Goal: Task Accomplishment & Management: Manage account settings

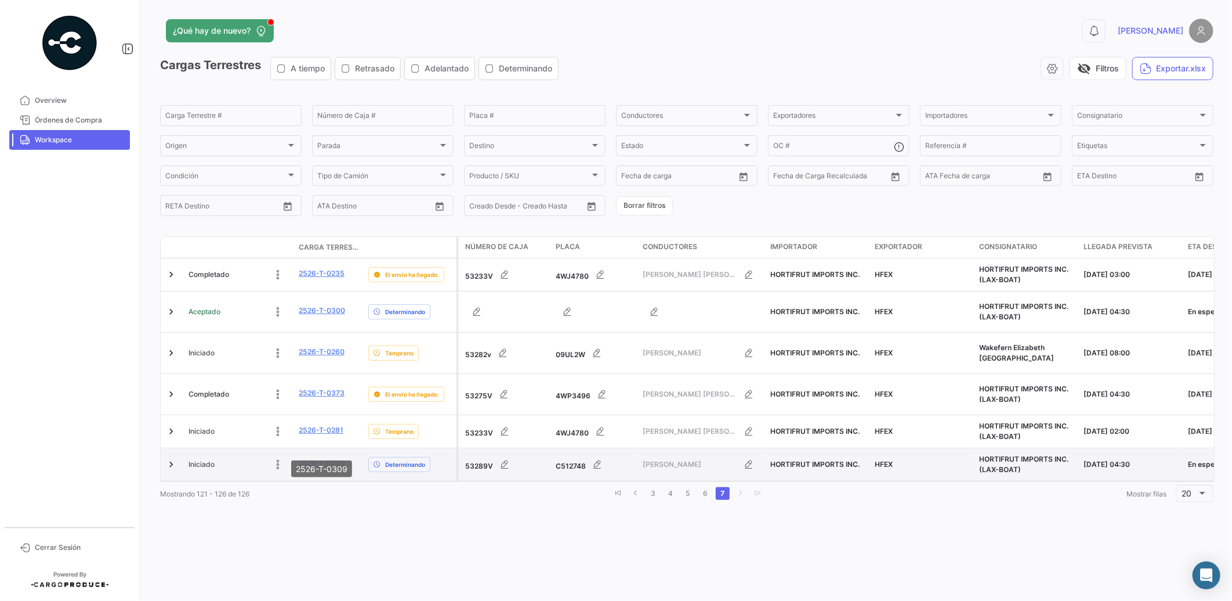
click at [331, 458] on link "2526-T-0309" at bounding box center [322, 463] width 46 height 10
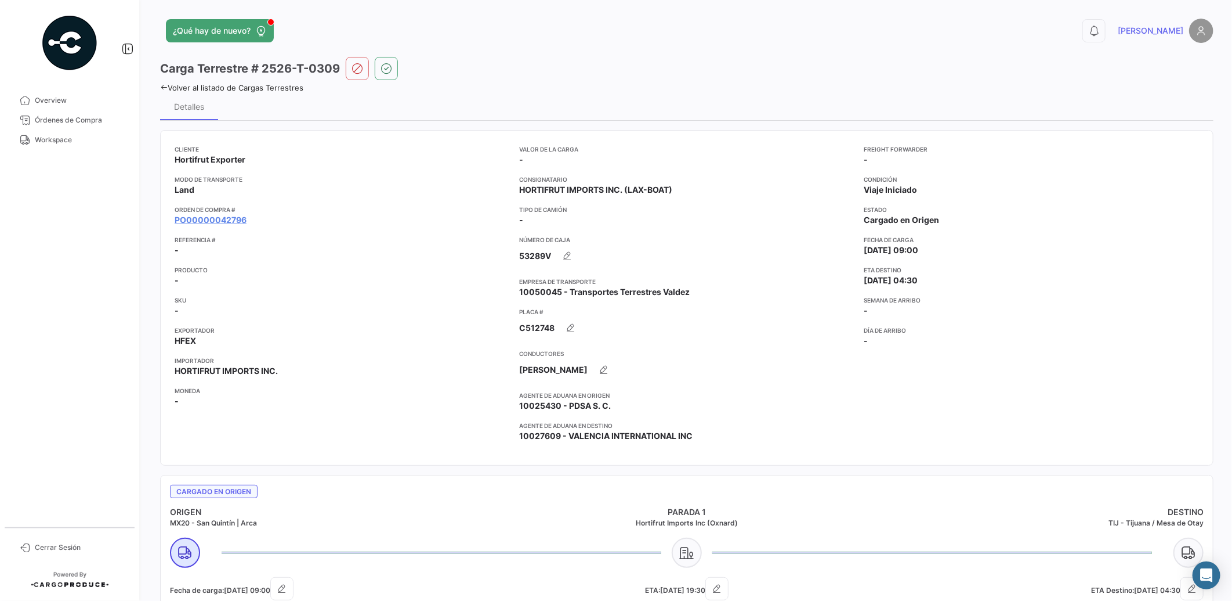
scroll to position [301, 0]
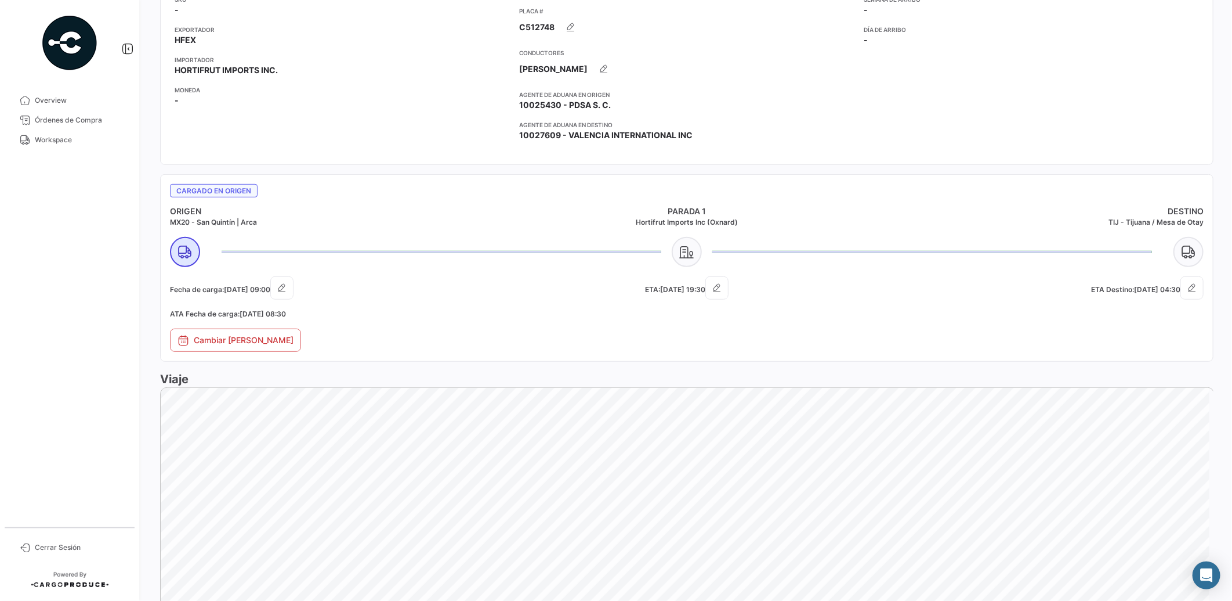
drag, startPoint x: 1226, startPoint y: 230, endPoint x: 1173, endPoint y: 370, distance: 149.5
click at [1229, 395] on div "¿Qué hay de nuevo? 0 [PERSON_NAME] Terrestre # 2526-T-0309 Volver al listado [P…" at bounding box center [687, 300] width 1091 height 601
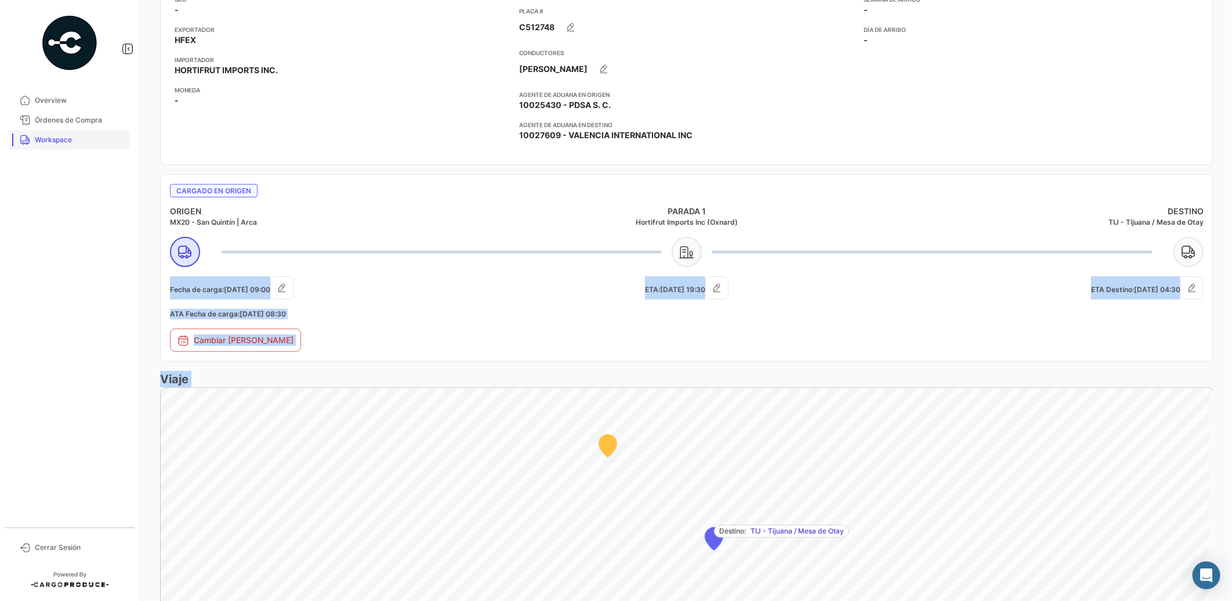
click at [62, 142] on span "Workspace" at bounding box center [80, 140] width 91 height 10
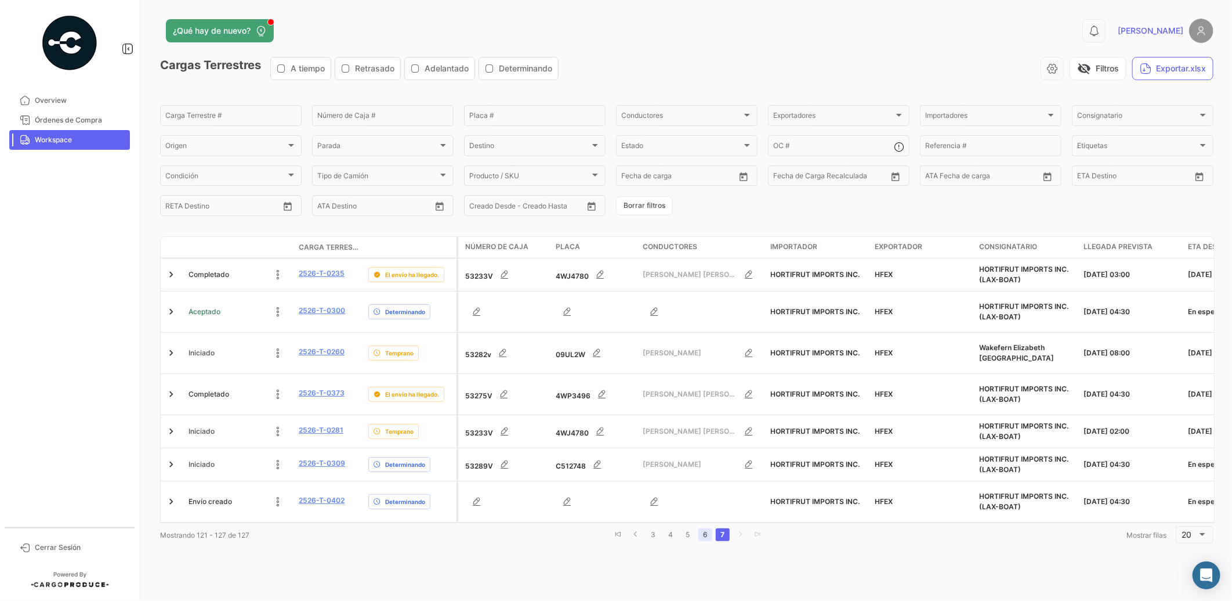
click at [701, 530] on link "6" at bounding box center [706, 534] width 14 height 13
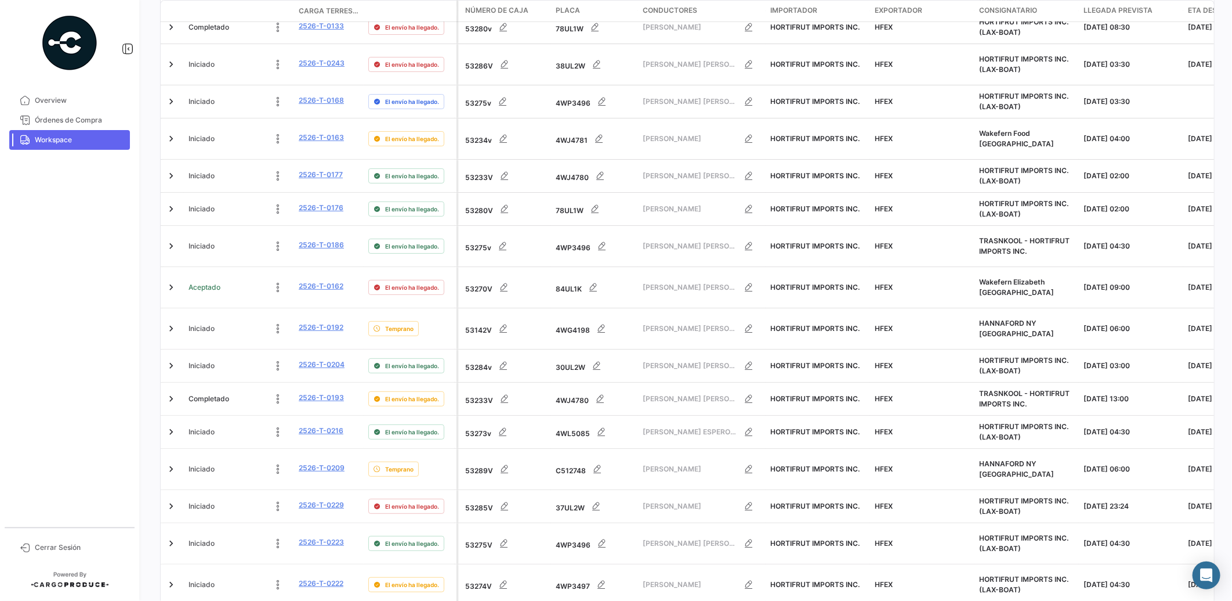
scroll to position [405, 0]
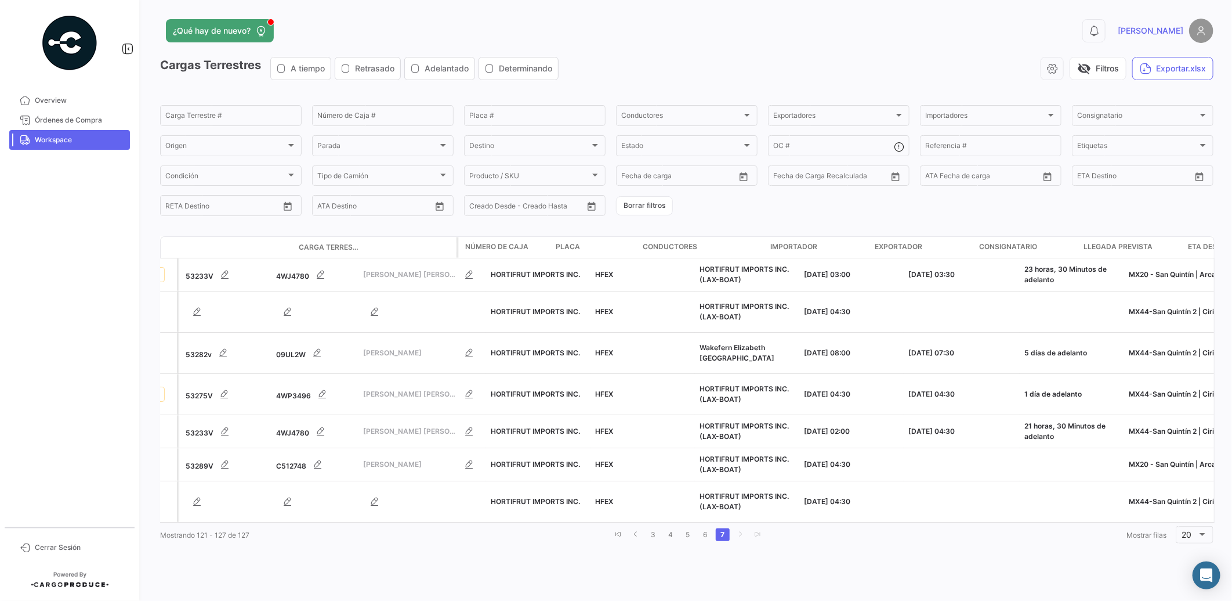
scroll to position [0, 0]
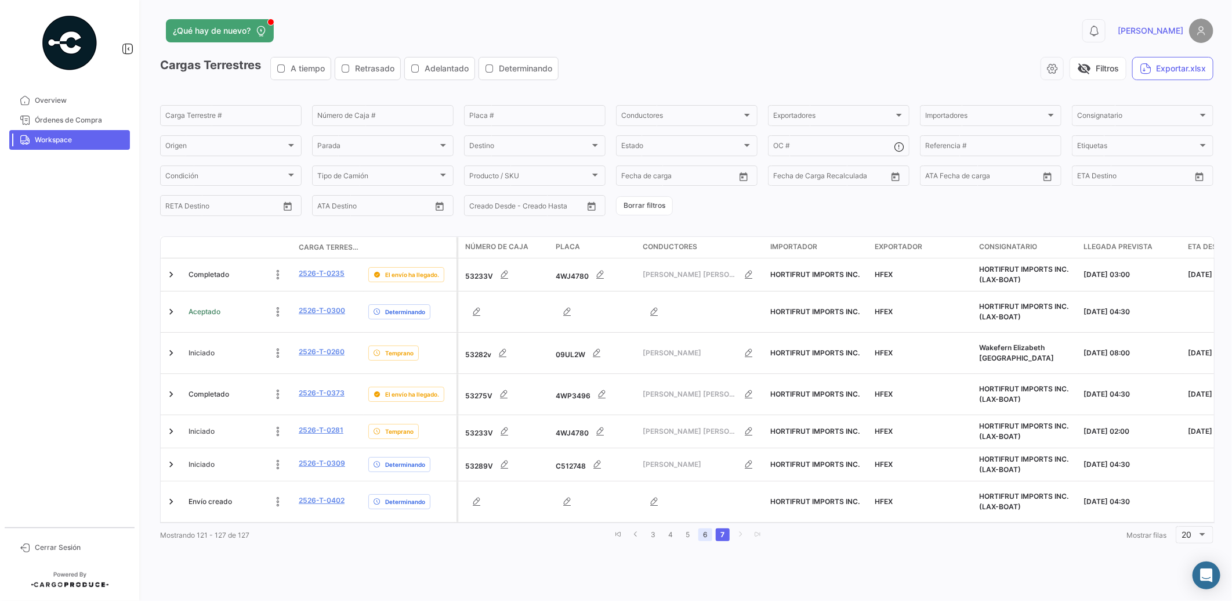
click at [702, 528] on link "6" at bounding box center [706, 534] width 14 height 13
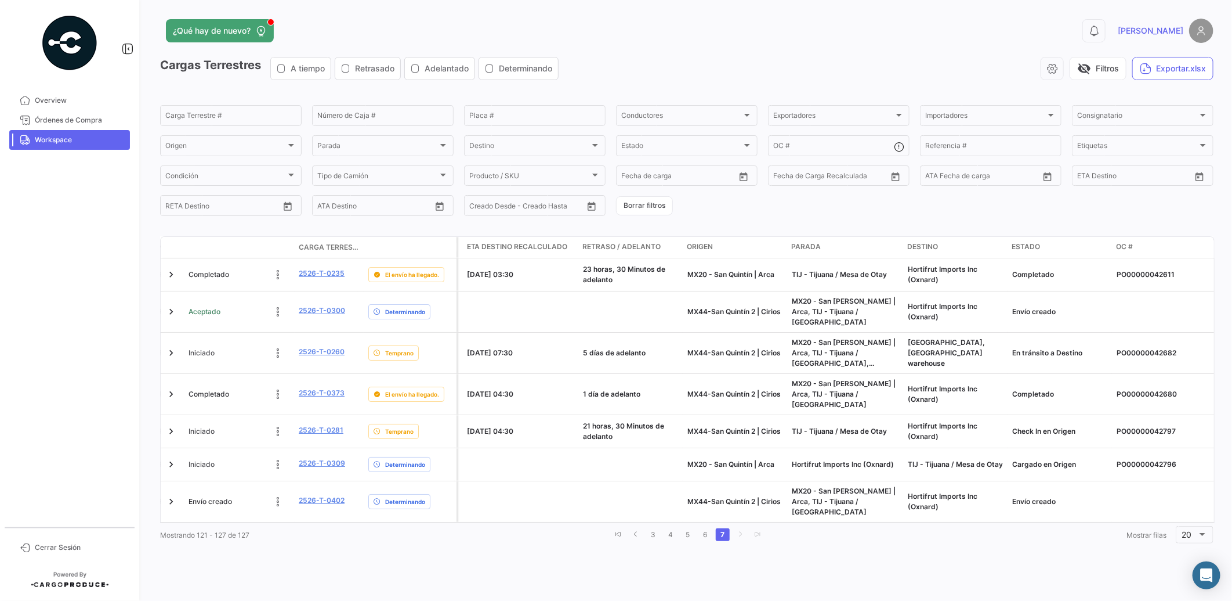
scroll to position [0, 781]
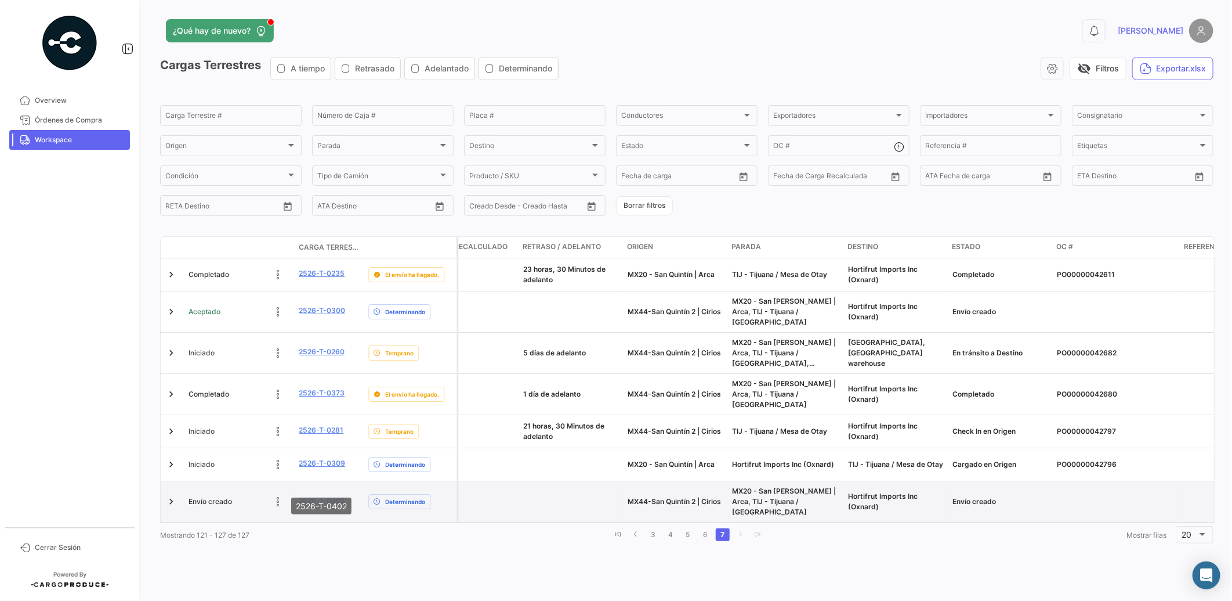
click at [332, 495] on link "2526-T-0402" at bounding box center [322, 500] width 46 height 10
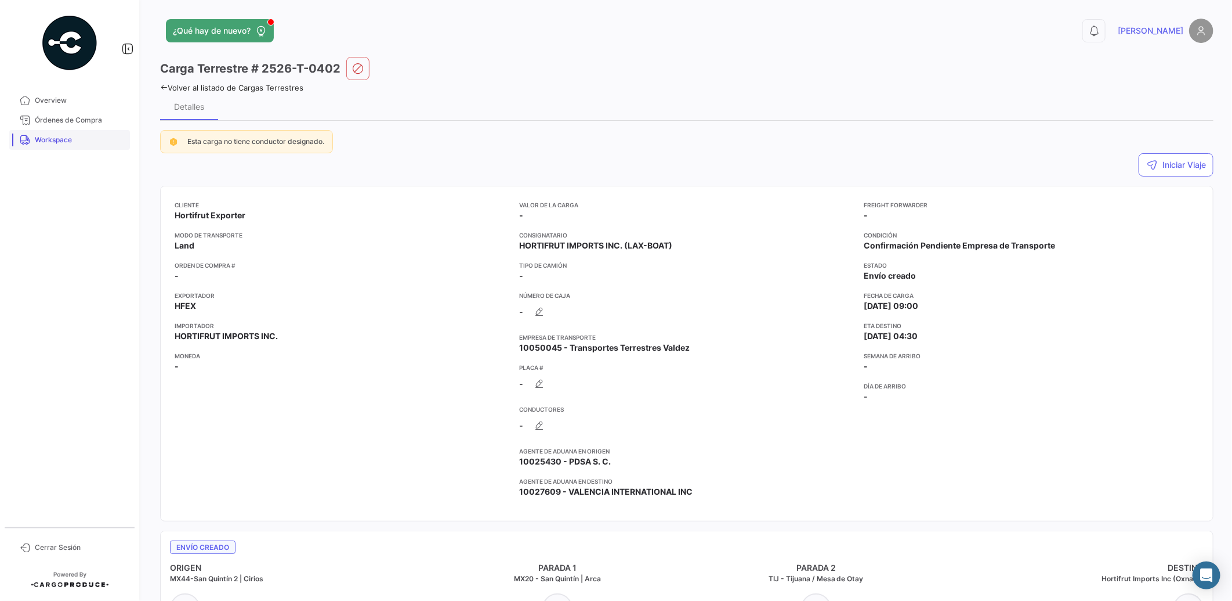
click at [62, 142] on span "Workspace" at bounding box center [80, 140] width 91 height 10
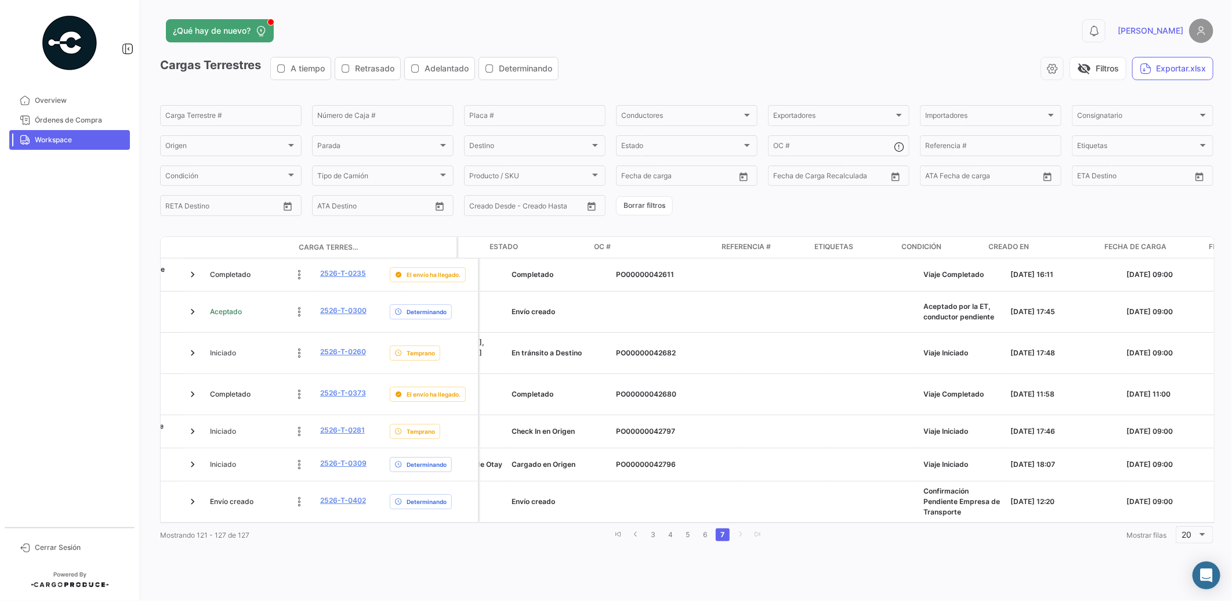
scroll to position [0, 1338]
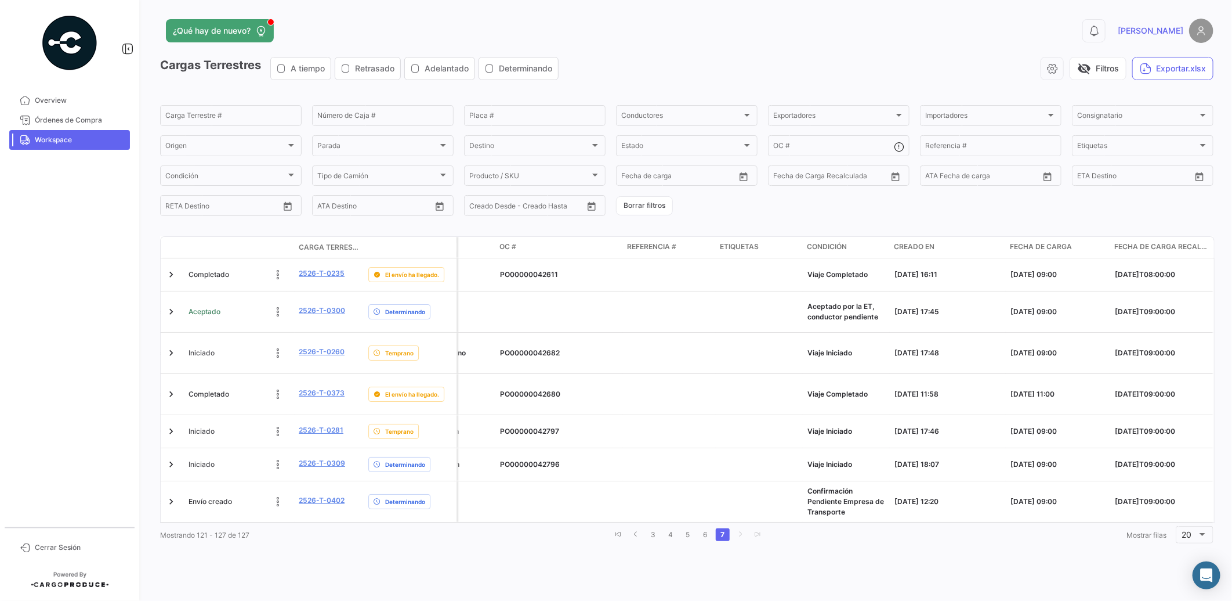
click at [855, 538] on div "Mostrando 121 - 127 de 127 3 4 5 6 7 Mostrar [PERSON_NAME] 20" at bounding box center [687, 534] width 1054 height 21
click at [704, 529] on link "6" at bounding box center [706, 534] width 14 height 13
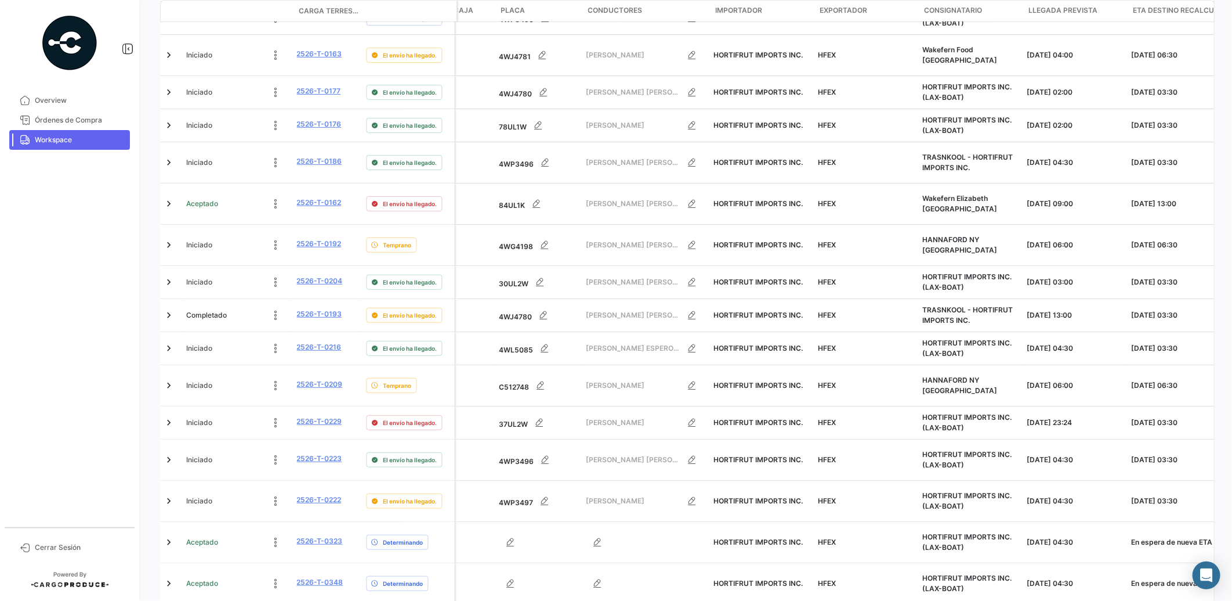
scroll to position [0, 0]
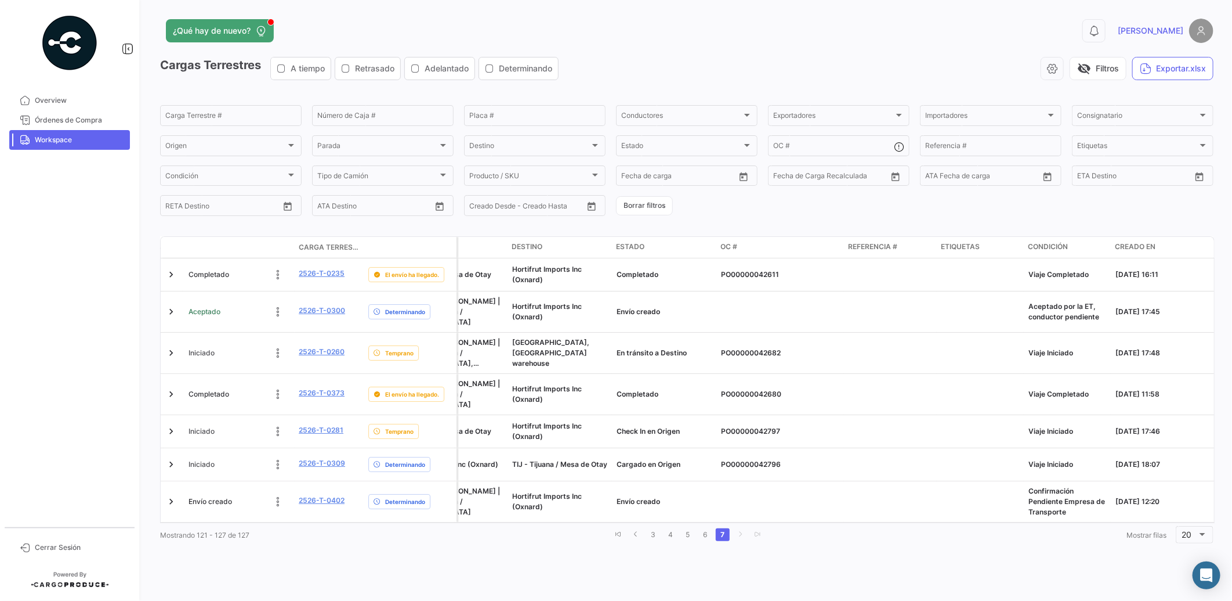
scroll to position [0, 1338]
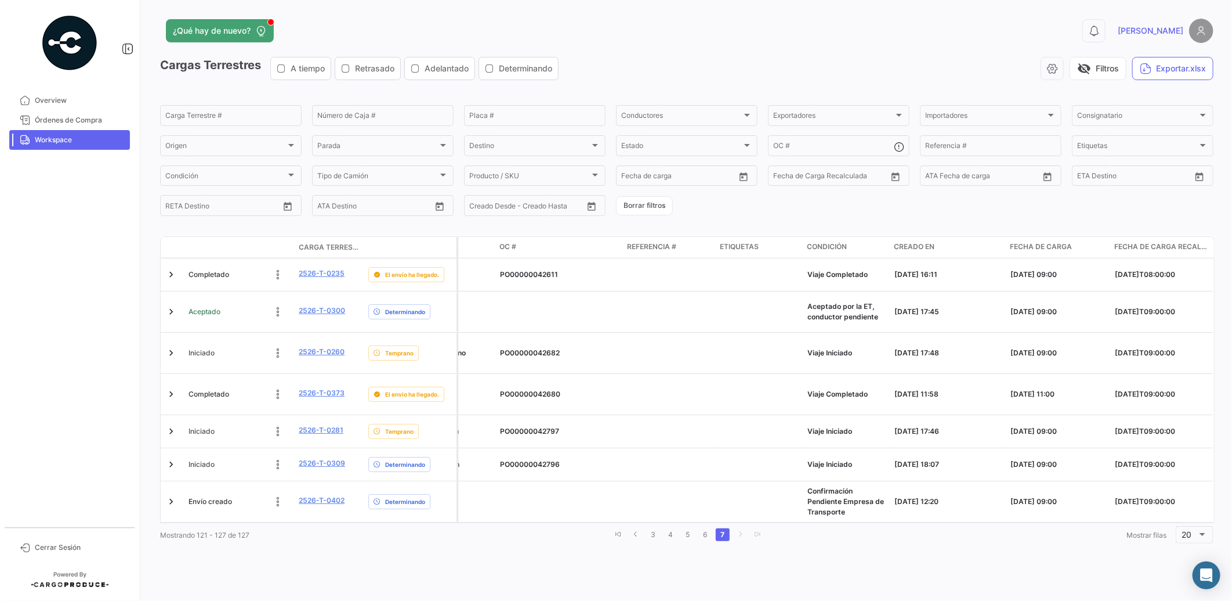
click at [1037, 550] on div "¿Qué hay de nuevo? 0 [PERSON_NAME] Terrestres A tiempo Retrasado Adelantado Det…" at bounding box center [687, 300] width 1091 height 601
click at [961, 547] on div "¿Qué hay de nuevo? 0 [PERSON_NAME] Terrestres A tiempo Retrasado Adelantado Det…" at bounding box center [687, 300] width 1091 height 601
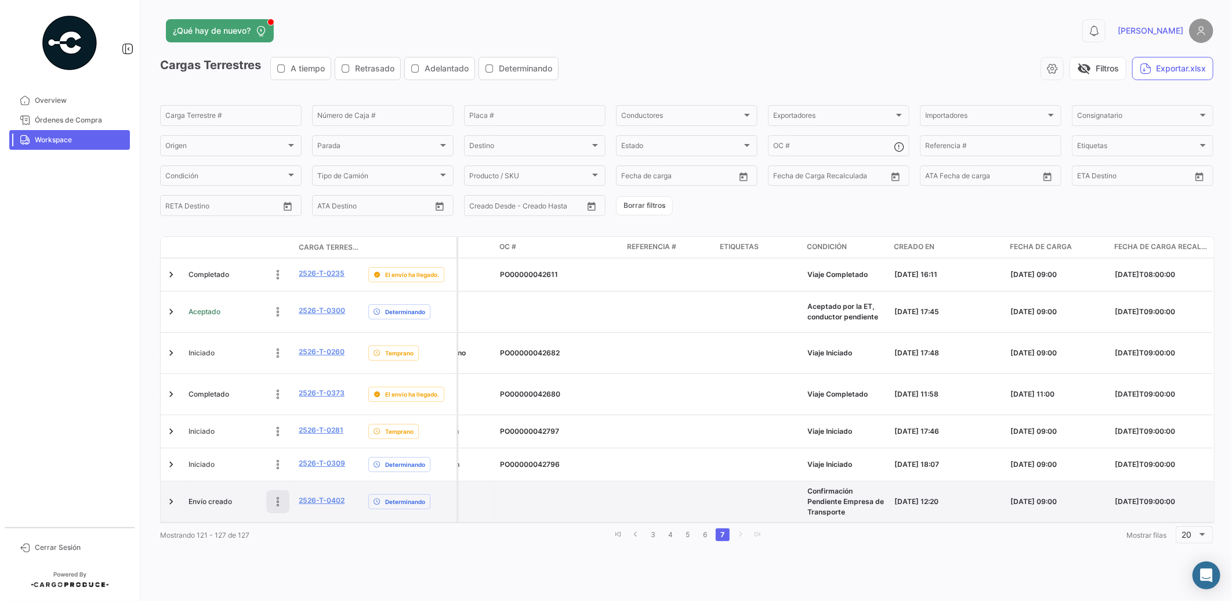
click at [281, 496] on icon at bounding box center [279, 502] width 12 height 12
click at [196, 496] on icon at bounding box center [201, 502] width 12 height 12
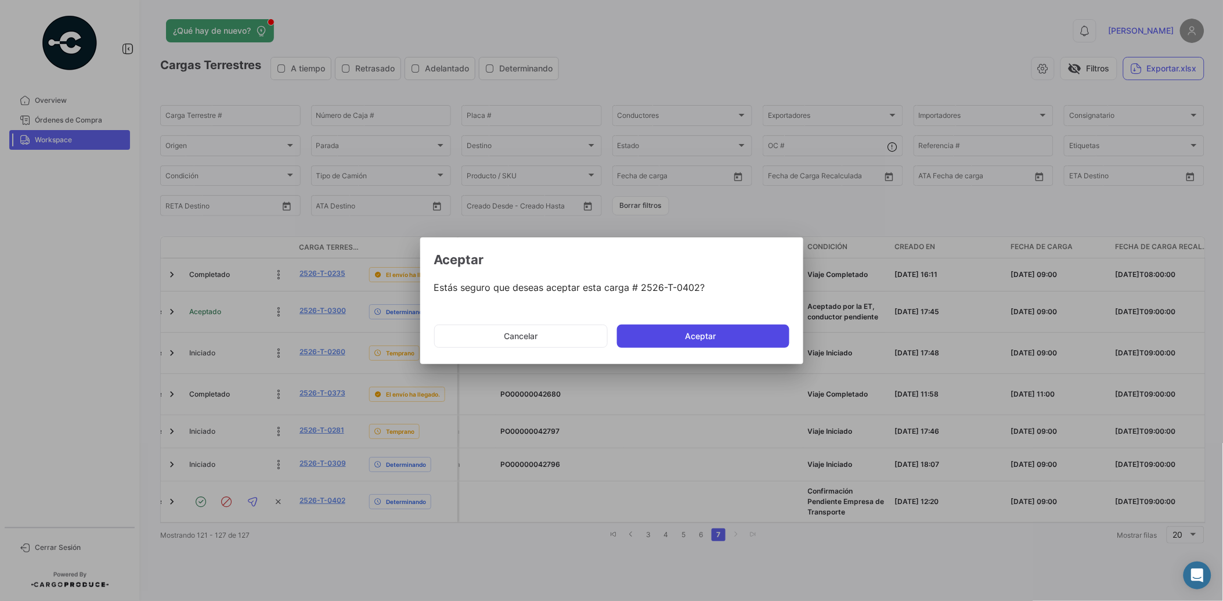
click at [700, 335] on button "Aceptar" at bounding box center [703, 335] width 172 height 23
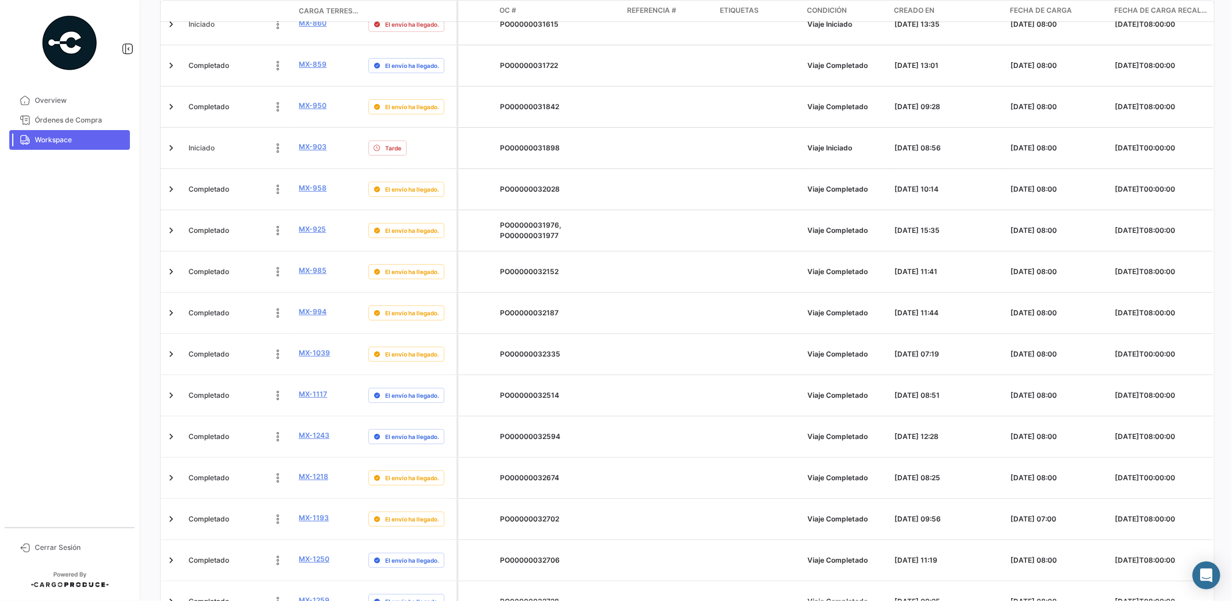
scroll to position [397, 0]
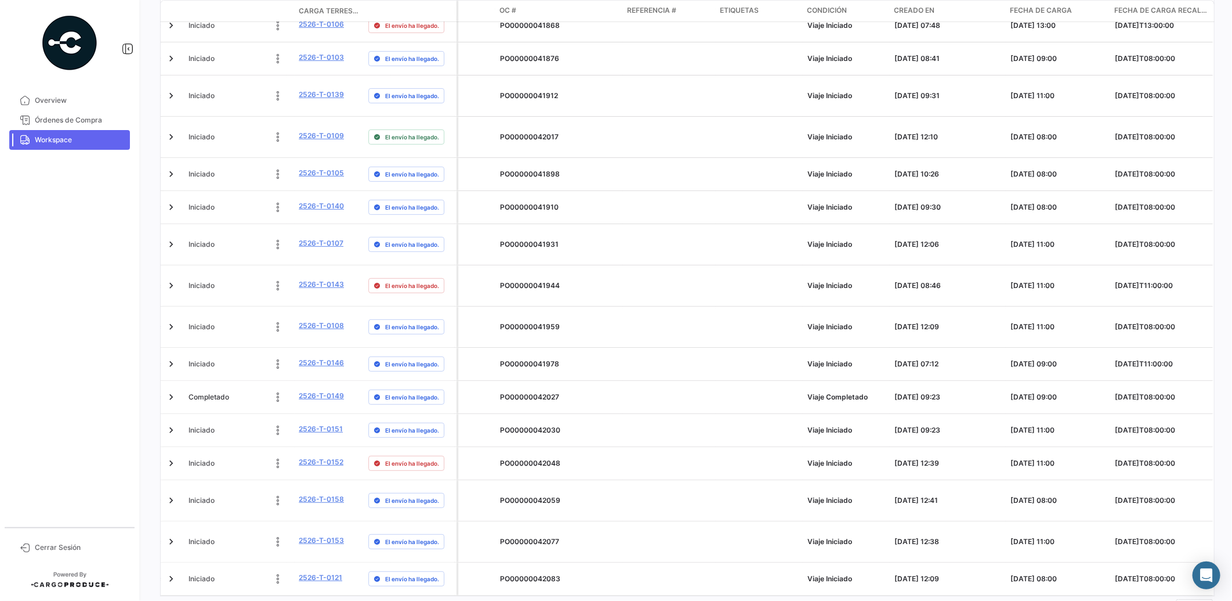
scroll to position [381, 0]
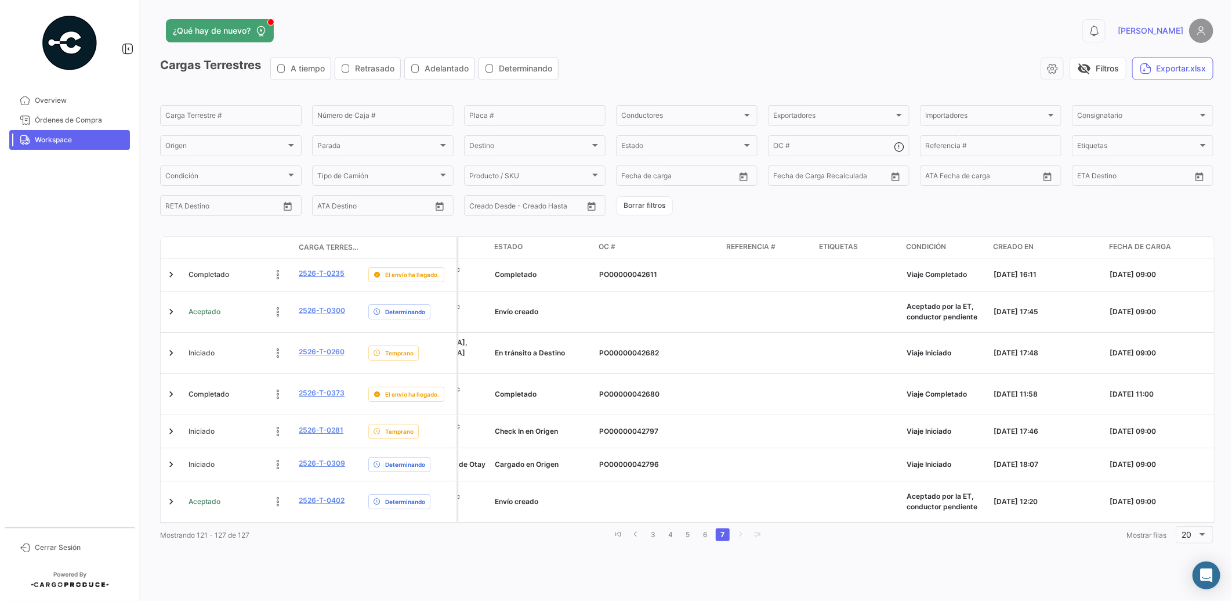
scroll to position [0, 1338]
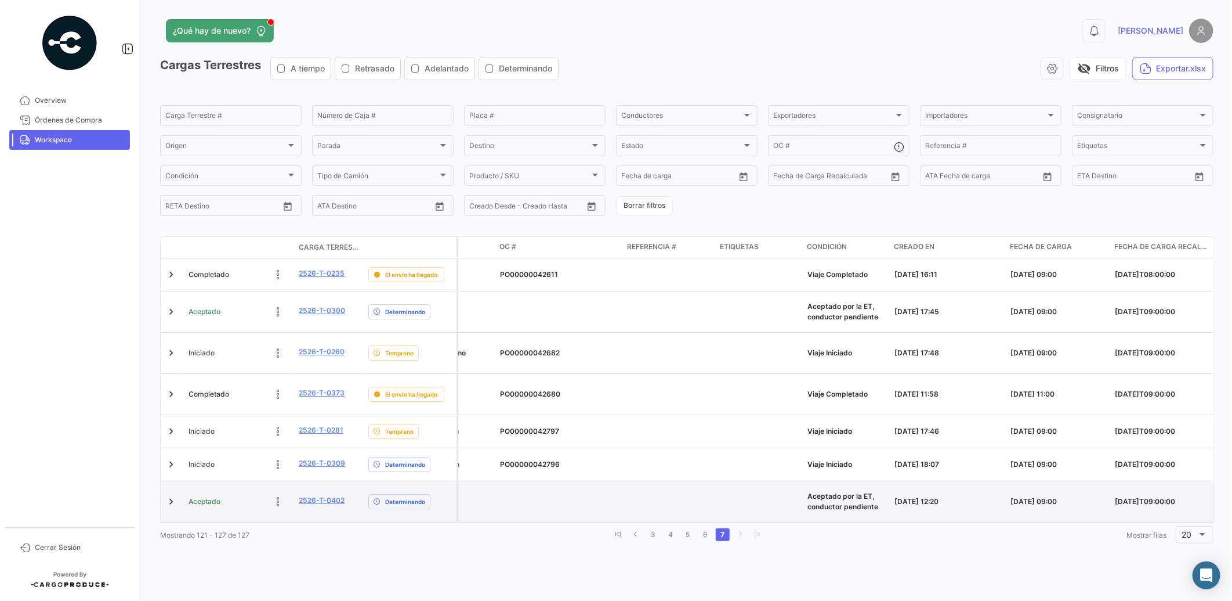
drag, startPoint x: 1076, startPoint y: 482, endPoint x: 222, endPoint y: 474, distance: 854.2
click at [222, 481] on datatable-body-row "Aceptado 2526-T-0402 Determinando HORTIFRUT IMPORTS INC. HFEX HORTIFRUT IMPORTS…" at bounding box center [18, 501] width 2391 height 41
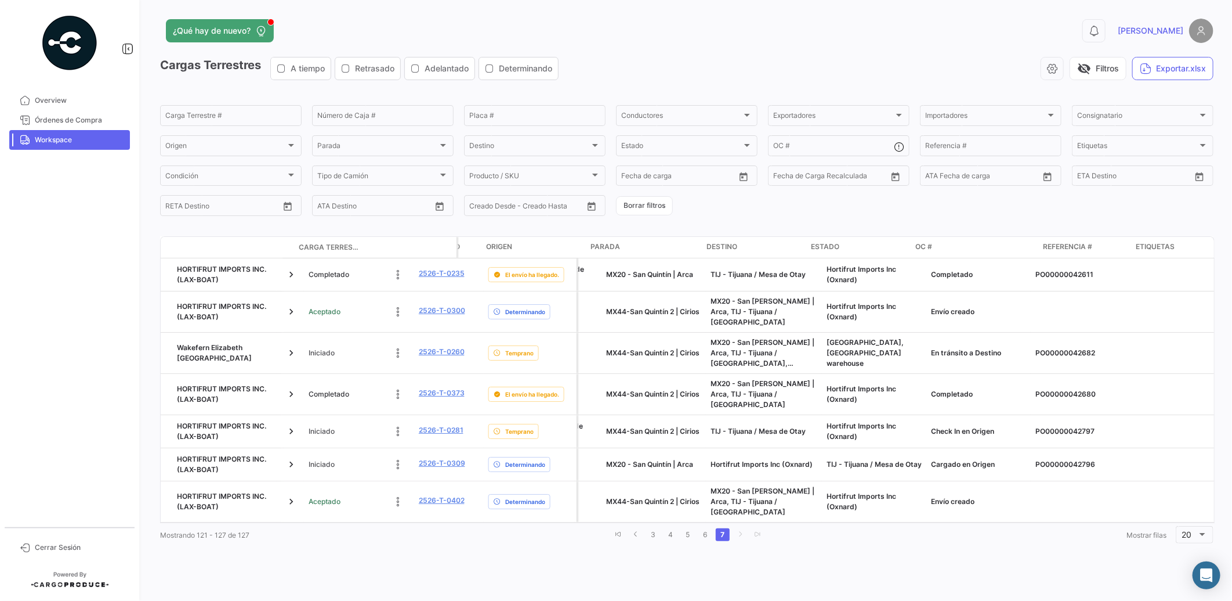
scroll to position [0, 746]
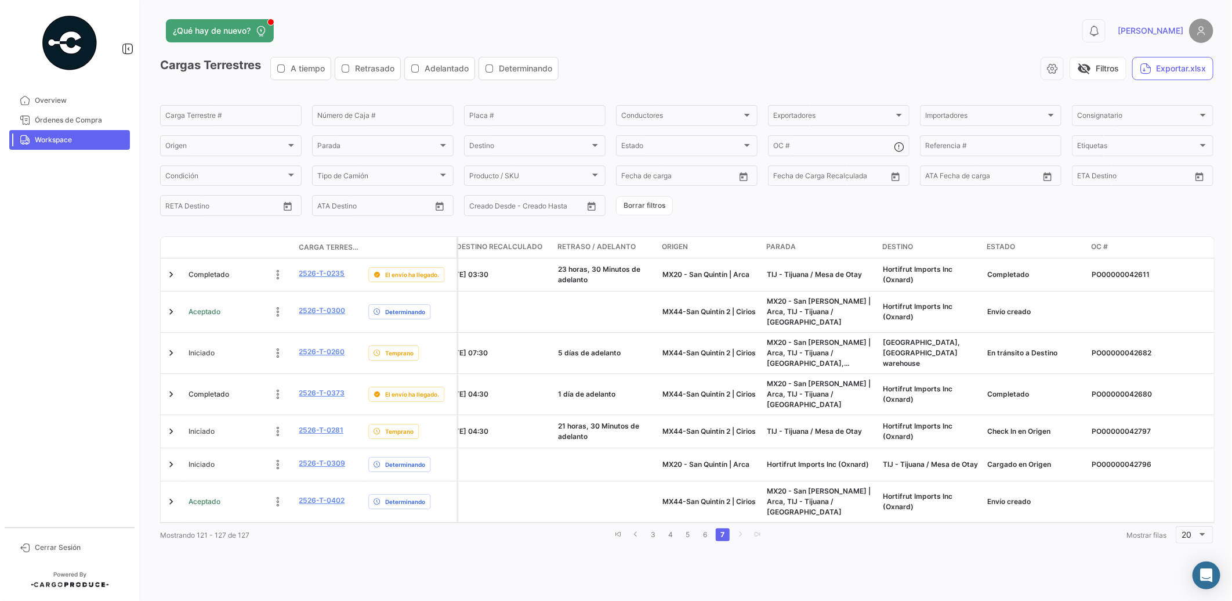
click at [894, 536] on div "¿Qué hay de nuevo? 0 [PERSON_NAME] Terrestres A tiempo Retrasado Adelantado Det…" at bounding box center [687, 300] width 1091 height 601
drag, startPoint x: 919, startPoint y: 509, endPoint x: 1101, endPoint y: 518, distance: 182.4
click at [1101, 524] on div "Mostrando 121 - 127 de 127 3 4 5 6 7 Mostrar [PERSON_NAME] 20" at bounding box center [687, 534] width 1054 height 21
click at [1000, 536] on div "¿Qué hay de nuevo? 0 [PERSON_NAME] Terrestres A tiempo Retrasado Adelantado Det…" at bounding box center [687, 300] width 1091 height 601
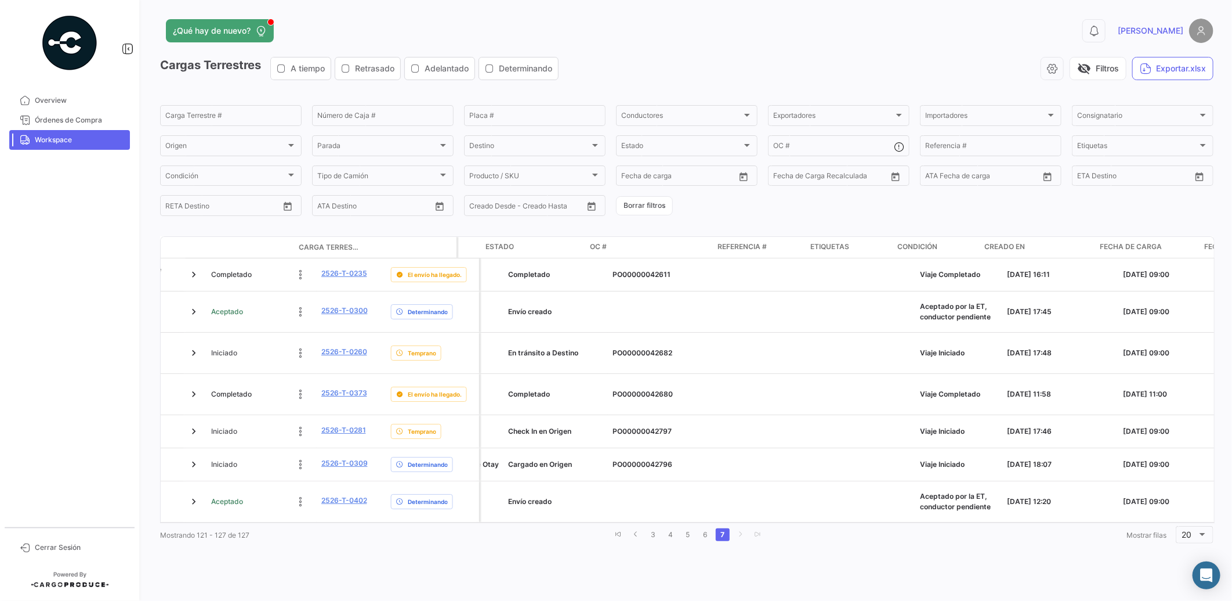
scroll to position [0, 0]
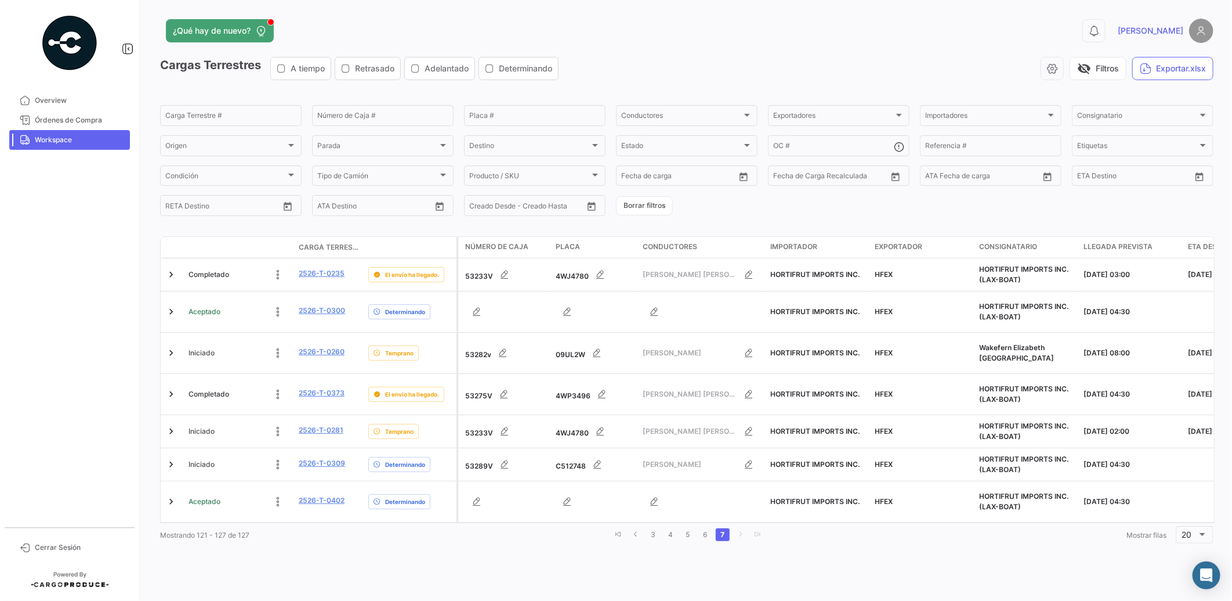
click at [447, 548] on div "¿Qué hay de nuevo? 0 [PERSON_NAME] Terrestres A tiempo Retrasado Adelantado Det…" at bounding box center [687, 300] width 1091 height 601
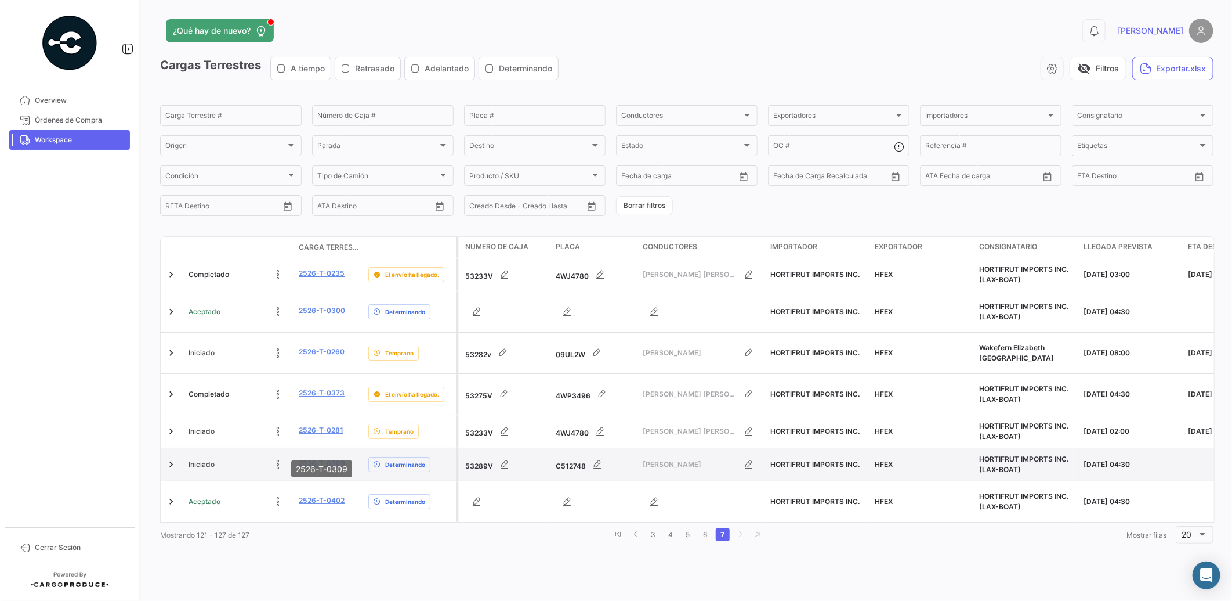
click at [337, 458] on link "2526-T-0309" at bounding box center [322, 463] width 46 height 10
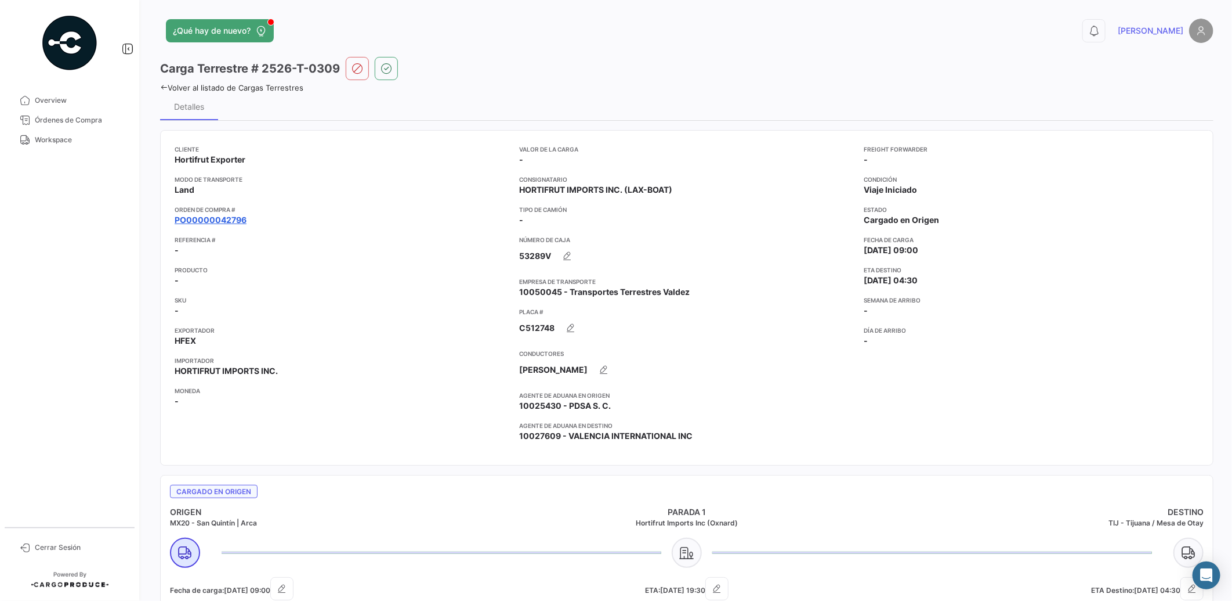
click at [234, 221] on link "PO00000042796" at bounding box center [211, 220] width 72 height 12
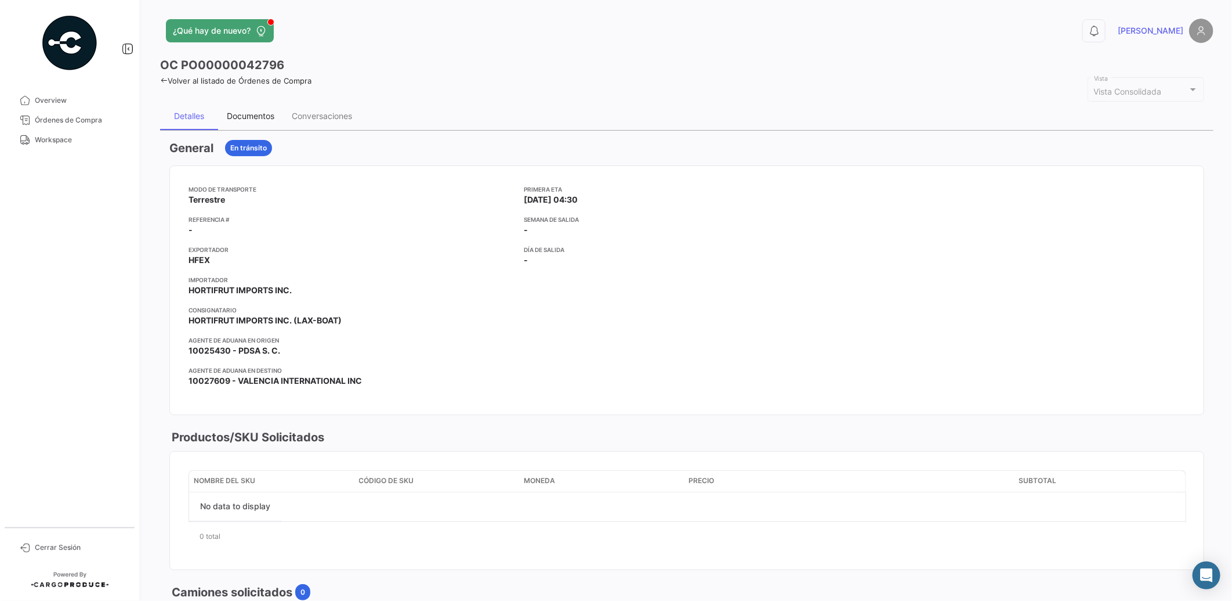
click at [263, 120] on div "Documentos" at bounding box center [251, 116] width 48 height 10
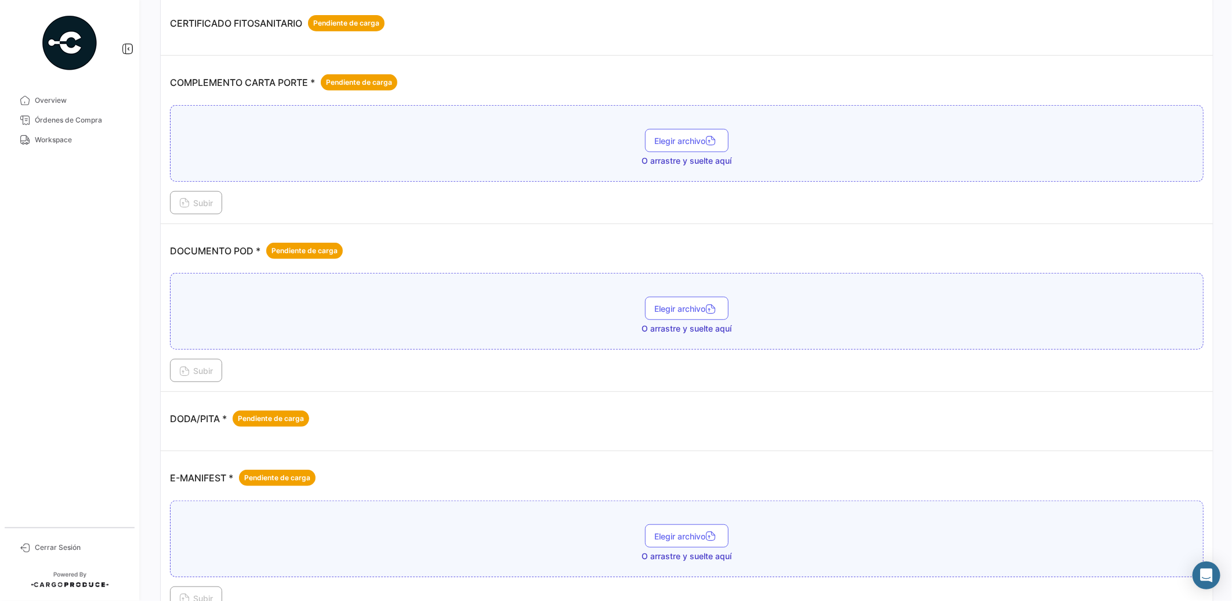
scroll to position [91, 0]
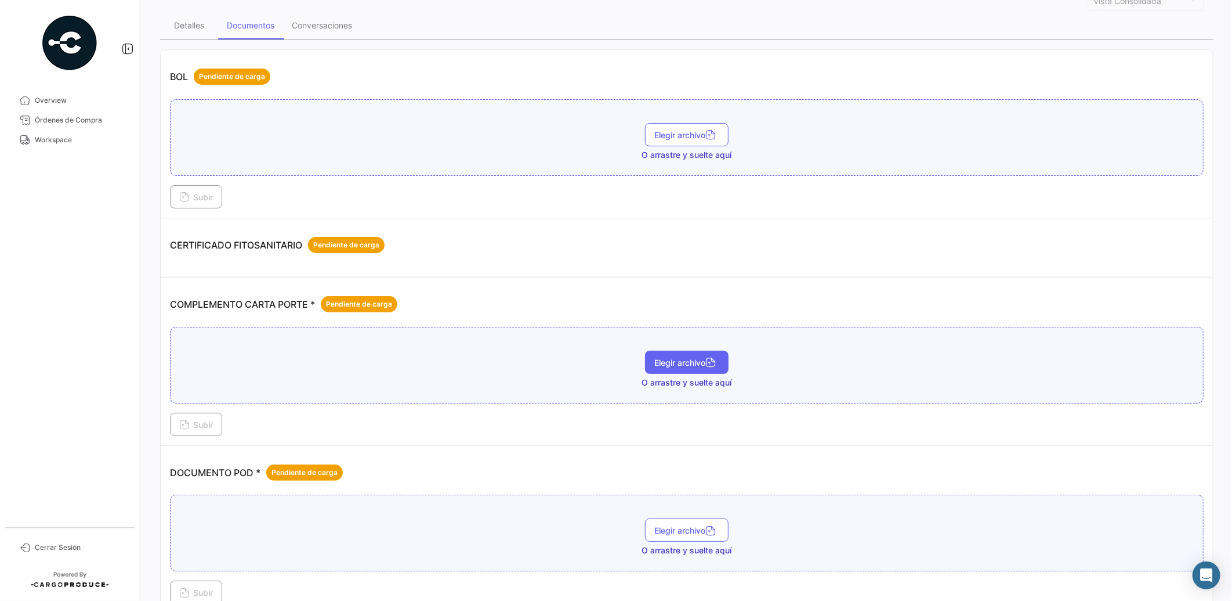
click at [700, 358] on span "Elegir archivo" at bounding box center [687, 362] width 65 height 10
click at [204, 425] on span "Subir" at bounding box center [196, 425] width 34 height 10
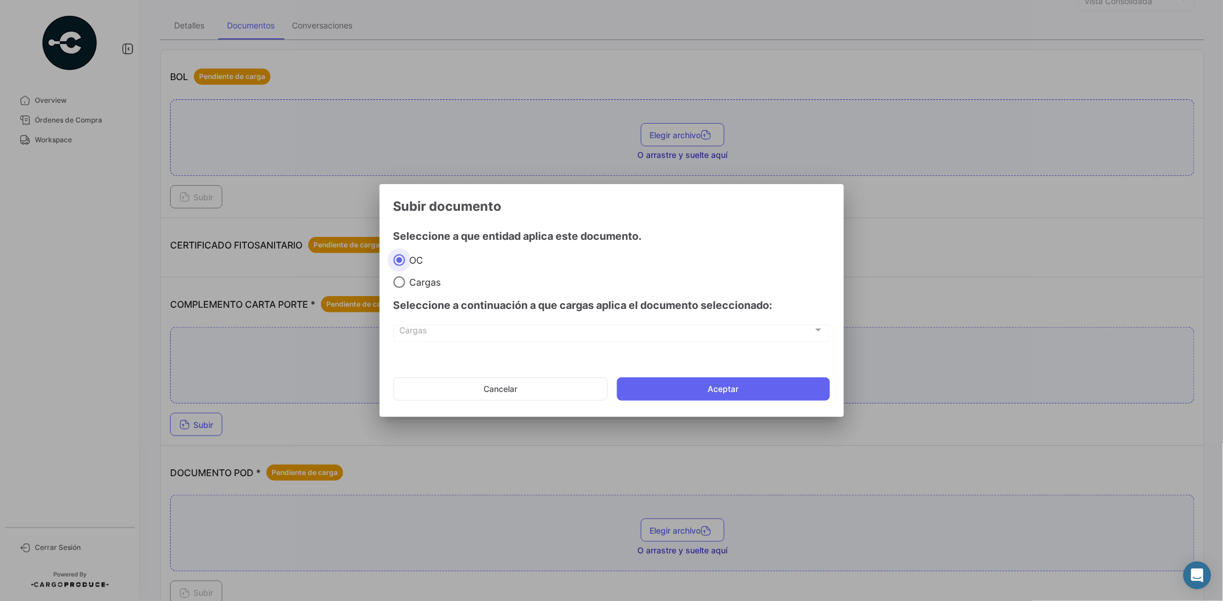
click at [421, 283] on span "Cargas" at bounding box center [423, 282] width 36 height 12
click at [405, 283] on input "Cargas" at bounding box center [399, 282] width 12 height 12
radio input "true"
click at [501, 282] on label "Cargas" at bounding box center [611, 282] width 436 height 12
click at [405, 282] on input "Cargas" at bounding box center [399, 282] width 12 height 12
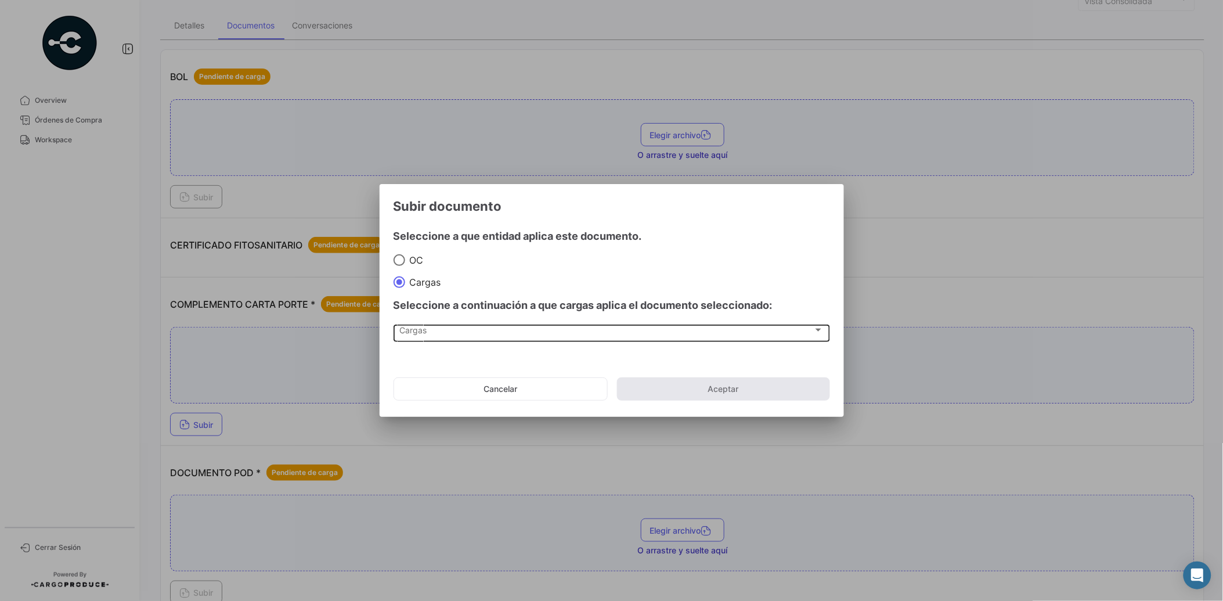
click at [489, 337] on div "Cargas Cargas" at bounding box center [611, 333] width 424 height 20
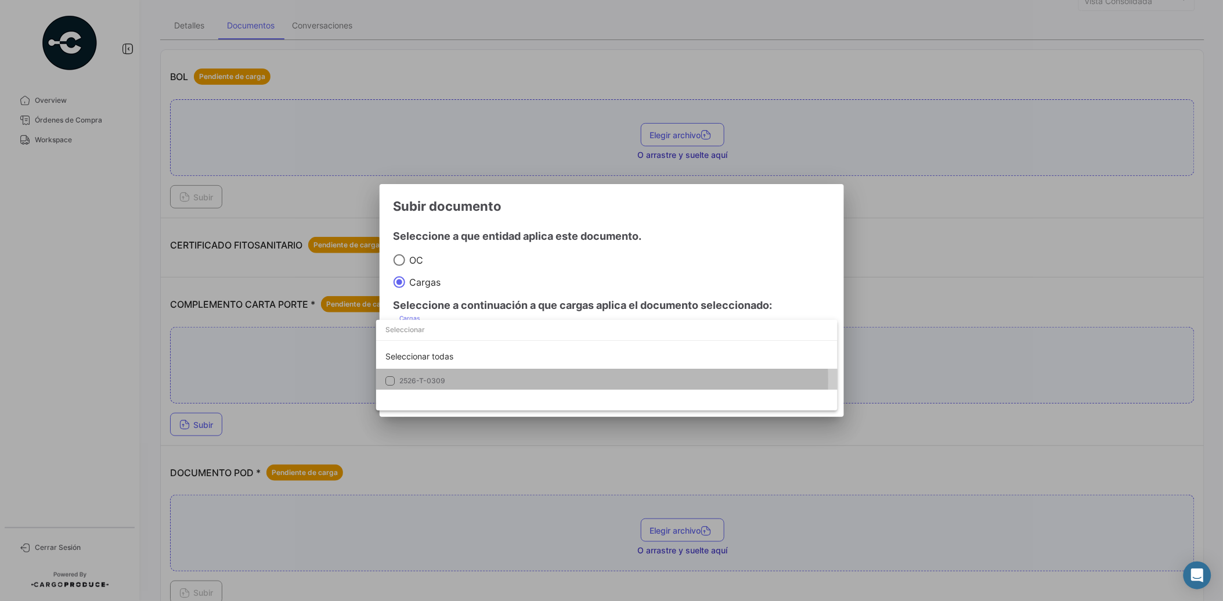
click at [490, 381] on span "2526-T-0309" at bounding box center [480, 380] width 162 height 10
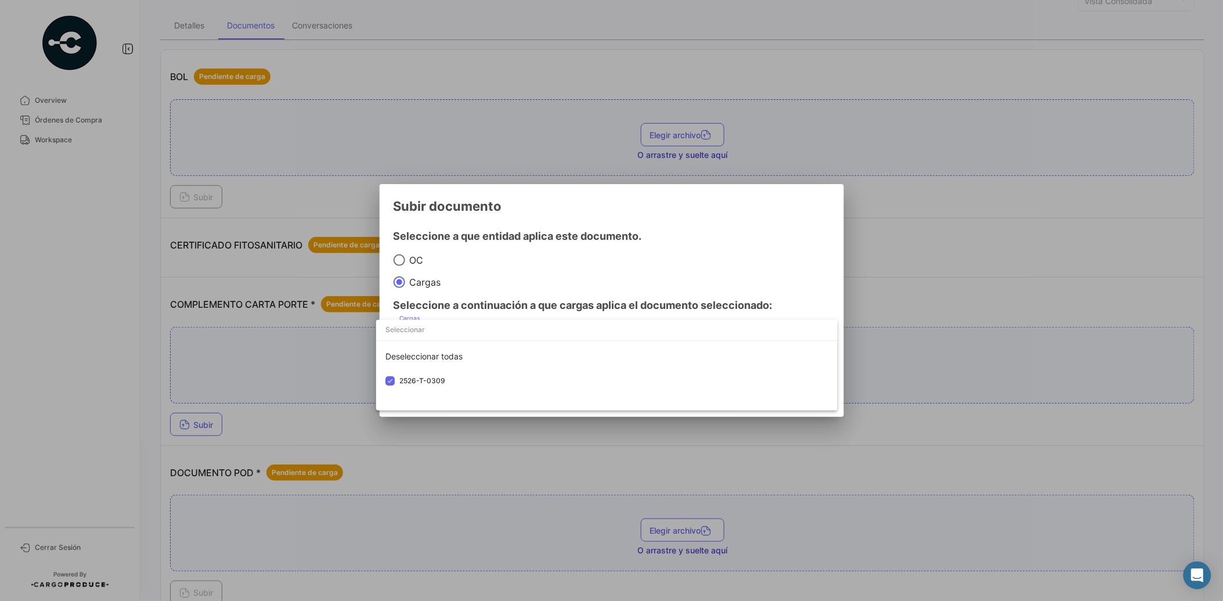
click at [524, 274] on div at bounding box center [611, 300] width 1223 height 601
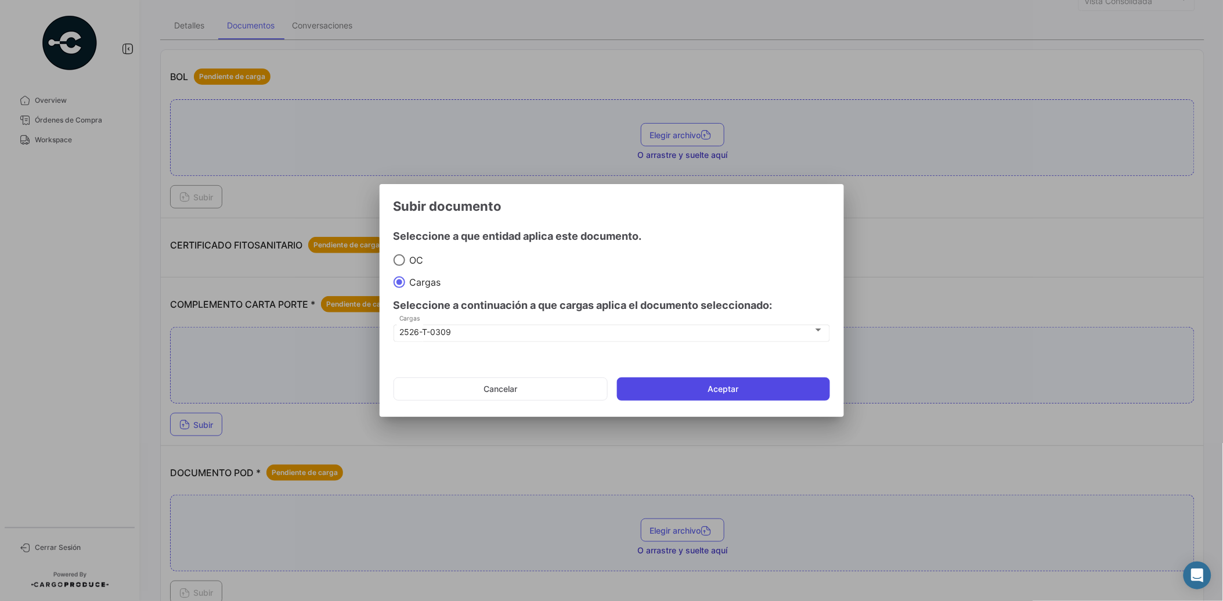
click at [688, 377] on button "Aceptar" at bounding box center [723, 388] width 213 height 23
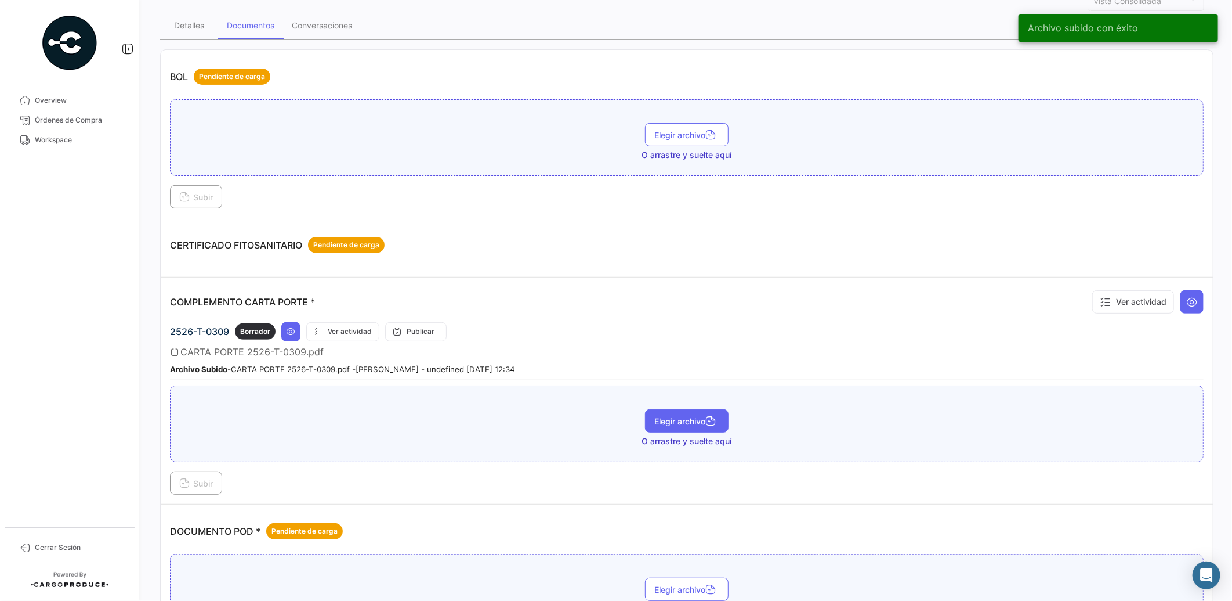
click at [677, 421] on span "Elegir archivo" at bounding box center [687, 421] width 65 height 10
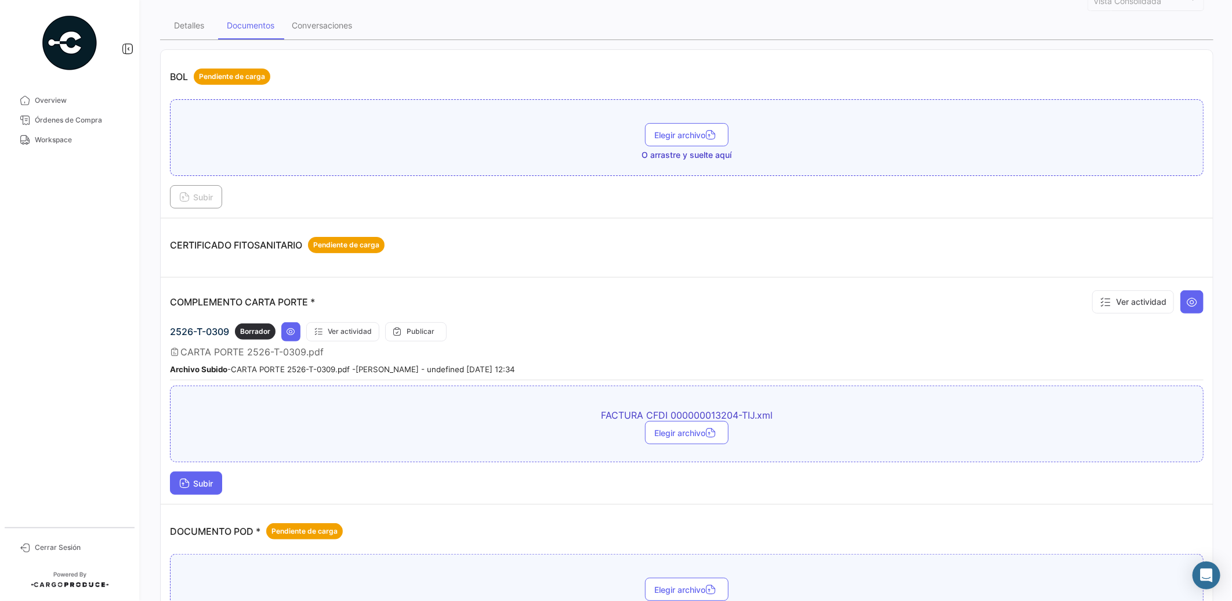
click at [196, 478] on span "Subir" at bounding box center [196, 483] width 34 height 10
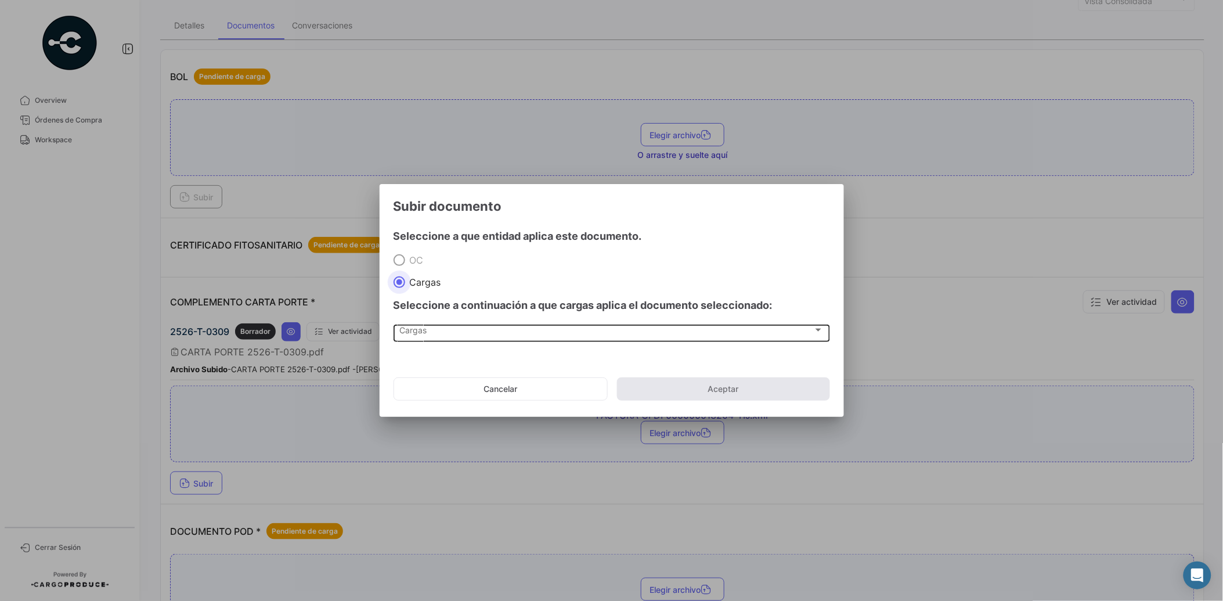
click at [427, 331] on div "Cargas" at bounding box center [606, 332] width 414 height 10
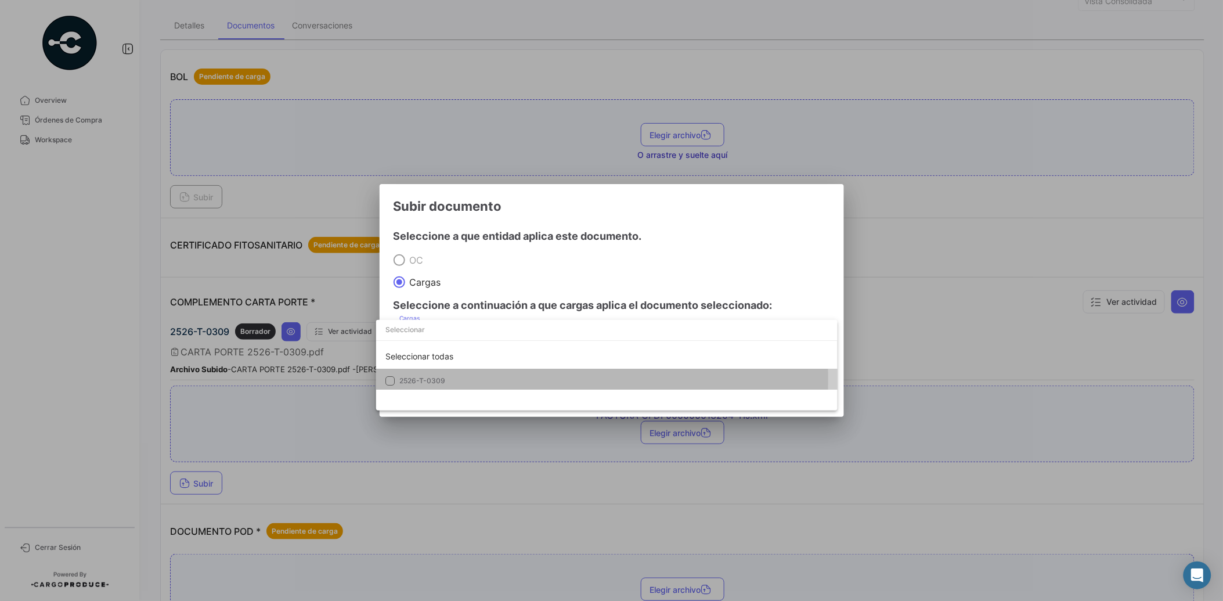
click at [433, 378] on span "2526-T-0309" at bounding box center [422, 380] width 46 height 9
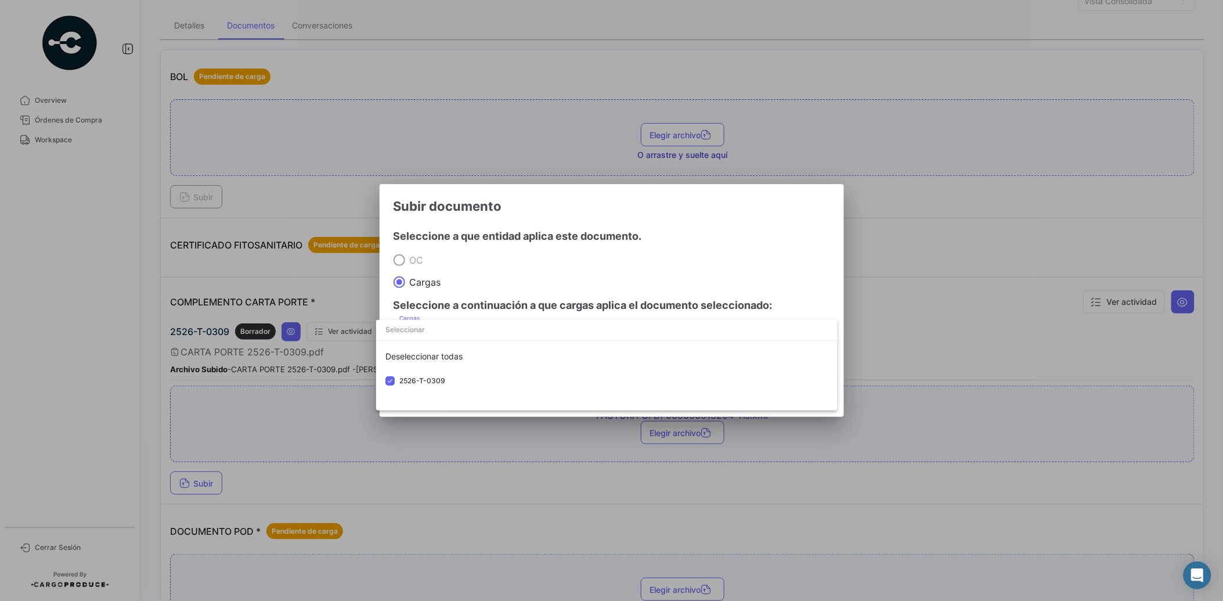
click at [478, 270] on div at bounding box center [611, 300] width 1223 height 601
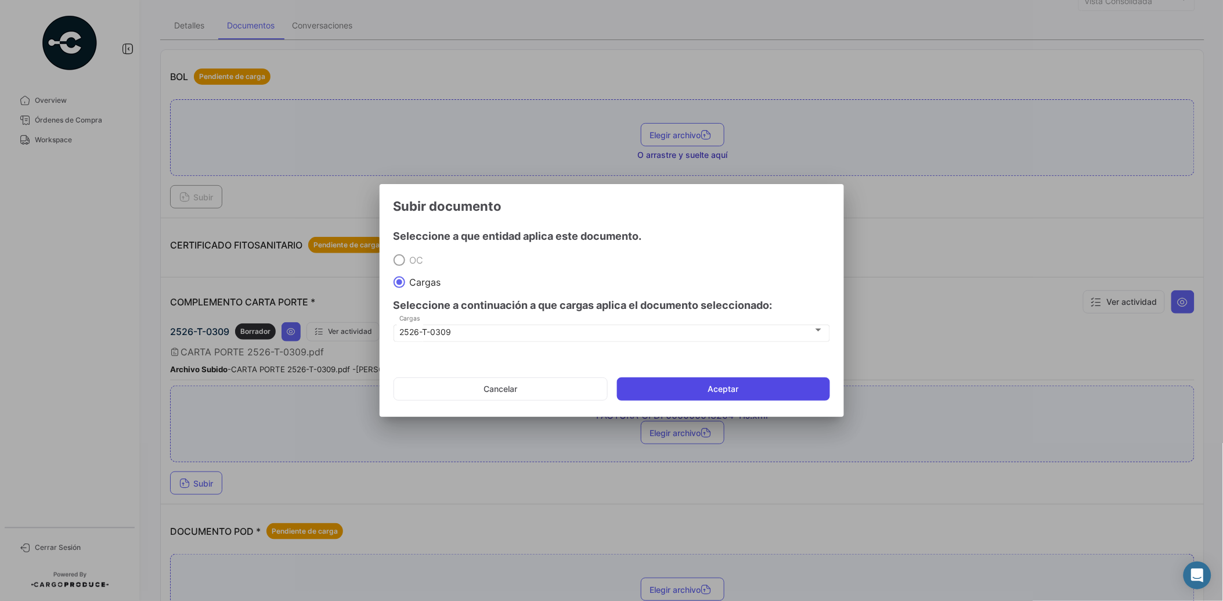
click at [700, 386] on button "Aceptar" at bounding box center [723, 388] width 213 height 23
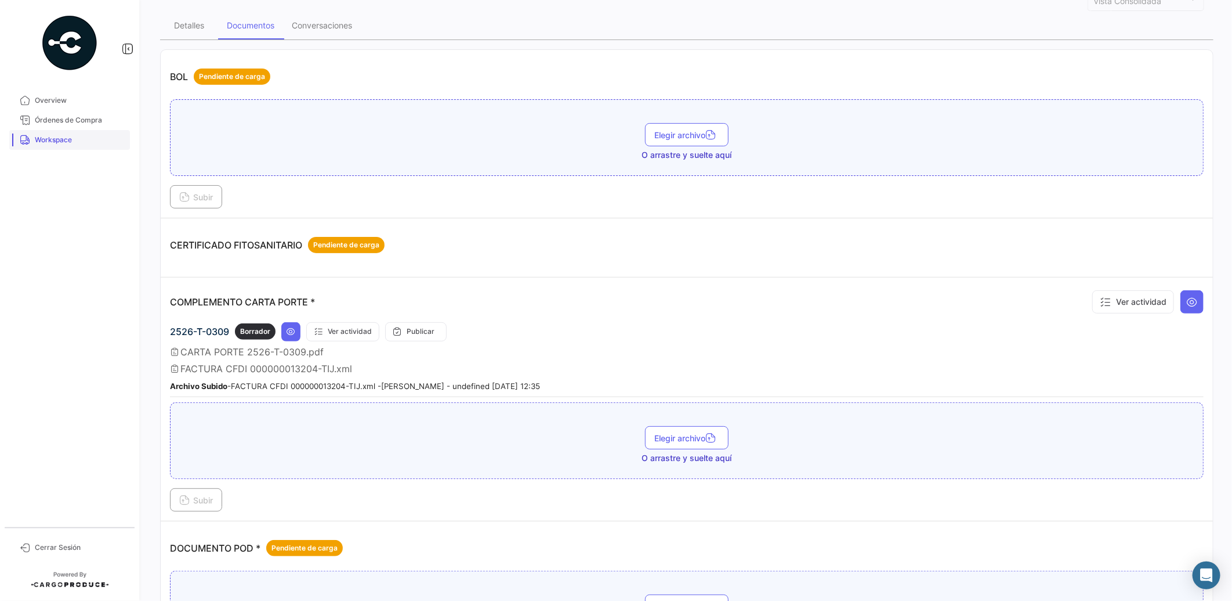
click at [75, 142] on span "Workspace" at bounding box center [80, 140] width 91 height 10
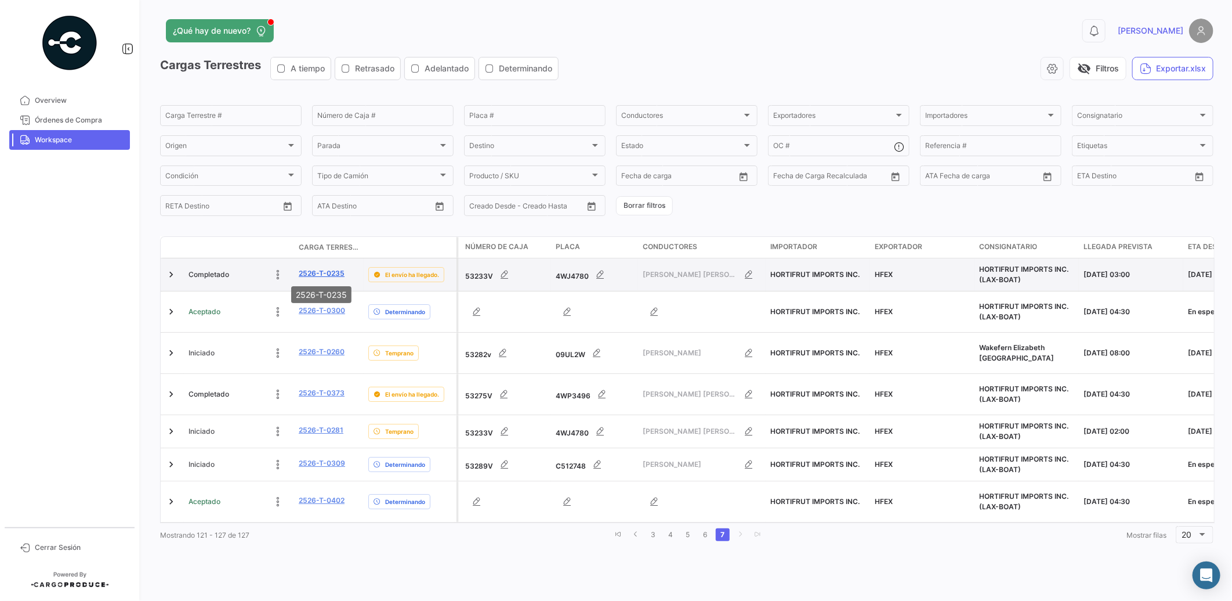
click at [331, 272] on link "2526-T-0235" at bounding box center [322, 273] width 46 height 10
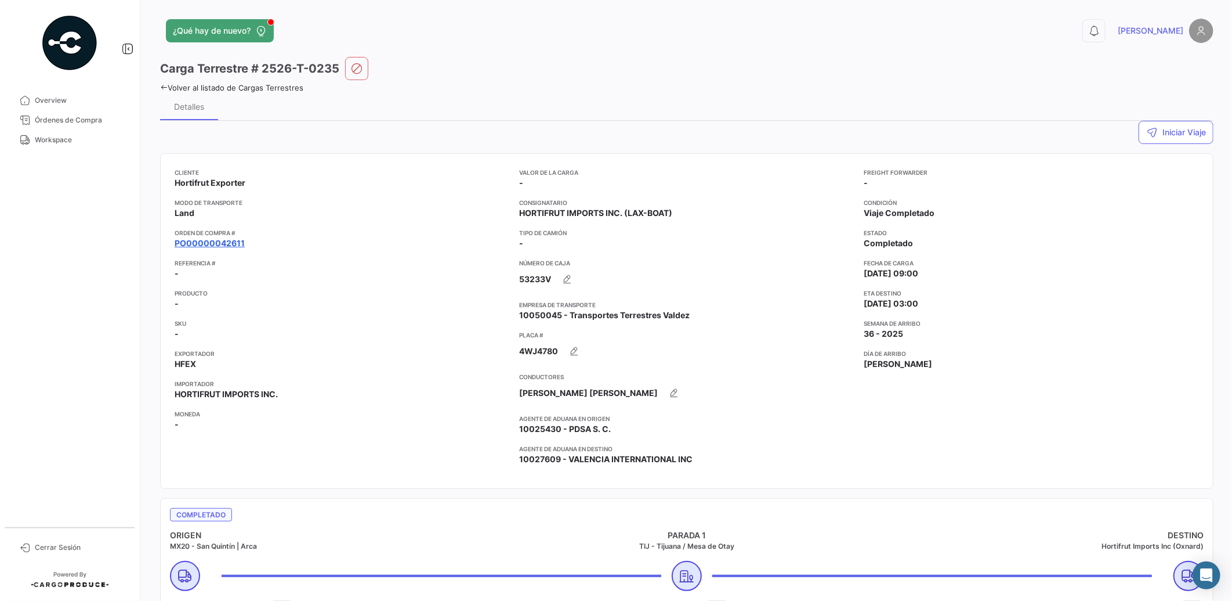
click at [226, 241] on link "PO00000042611" at bounding box center [210, 243] width 70 height 12
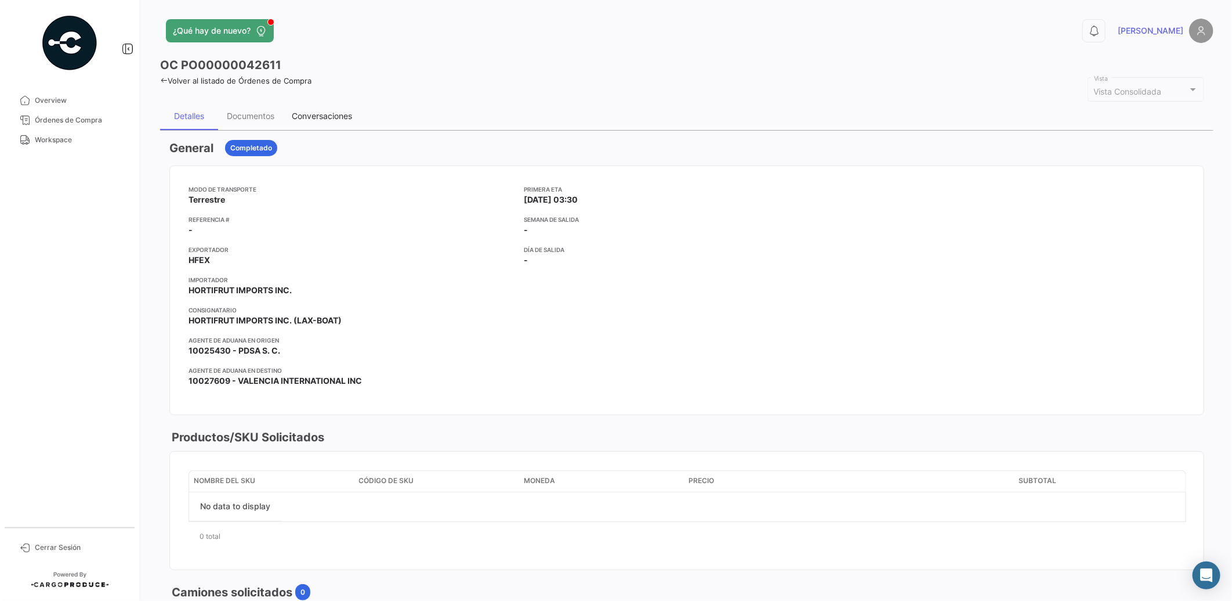
click at [331, 117] on div "Conversaciones" at bounding box center [322, 116] width 60 height 10
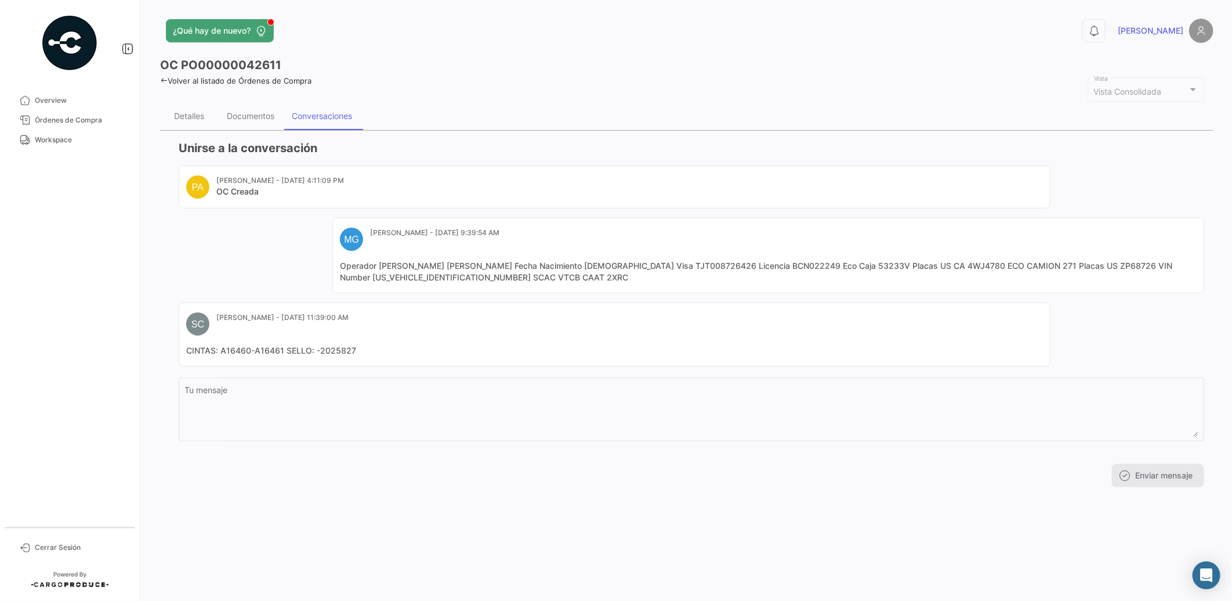
drag, startPoint x: 493, startPoint y: 276, endPoint x: 335, endPoint y: 265, distance: 158.2
click at [335, 265] on mat-card "MG [PERSON_NAME] - [DATE] 9:39:54 AM Operador [PERSON_NAME] [PERSON_NAME] Fecha…" at bounding box center [768, 255] width 872 height 75
copy mat-card-content "Operador [PERSON_NAME] [PERSON_NAME] Fecha Nacimiento [DEMOGRAPHIC_DATA] Visa T…"
click at [72, 144] on span "Workspace" at bounding box center [80, 140] width 91 height 10
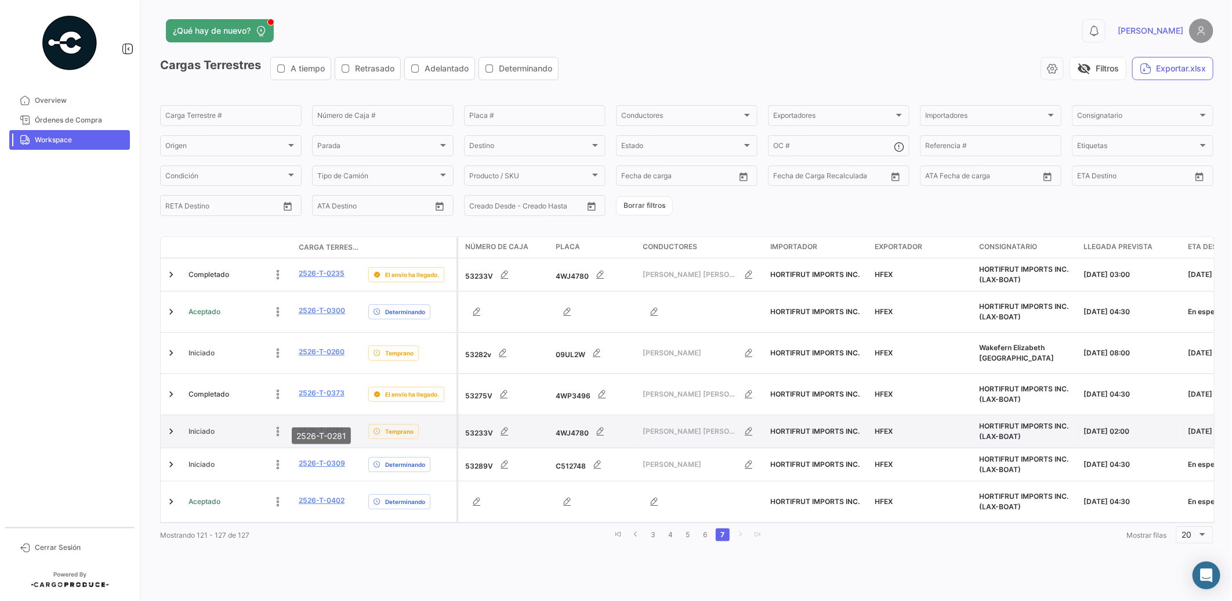
click at [340, 425] on link "2526-T-0281" at bounding box center [321, 430] width 45 height 10
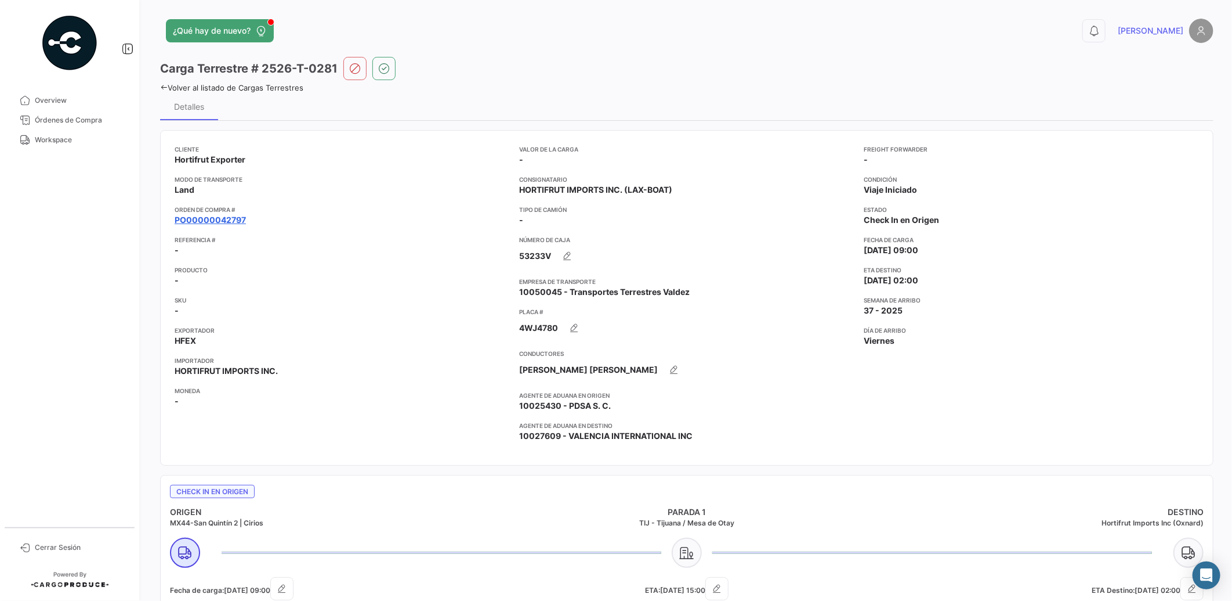
click at [228, 217] on link "PO00000042797" at bounding box center [210, 220] width 71 height 12
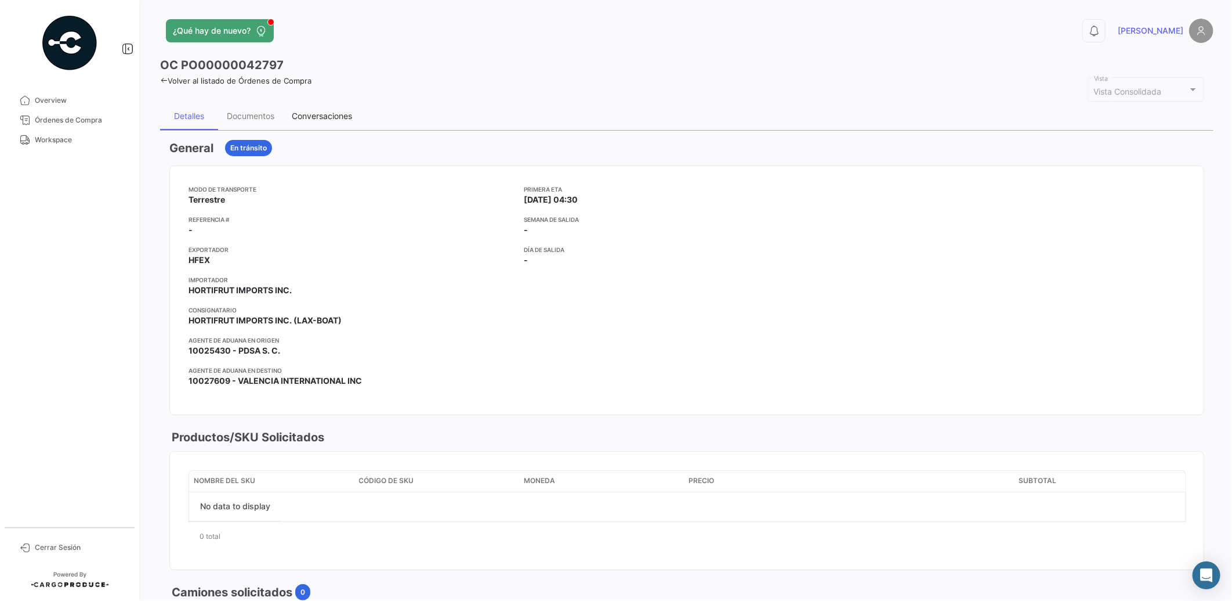
click at [333, 114] on div "Conversaciones" at bounding box center [322, 116] width 60 height 10
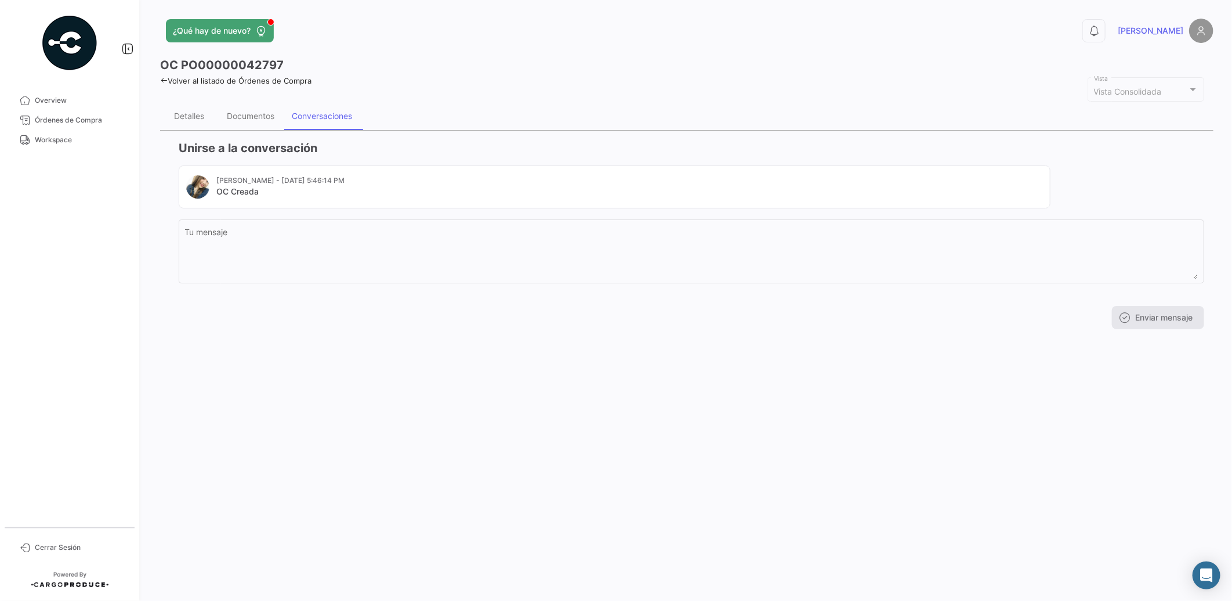
click at [340, 180] on mat-card-subtitle "[PERSON_NAME] - [DATE] 5:46:14 PM" at bounding box center [280, 180] width 128 height 10
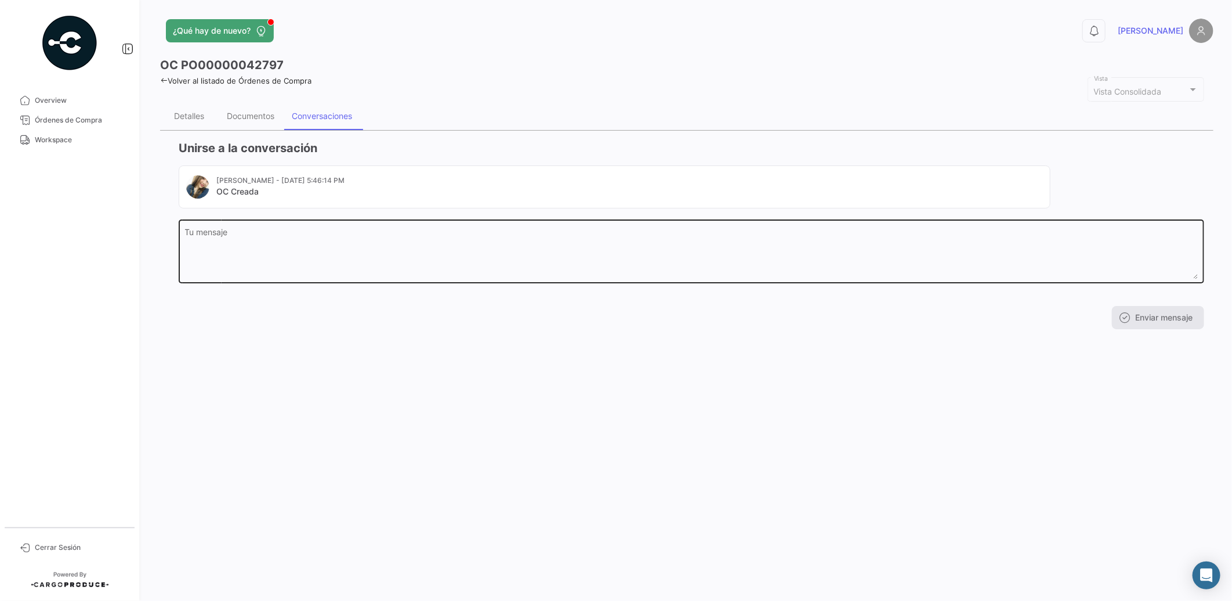
click at [254, 232] on textarea "Tu mensaje" at bounding box center [692, 253] width 1014 height 51
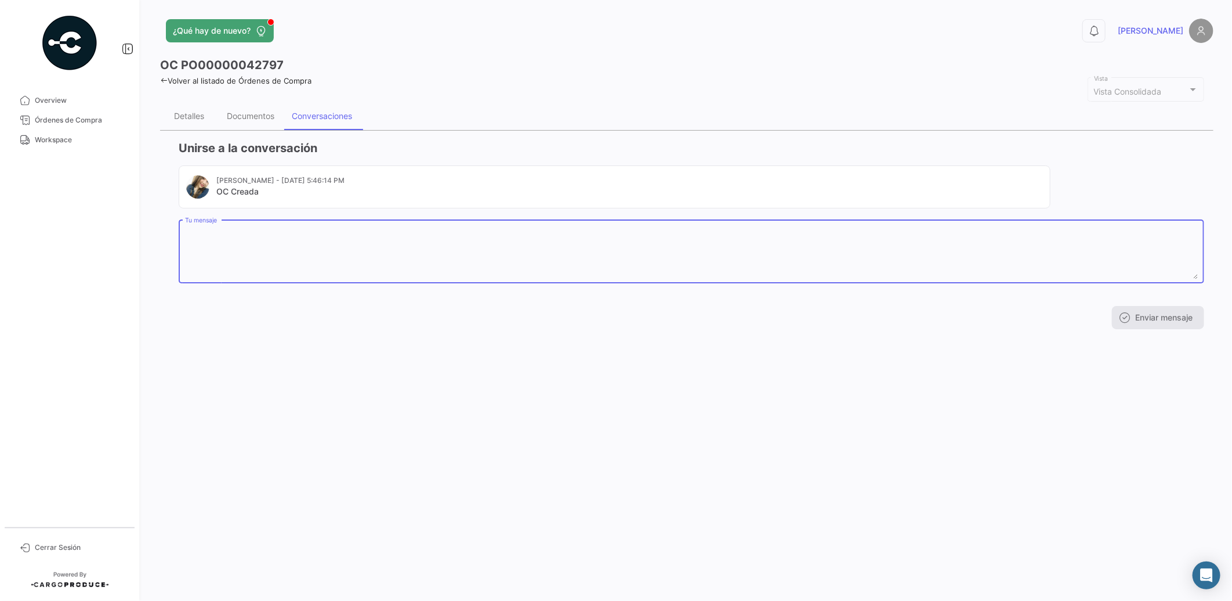
paste textarea "Operador [PERSON_NAME] [PERSON_NAME] Fecha Nacimiento [DEMOGRAPHIC_DATA] Visa T…"
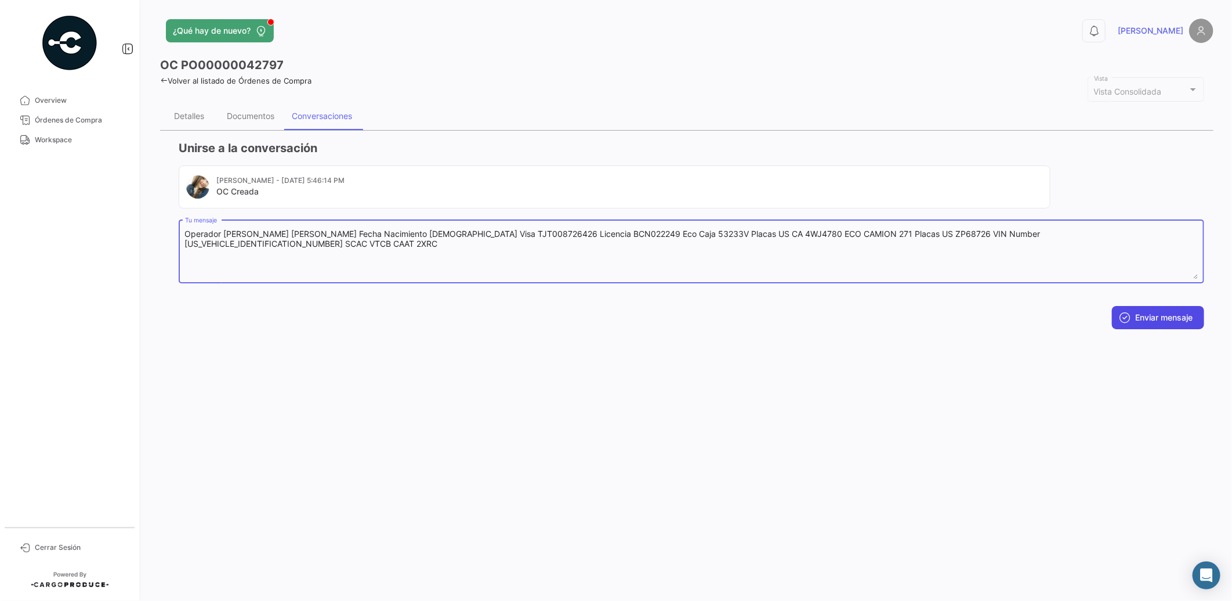
type textarea "Operador [PERSON_NAME] [PERSON_NAME] Fecha Nacimiento [DEMOGRAPHIC_DATA] Visa T…"
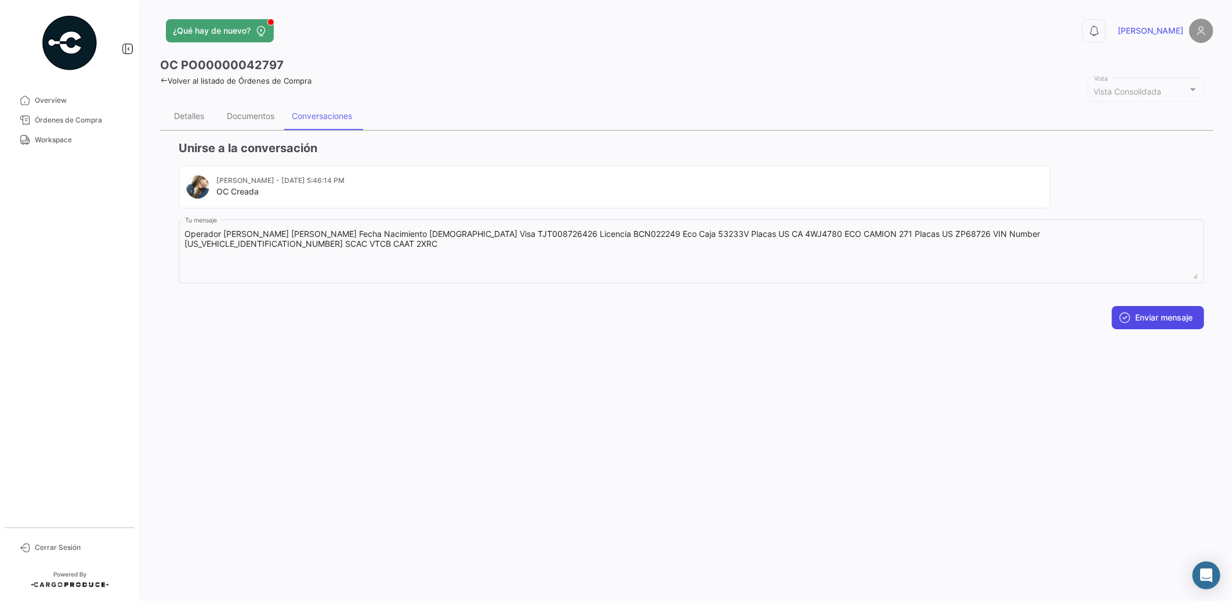
click at [1145, 316] on button "Enviar mensaje" at bounding box center [1158, 317] width 92 height 23
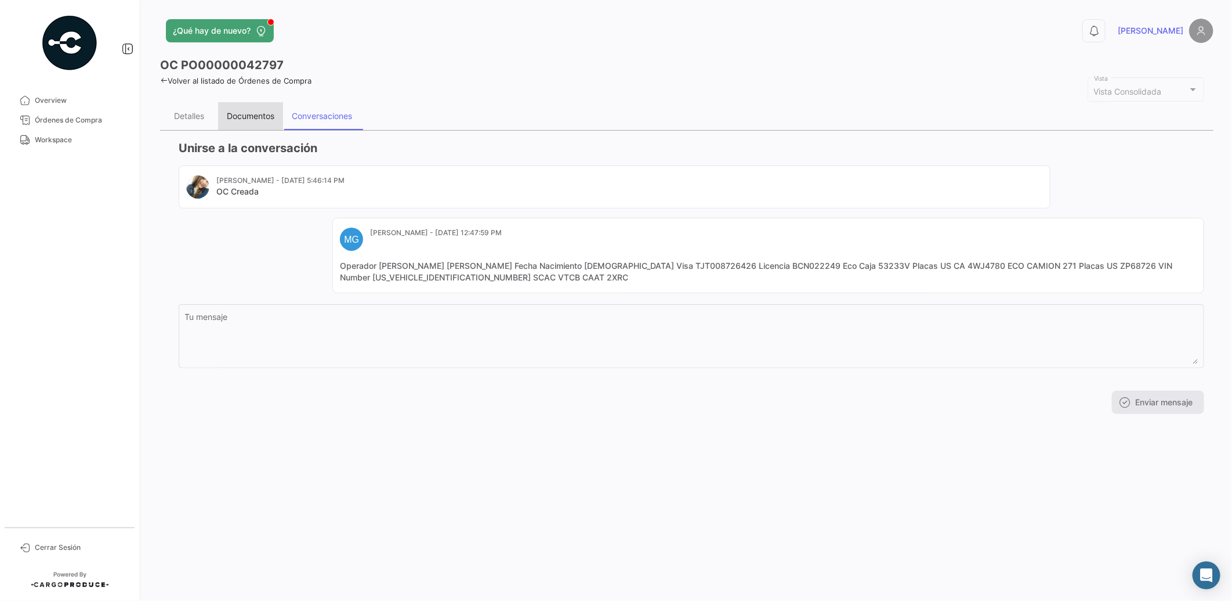
click at [257, 121] on div "Documentos" at bounding box center [250, 116] width 65 height 28
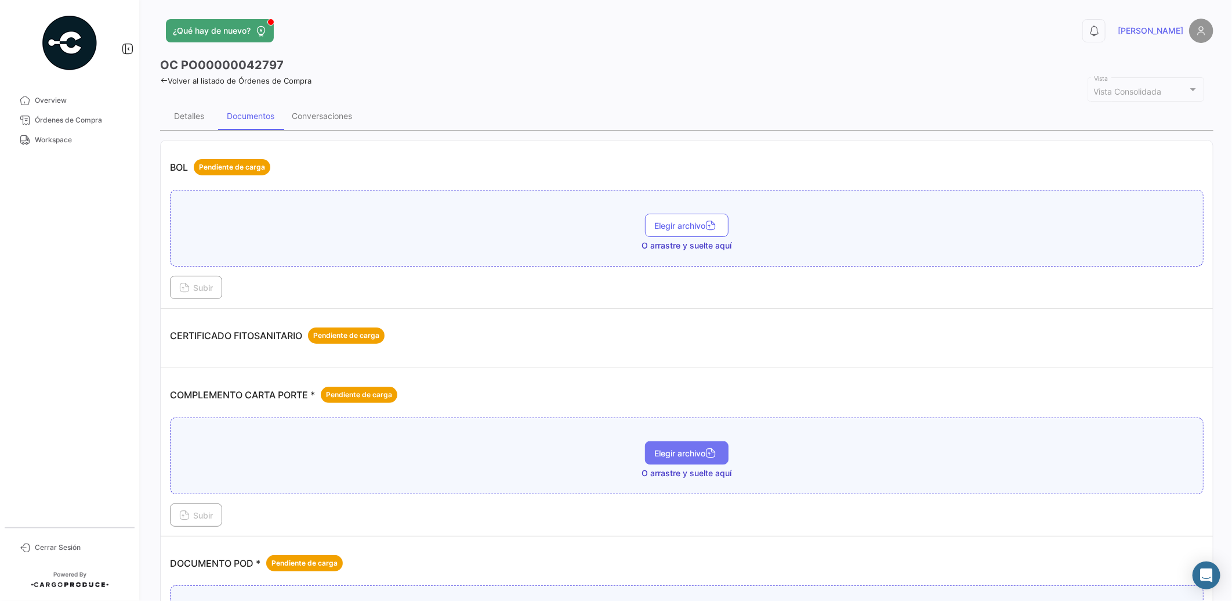
click at [693, 453] on span "Elegir archivo" at bounding box center [687, 453] width 65 height 10
click at [204, 512] on span "Subir" at bounding box center [196, 515] width 34 height 10
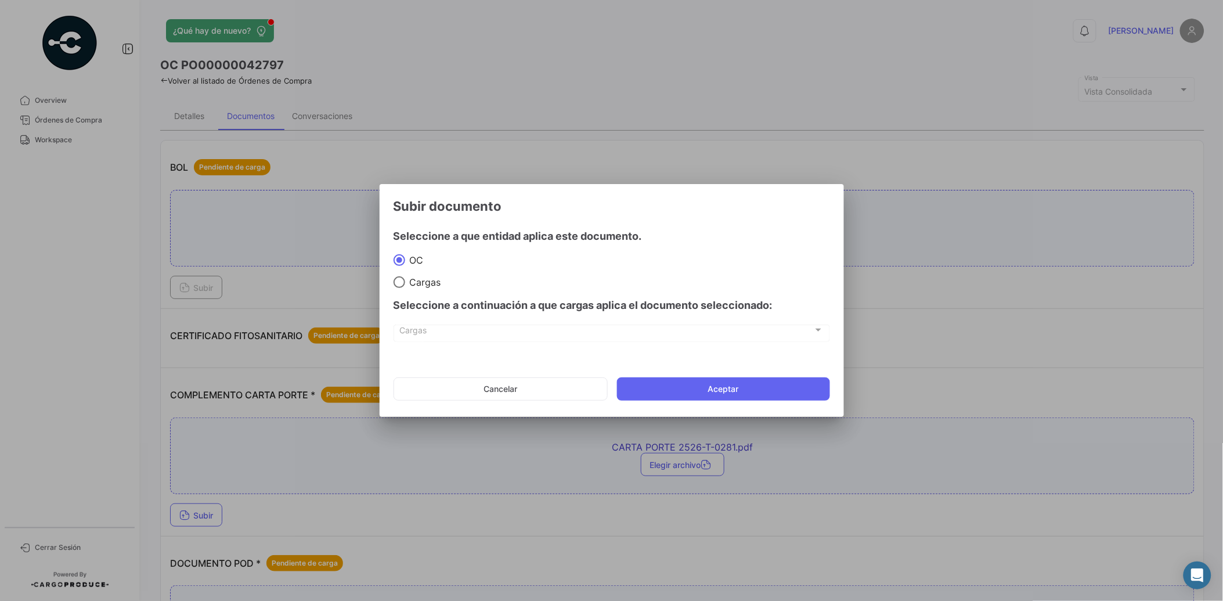
click at [424, 288] on div "Seleccione a continuación a que cargas aplica el documento seleccionado:" at bounding box center [611, 305] width 436 height 35
click at [421, 279] on span "Cargas" at bounding box center [423, 282] width 36 height 12
click at [405, 279] on input "Cargas" at bounding box center [399, 282] width 12 height 12
radio input "true"
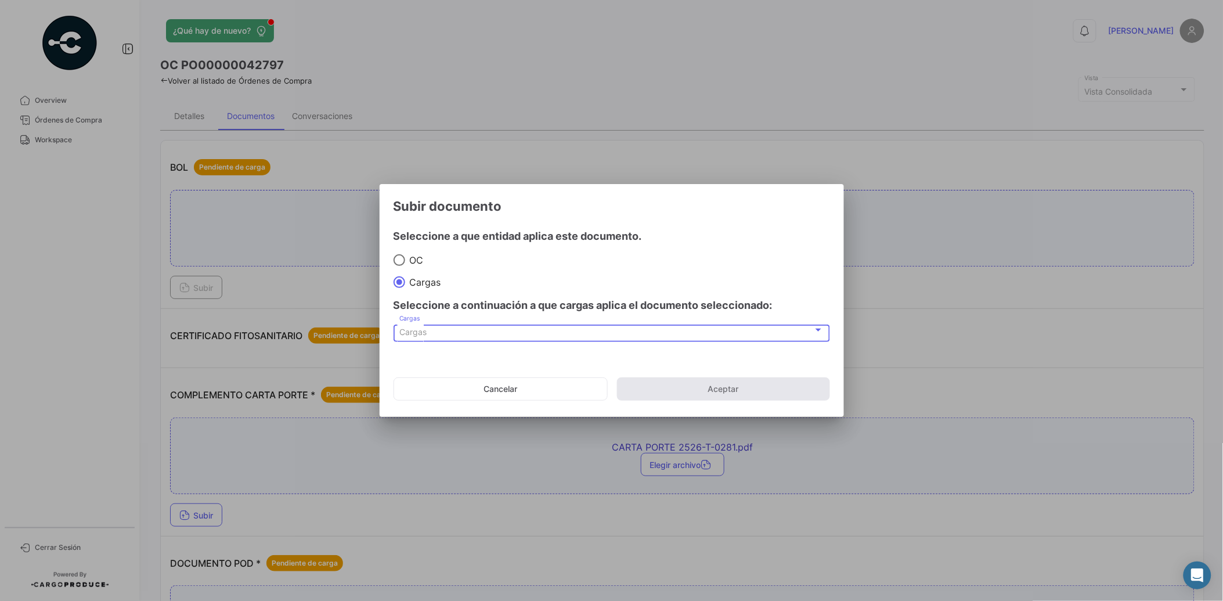
click at [424, 327] on span "Cargas" at bounding box center [412, 332] width 27 height 10
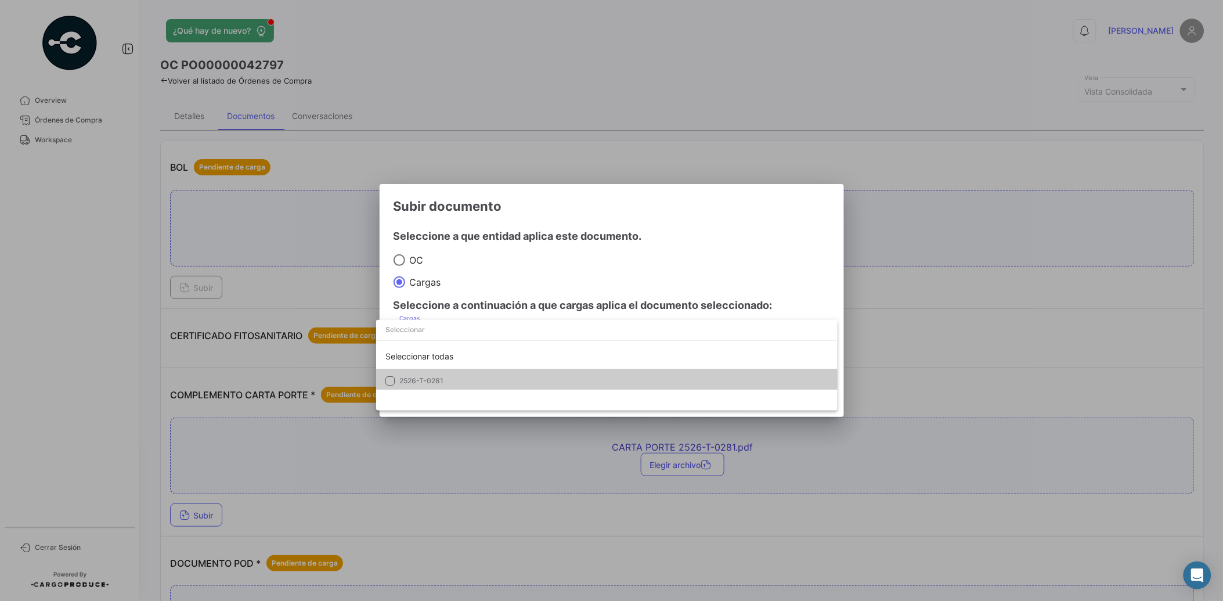
click at [422, 376] on span "2526-T-0281" at bounding box center [421, 380] width 44 height 9
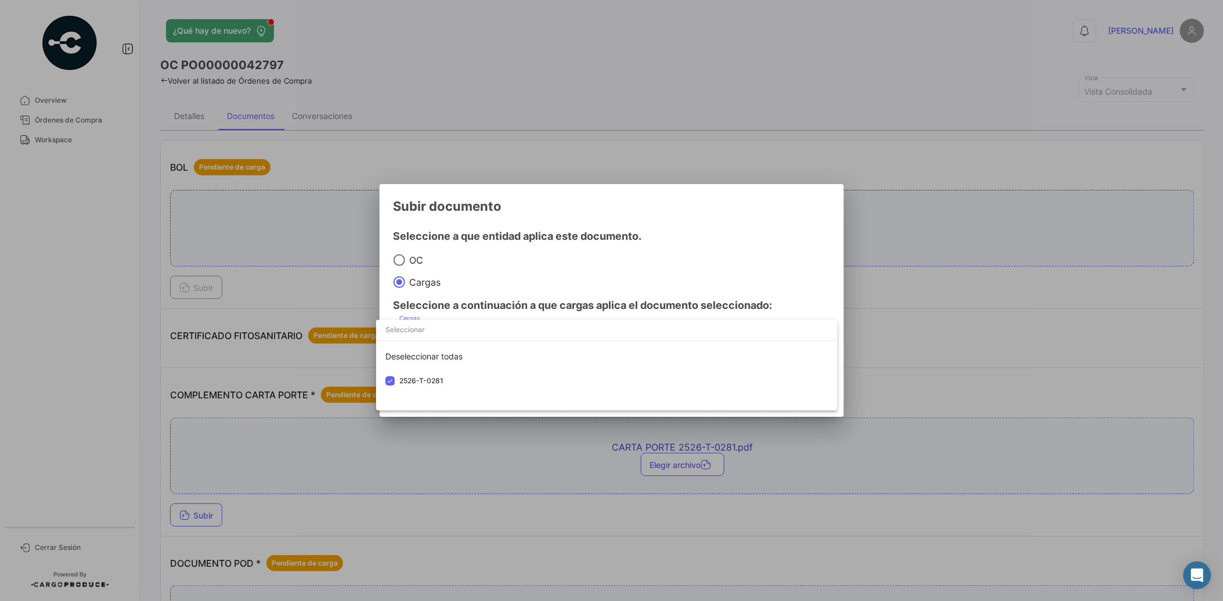
click at [485, 279] on div at bounding box center [611, 300] width 1223 height 601
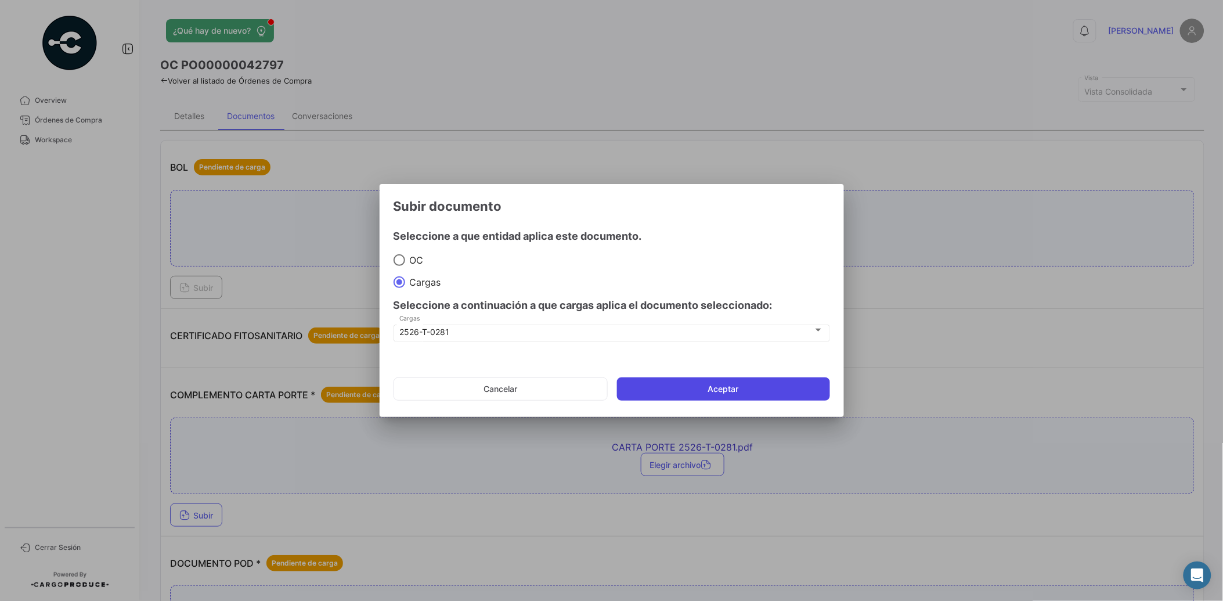
click at [701, 387] on button "Aceptar" at bounding box center [723, 388] width 213 height 23
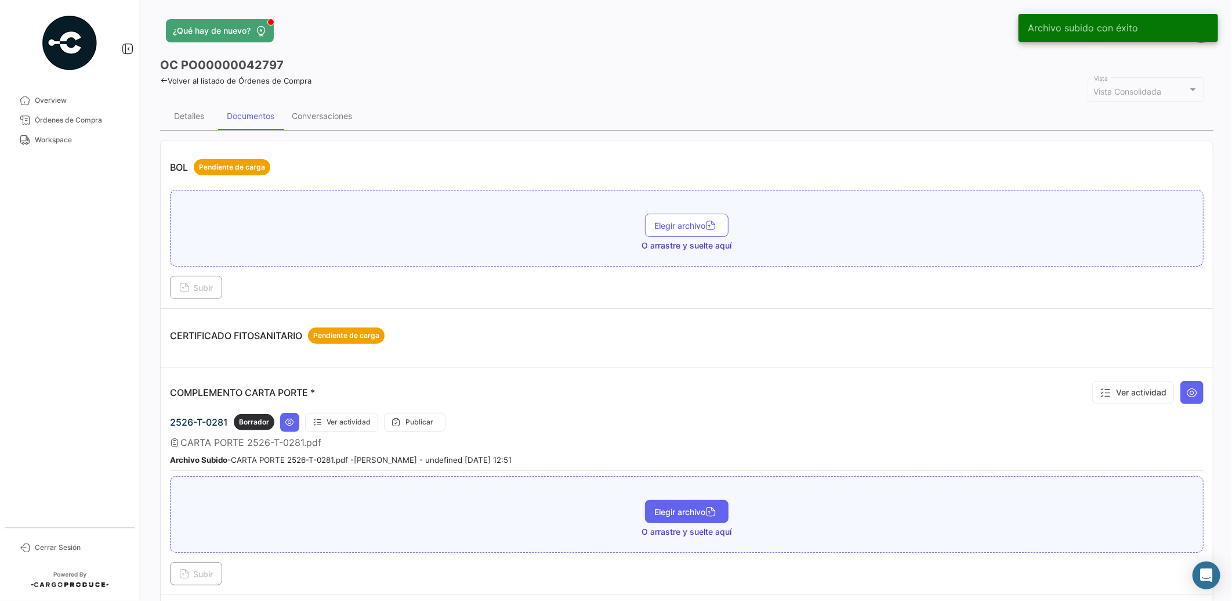
click at [692, 501] on button "Elegir archivo" at bounding box center [687, 511] width 84 height 23
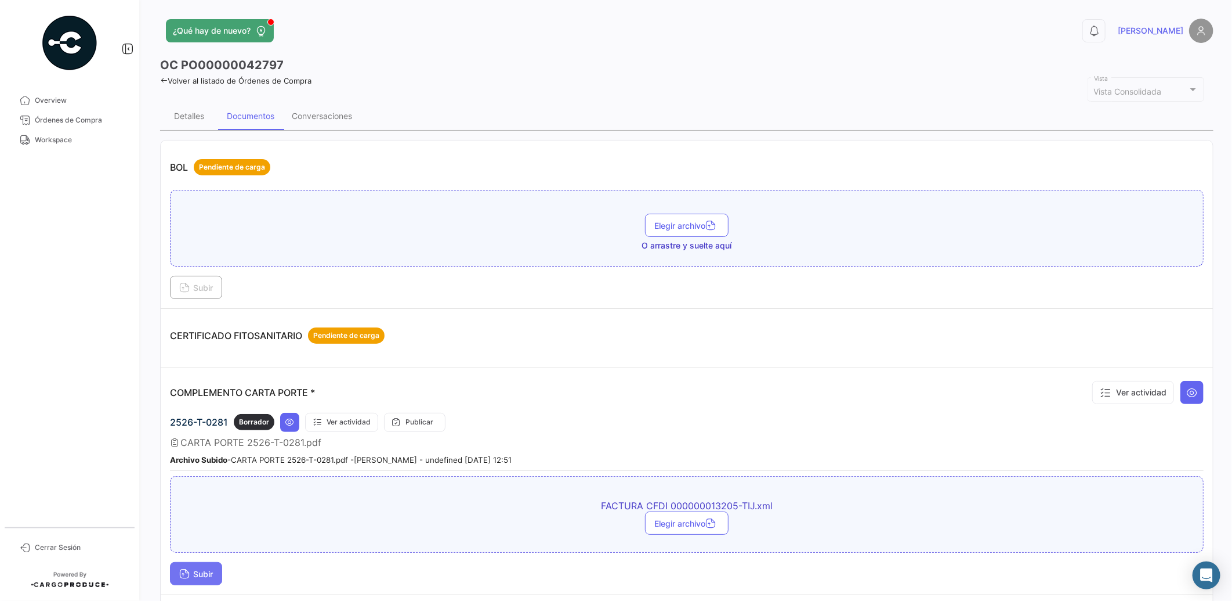
click at [207, 579] on button "Subir" at bounding box center [196, 573] width 52 height 23
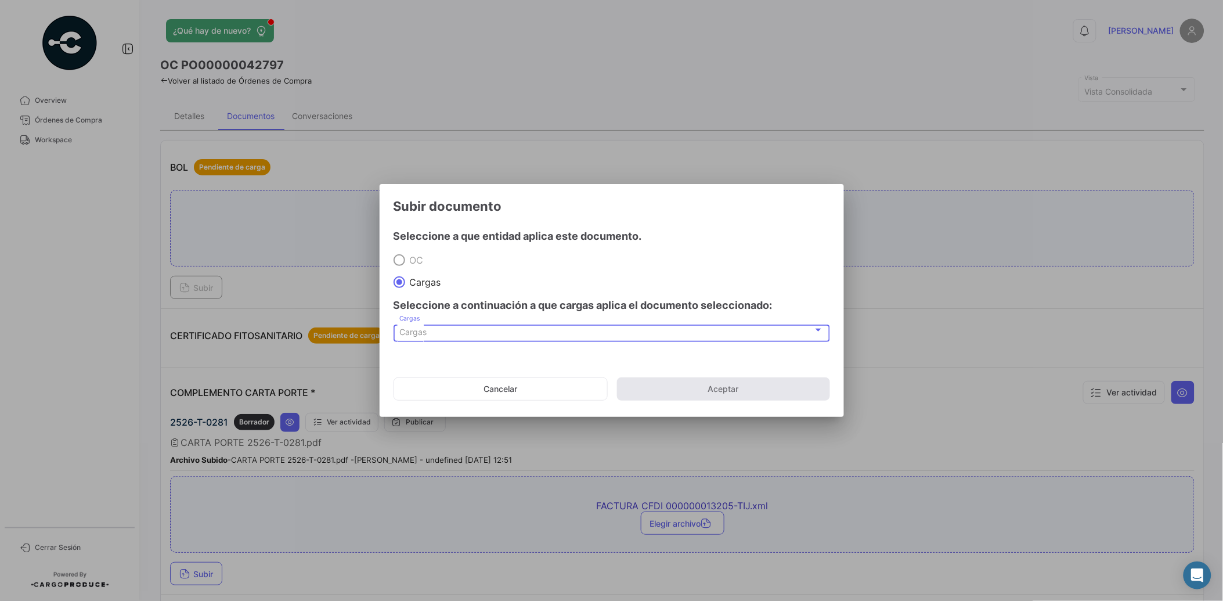
click at [430, 333] on div "Cargas" at bounding box center [606, 332] width 414 height 10
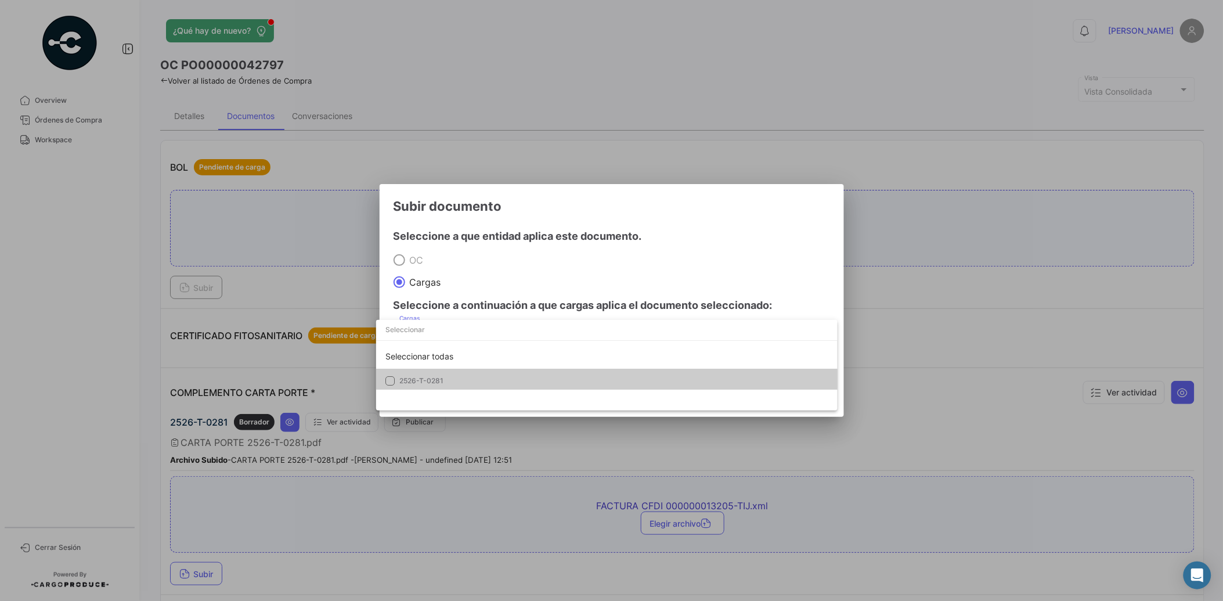
click at [432, 384] on span "2526-T-0281" at bounding box center [421, 380] width 44 height 9
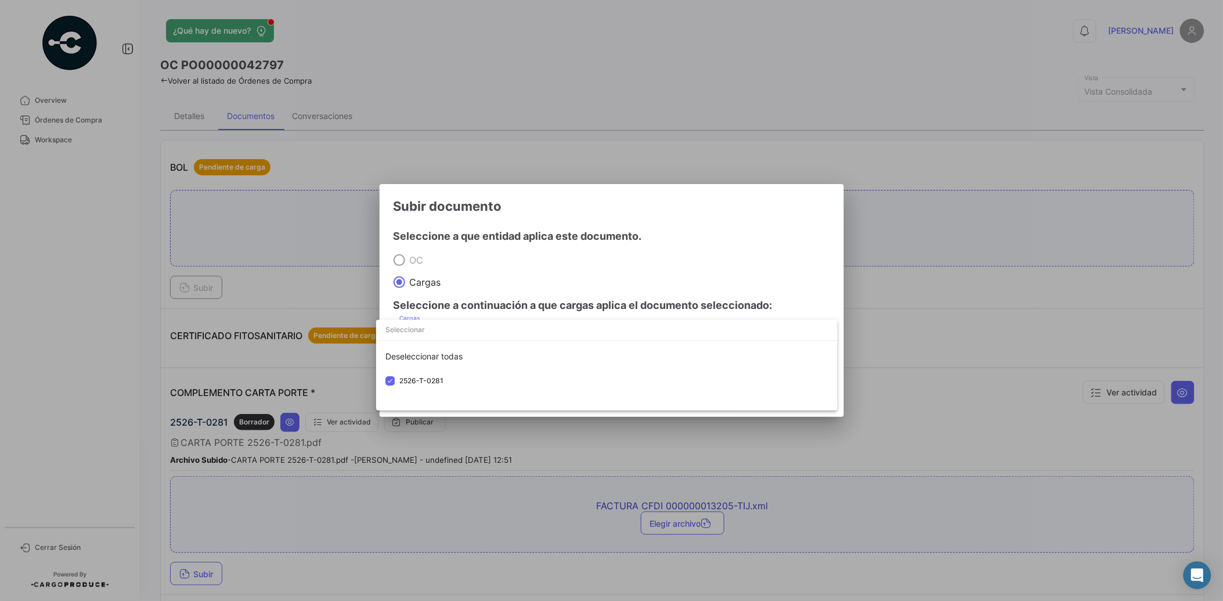
click at [523, 262] on div at bounding box center [611, 300] width 1223 height 601
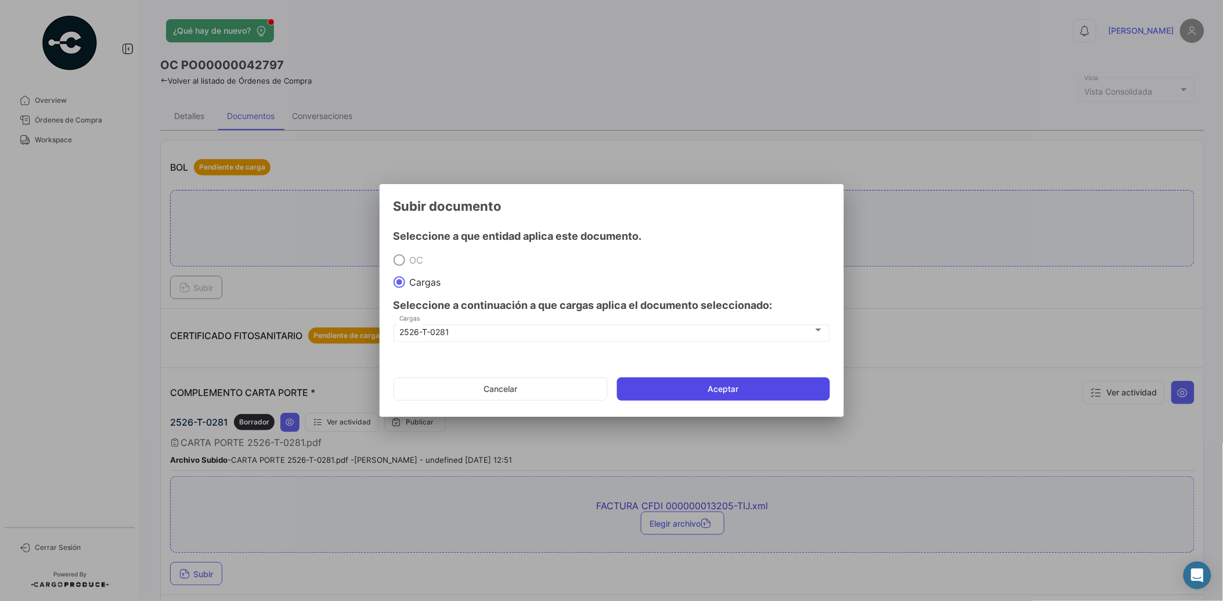
click at [746, 385] on button "Aceptar" at bounding box center [723, 388] width 213 height 23
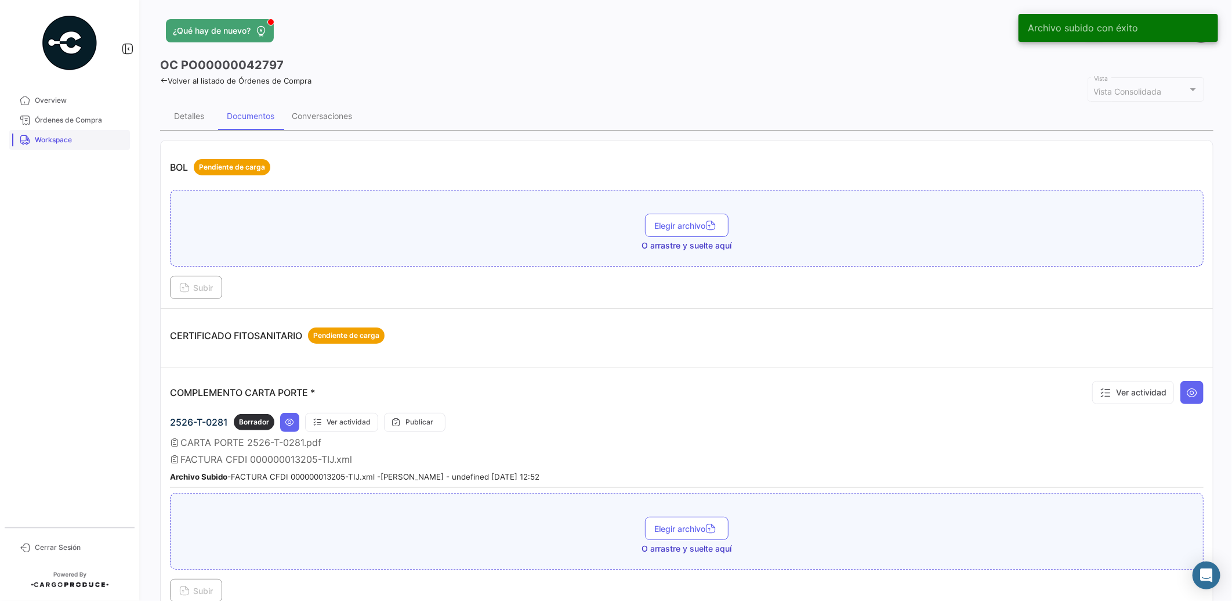
click at [75, 145] on link "Workspace" at bounding box center [69, 140] width 121 height 20
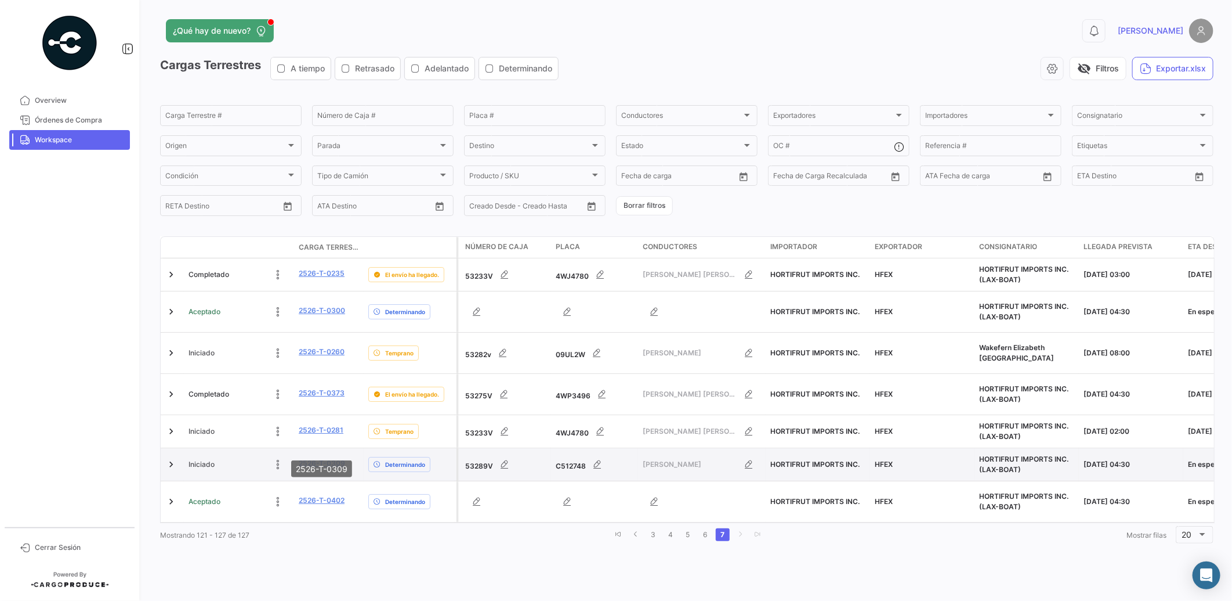
click at [326, 458] on link "2526-T-0309" at bounding box center [322, 463] width 46 height 10
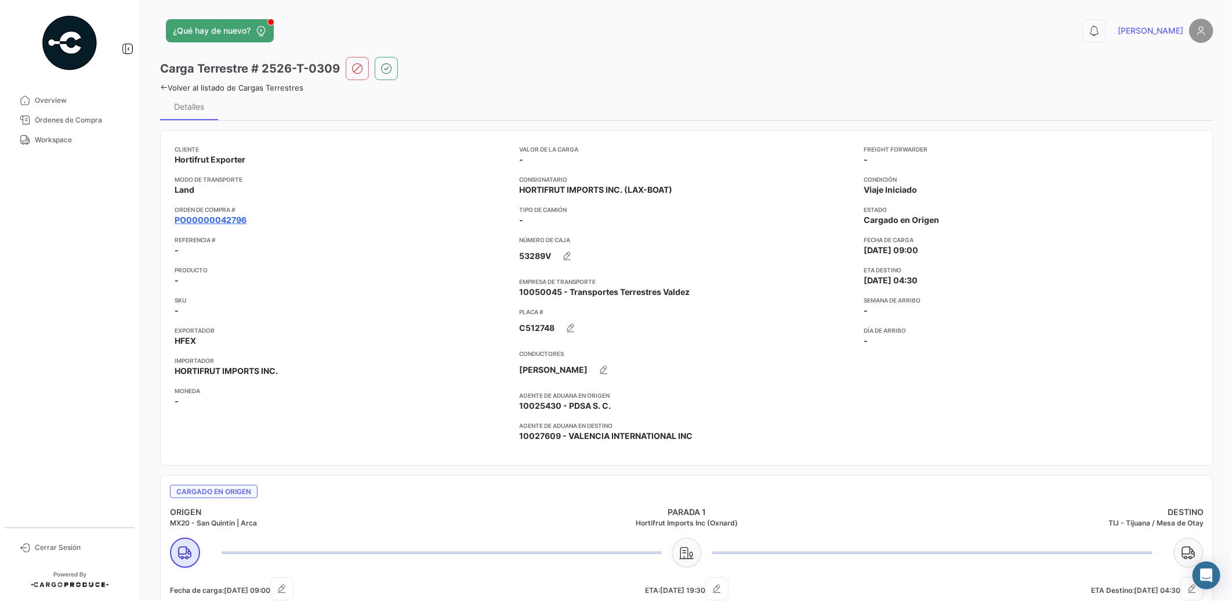
click at [229, 216] on link "PO00000042796" at bounding box center [211, 220] width 72 height 12
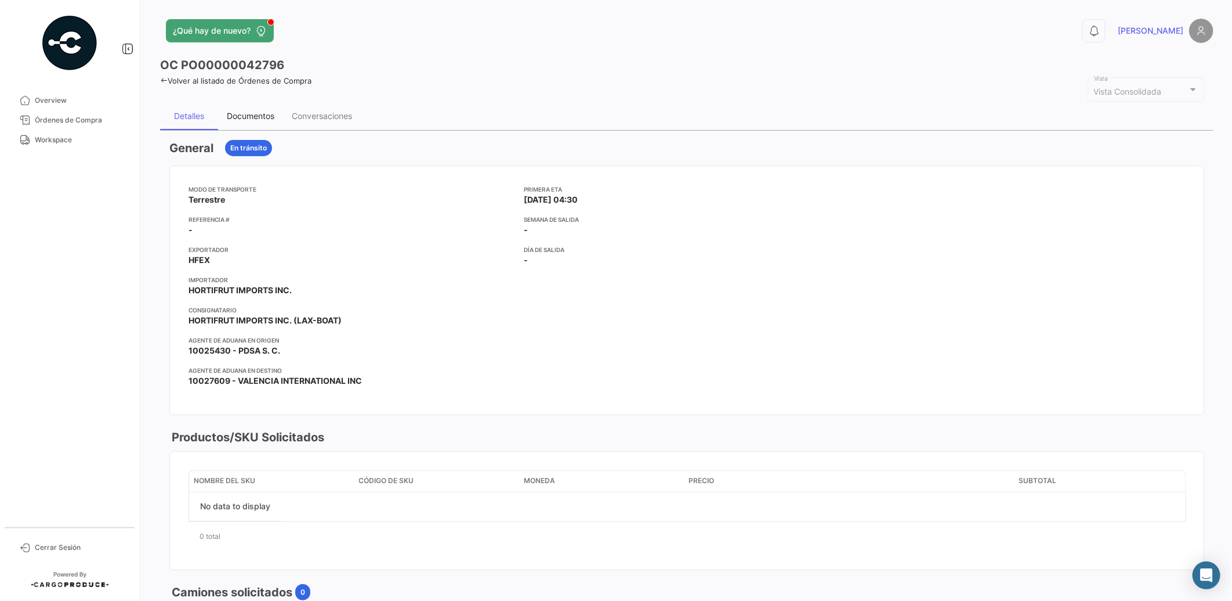
click at [257, 114] on div "Documentos" at bounding box center [251, 116] width 48 height 10
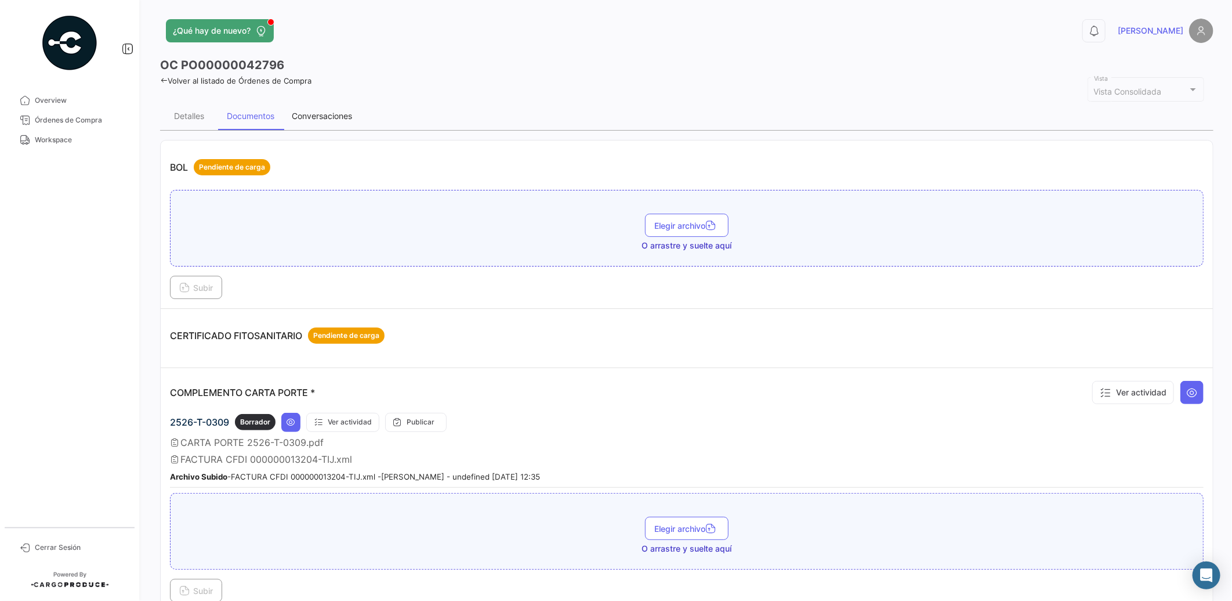
click at [321, 113] on div "Conversaciones" at bounding box center [322, 116] width 60 height 10
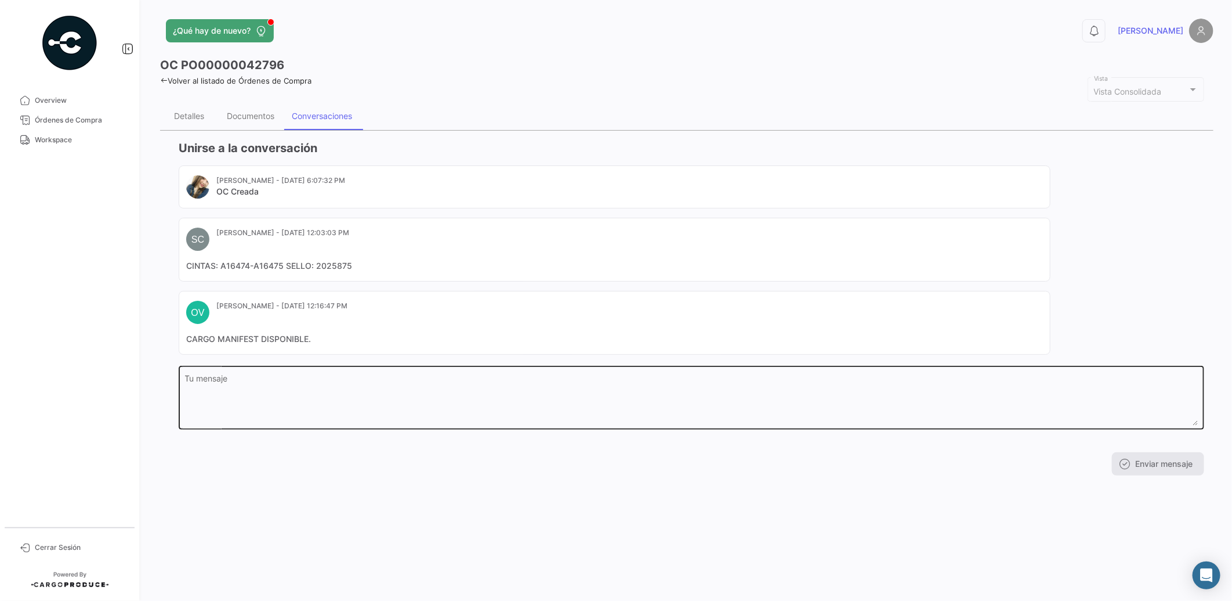
click at [257, 378] on textarea "Tu mensaje" at bounding box center [692, 399] width 1014 height 51
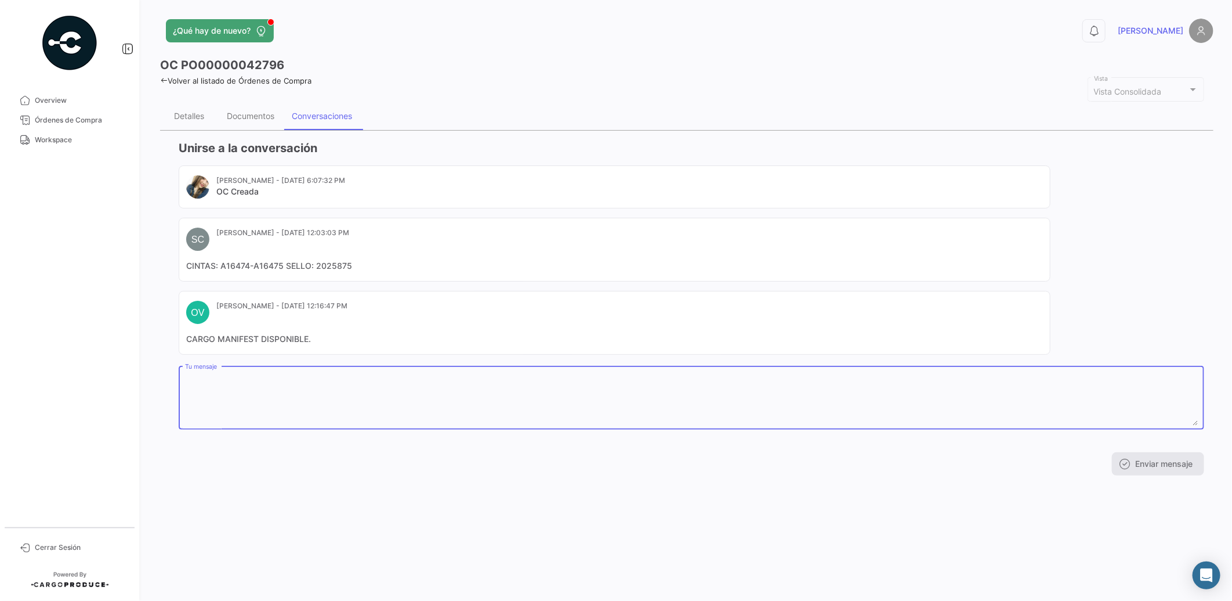
paste textarea "Operador [PERSON_NAME] Celular [PHONE_NUMBER] Fecha Nacimiento [DEMOGRAPHIC_DAT…"
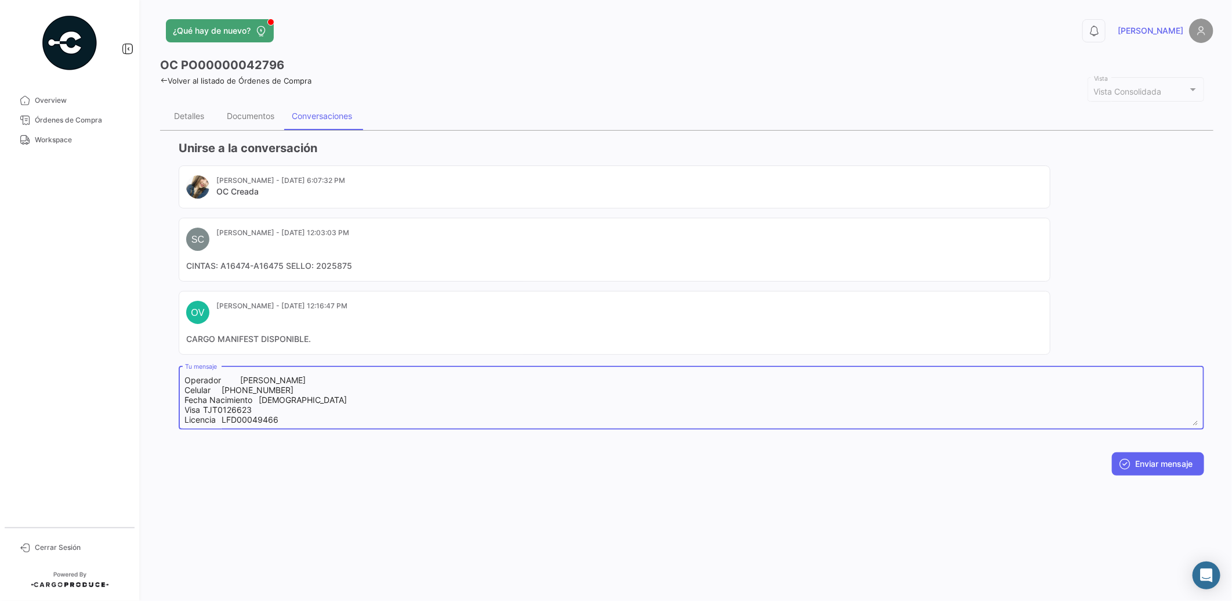
scroll to position [96, 0]
type textarea "Operador [PERSON_NAME] Celular [PHONE_NUMBER] Fecha Nacimiento [DEMOGRAPHIC_DAT…"
click at [1139, 460] on button "Enviar mensaje" at bounding box center [1158, 463] width 92 height 23
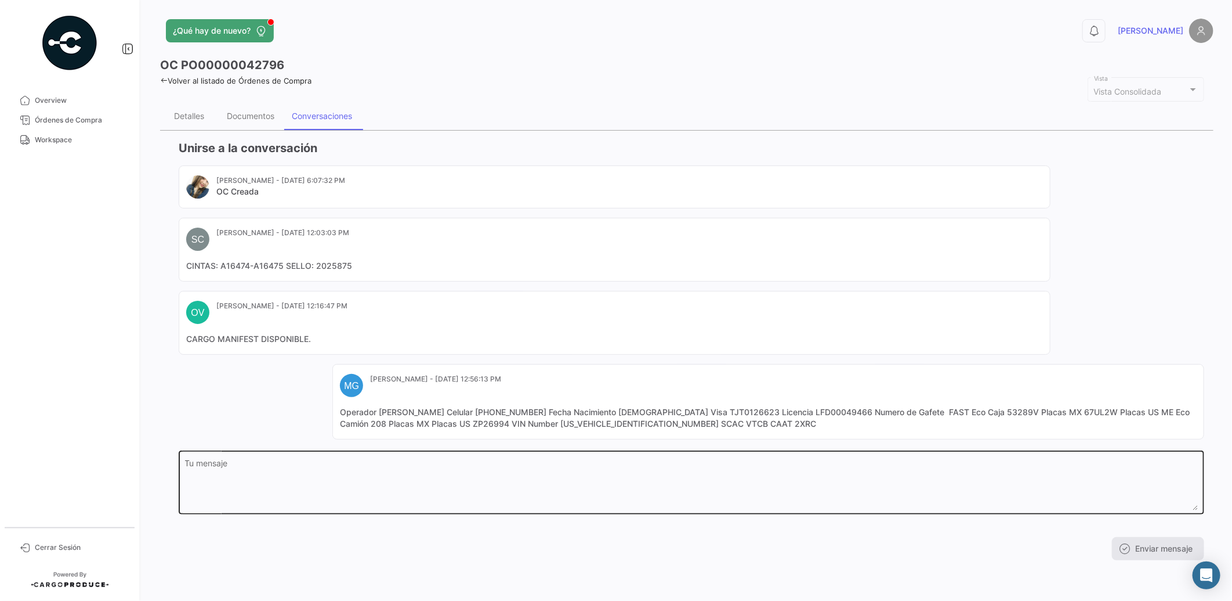
scroll to position [0, 0]
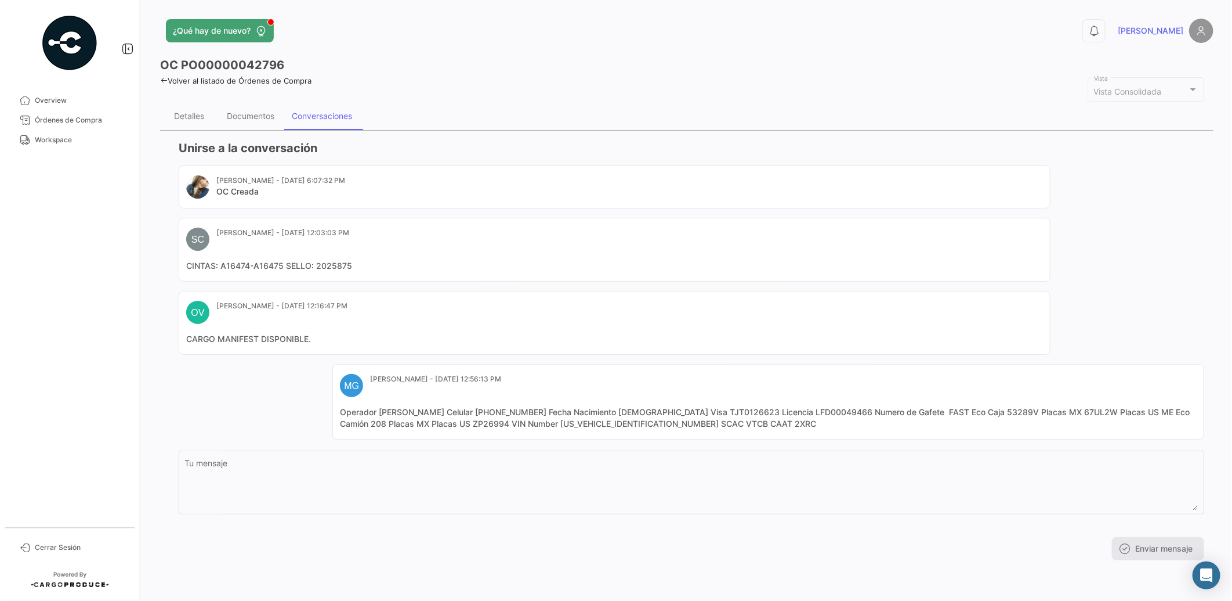
click at [56, 137] on span "Workspace" at bounding box center [80, 140] width 91 height 10
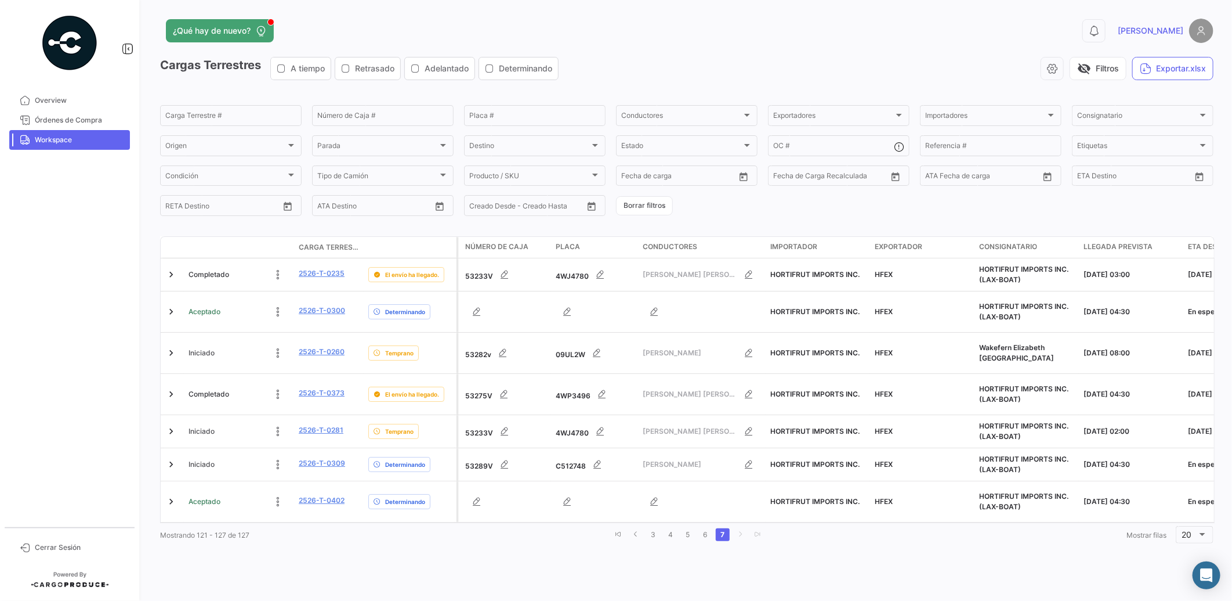
click at [379, 559] on div "¿Qué hay de nuevo? 0 [PERSON_NAME] Terrestres A tiempo Retrasado Adelantado Det…" at bounding box center [687, 300] width 1091 height 601
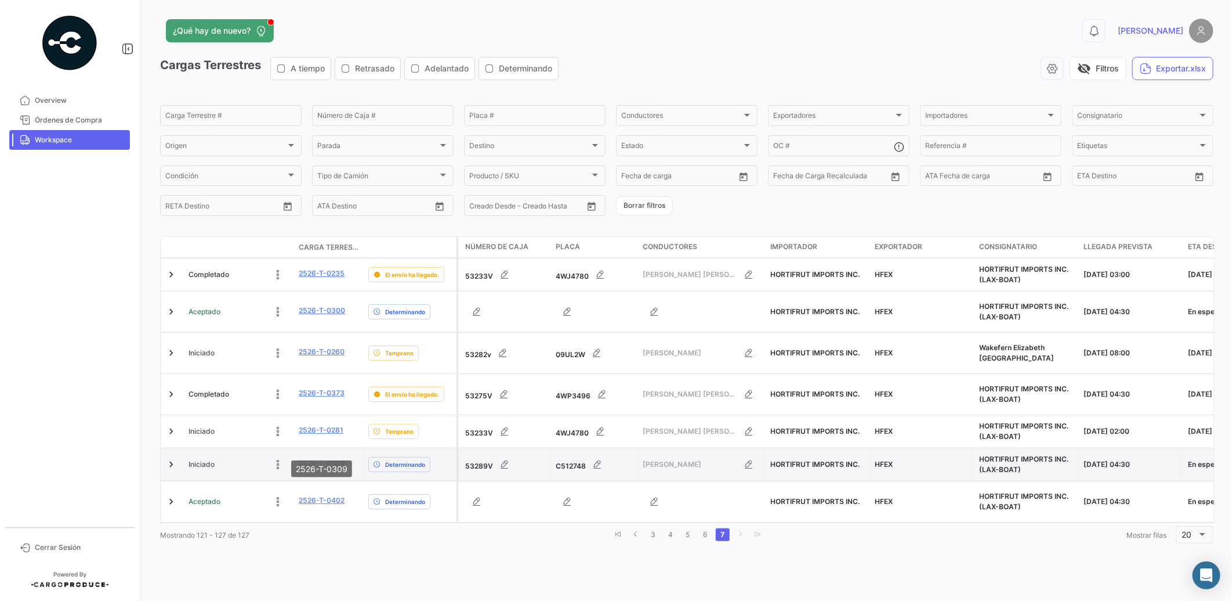
click at [338, 458] on link "2526-T-0309" at bounding box center [322, 463] width 46 height 10
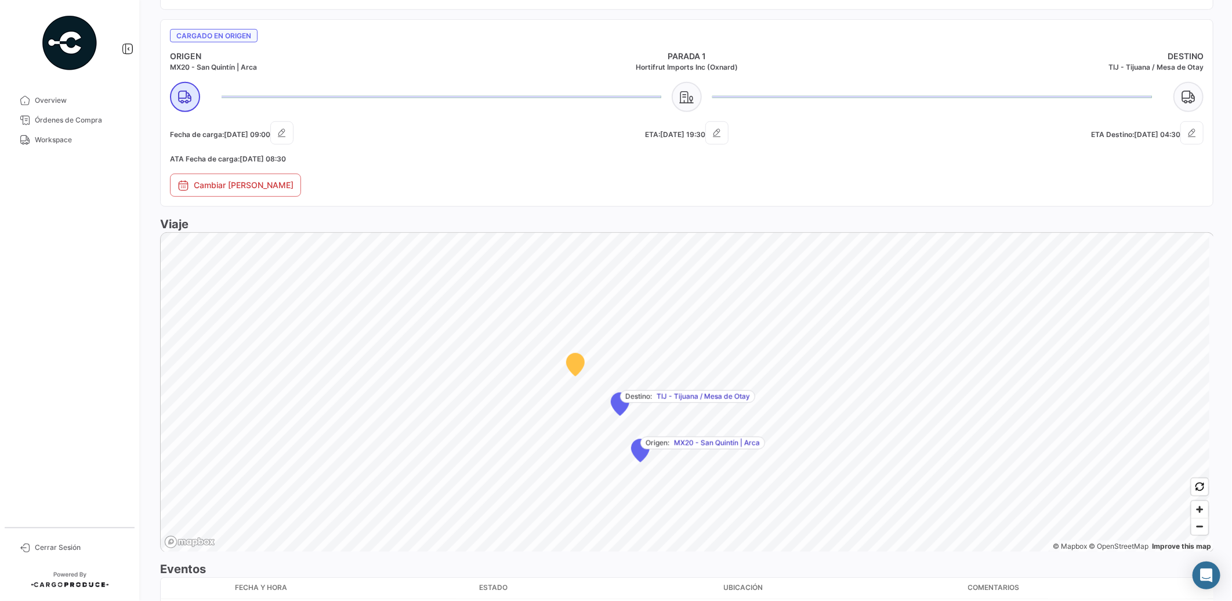
scroll to position [615, 0]
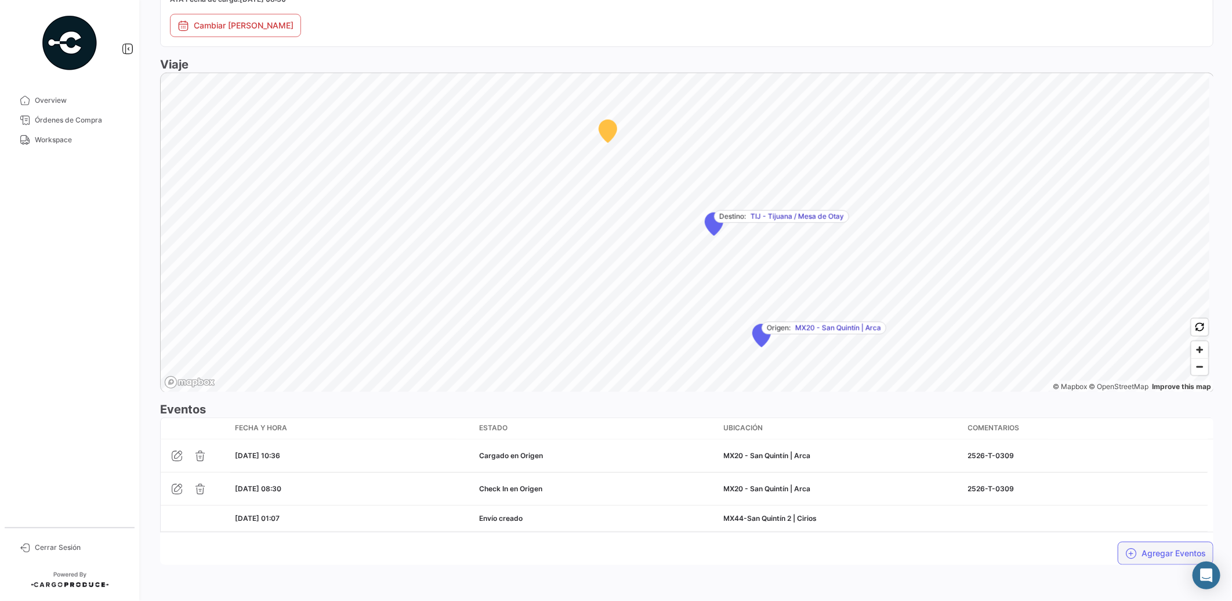
click at [1136, 547] on button "Agregar Eventos" at bounding box center [1166, 552] width 96 height 23
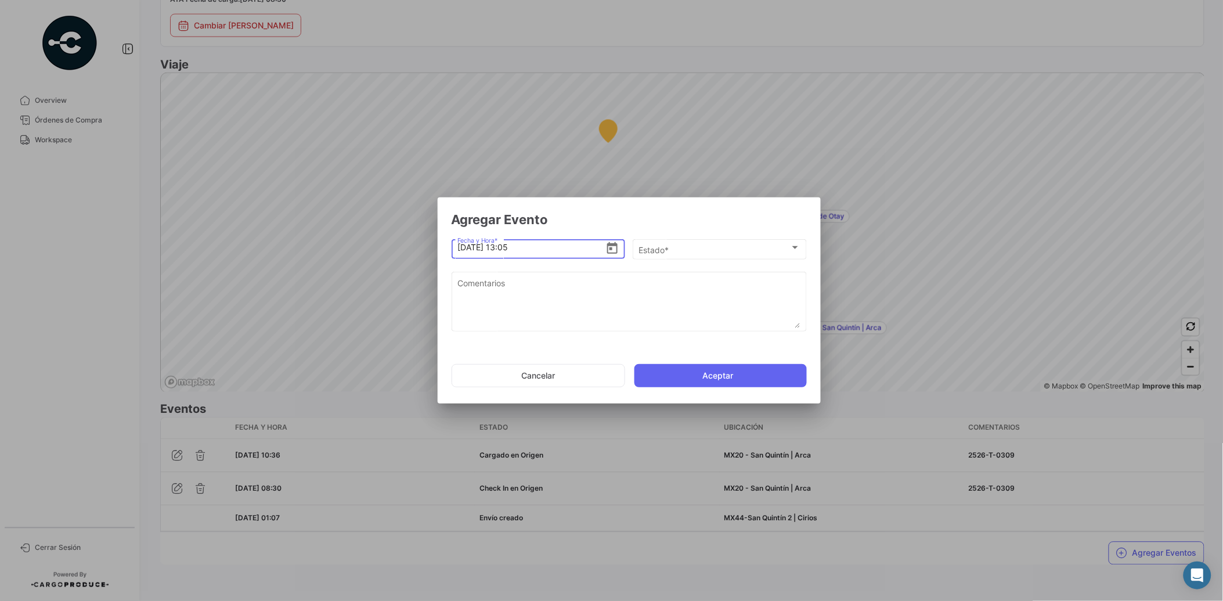
click at [612, 251] on icon "Open calendar" at bounding box center [612, 248] width 14 height 14
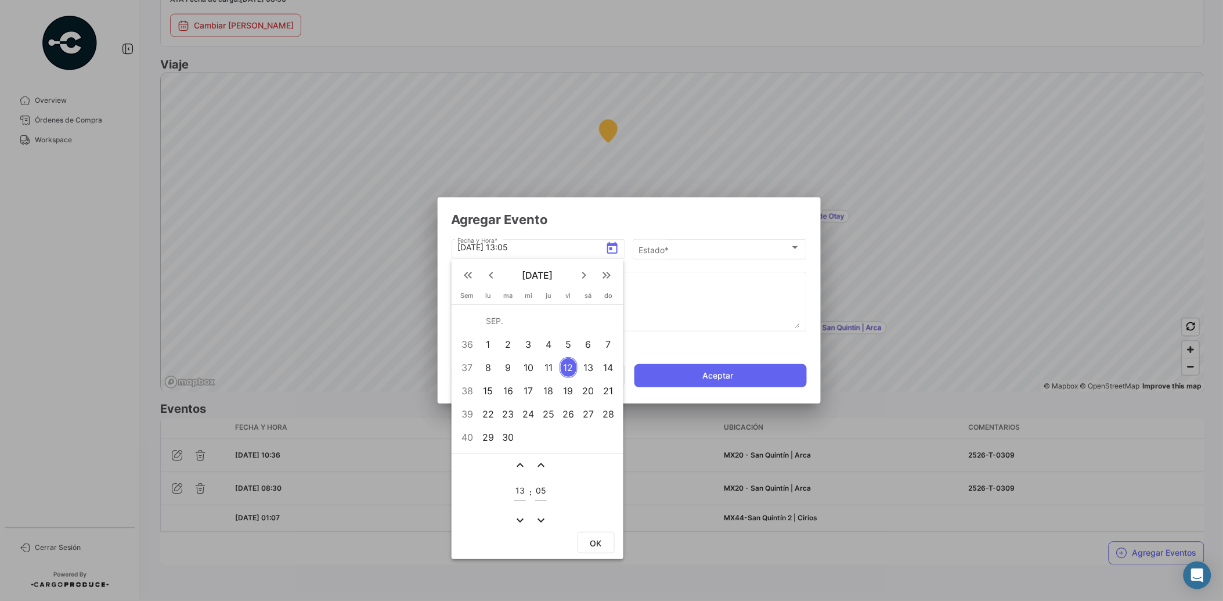
click at [517, 514] on mat-icon "expand_more" at bounding box center [520, 520] width 14 height 14
type input "11"
click at [538, 465] on mat-icon "expand_less" at bounding box center [541, 465] width 14 height 14
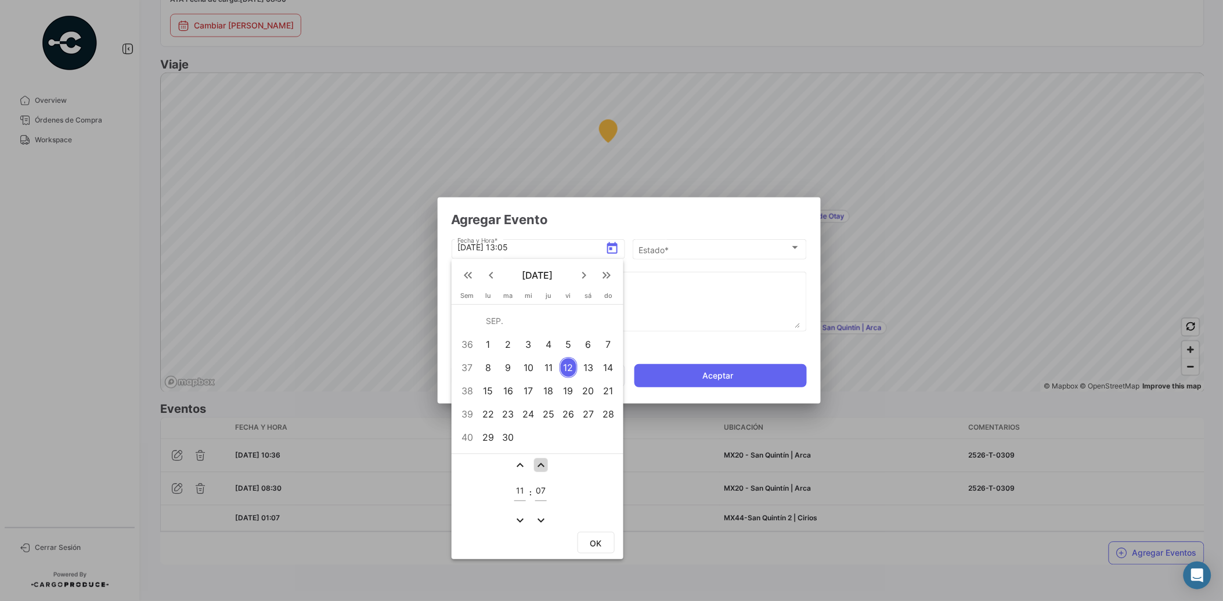
click at [538, 465] on mat-icon "expand_less" at bounding box center [541, 465] width 14 height 14
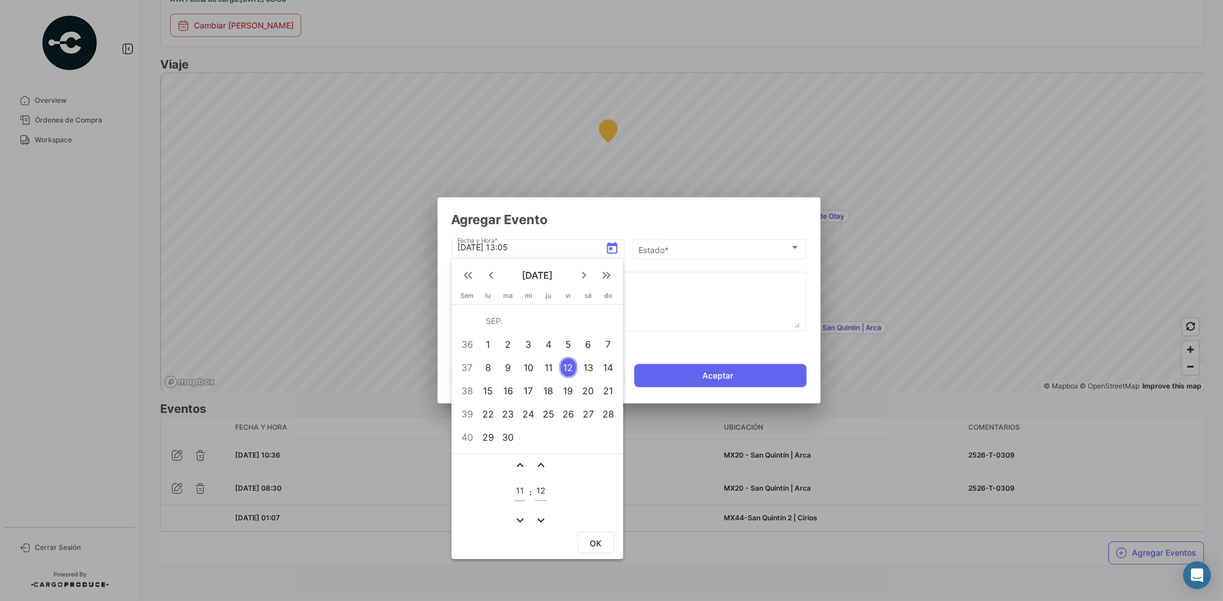
click at [538, 465] on mat-icon "expand_less" at bounding box center [541, 465] width 14 height 14
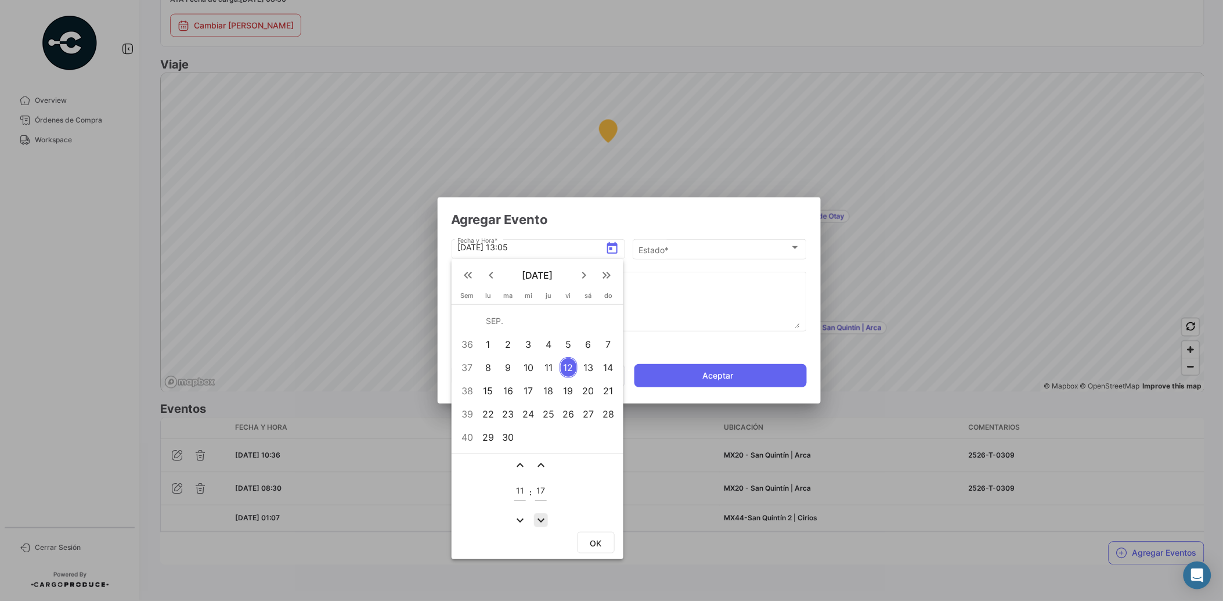
click at [538, 518] on mat-icon "expand_more" at bounding box center [541, 520] width 14 height 14
type input "15"
click at [601, 538] on span "OK" at bounding box center [596, 543] width 12 height 10
type input "[DATE] 11:15"
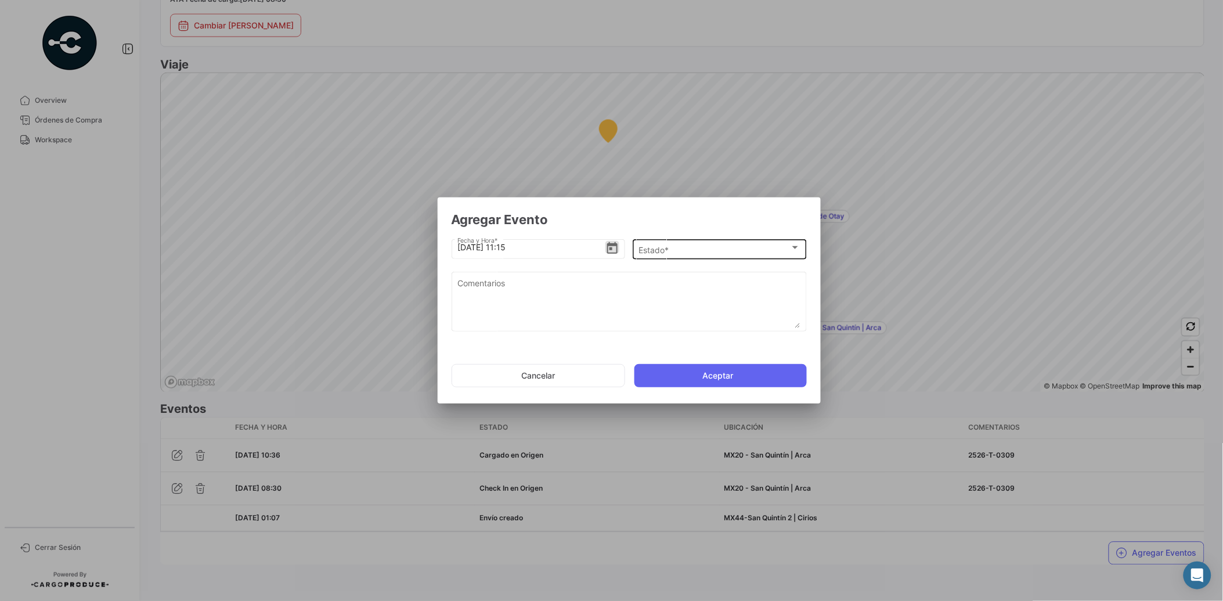
click at [670, 248] on span "Estado *" at bounding box center [713, 250] width 151 height 10
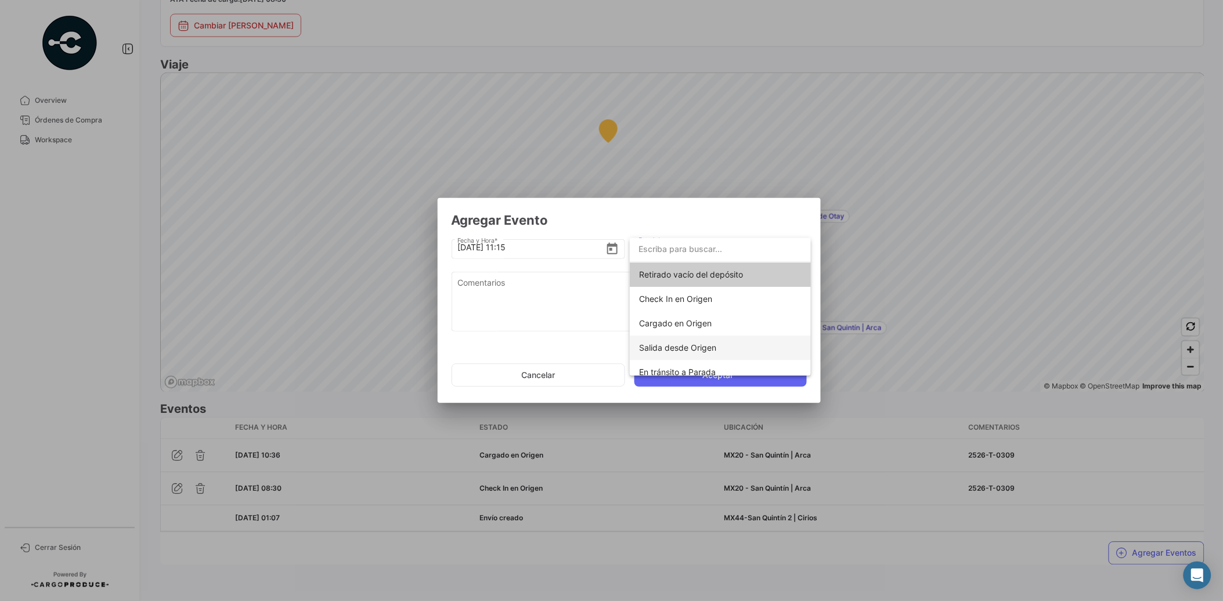
click at [697, 345] on span "Salida desde Origen" at bounding box center [677, 347] width 77 height 10
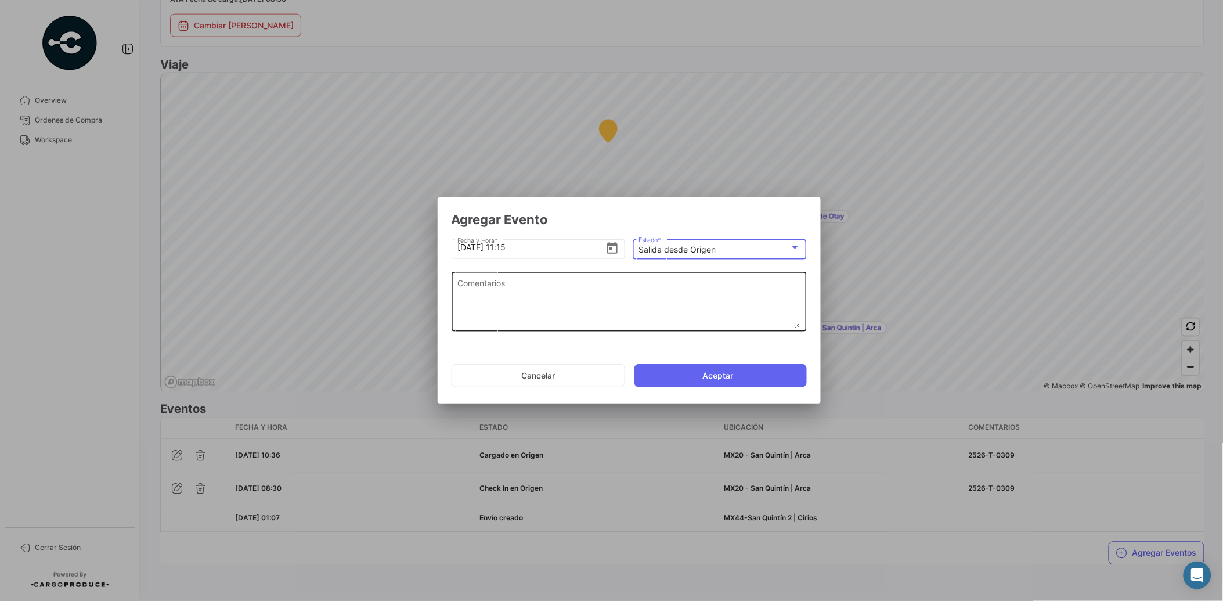
click at [567, 292] on textarea "Comentarios" at bounding box center [628, 302] width 343 height 51
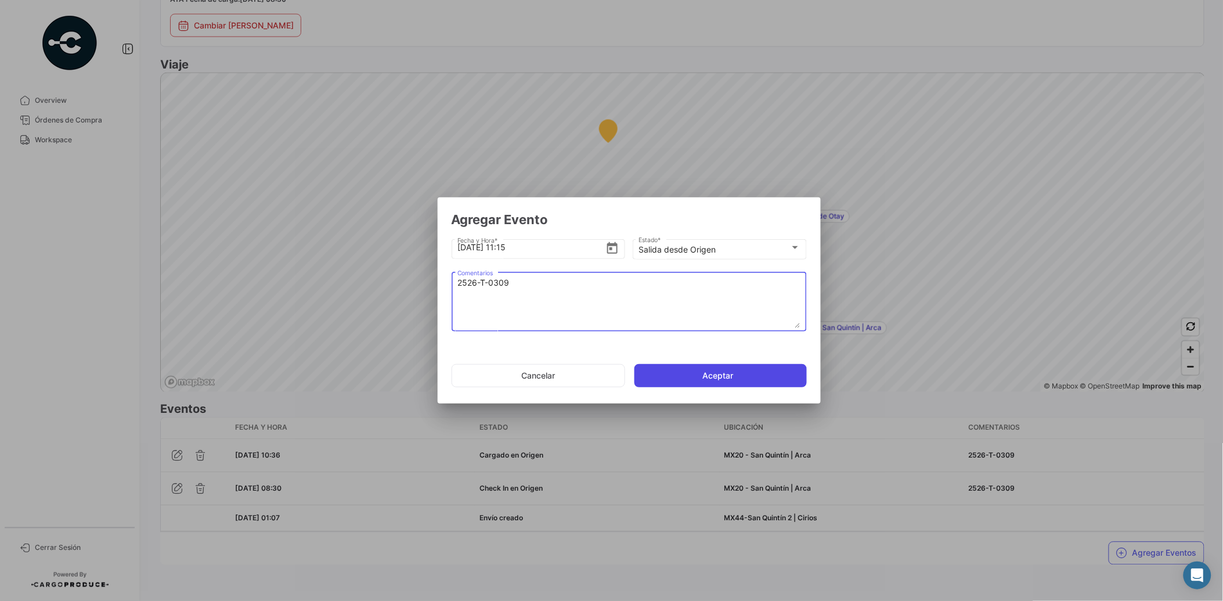
type textarea "2526-T-0309"
click at [700, 369] on button "Aceptar" at bounding box center [720, 375] width 172 height 23
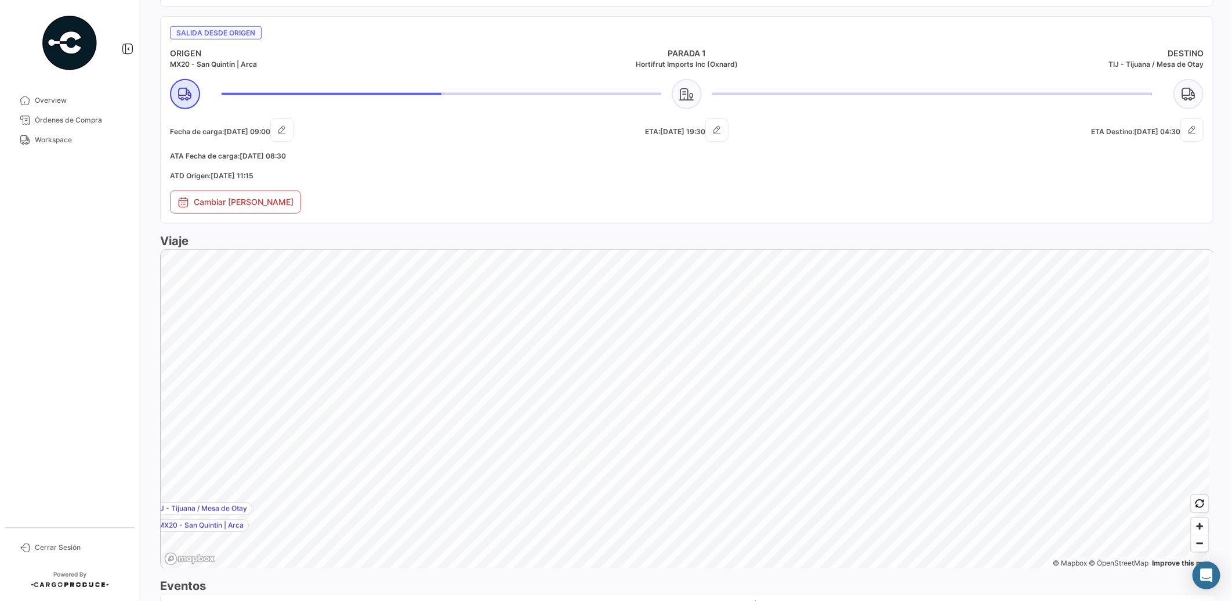
scroll to position [668, 0]
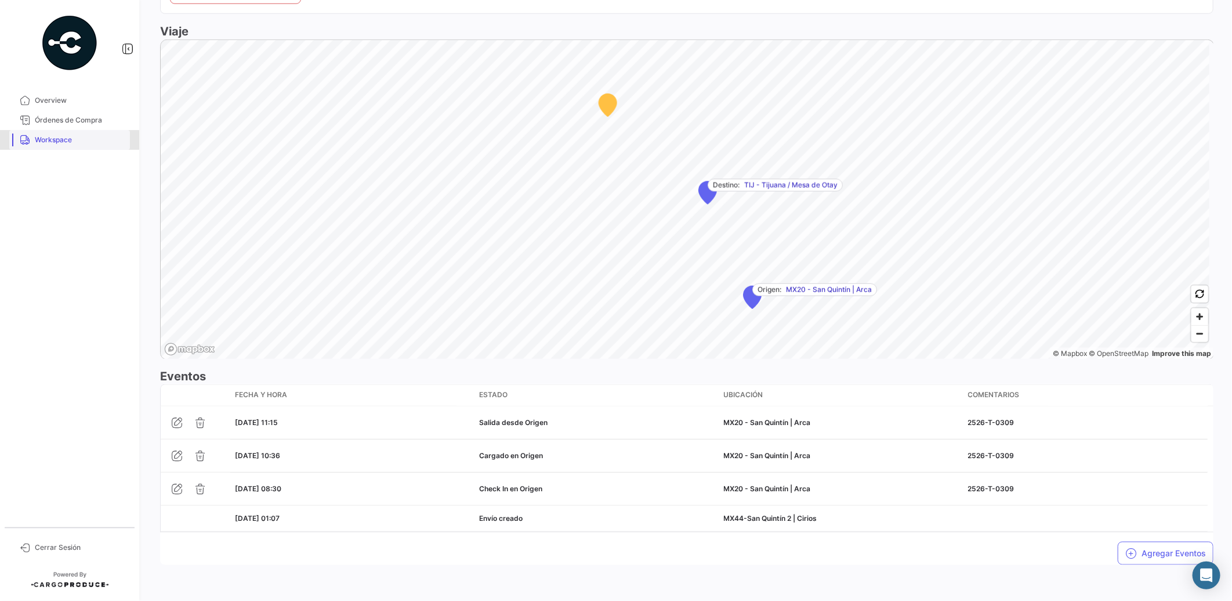
click at [64, 136] on span "Workspace" at bounding box center [80, 140] width 91 height 10
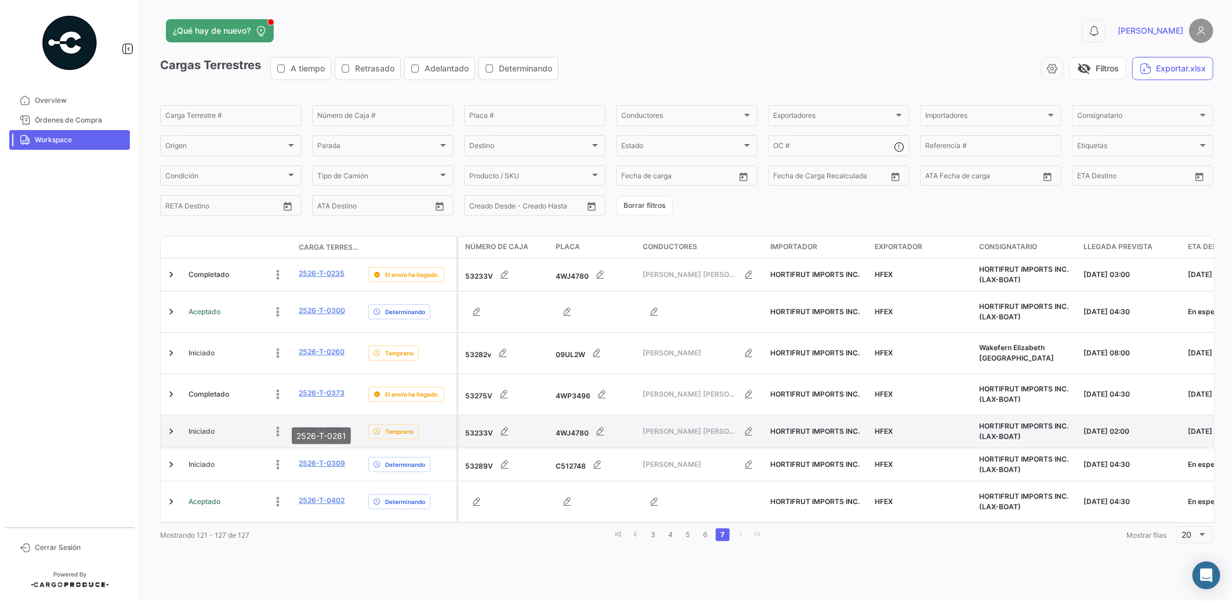
click at [330, 425] on link "2526-T-0281" at bounding box center [321, 430] width 45 height 10
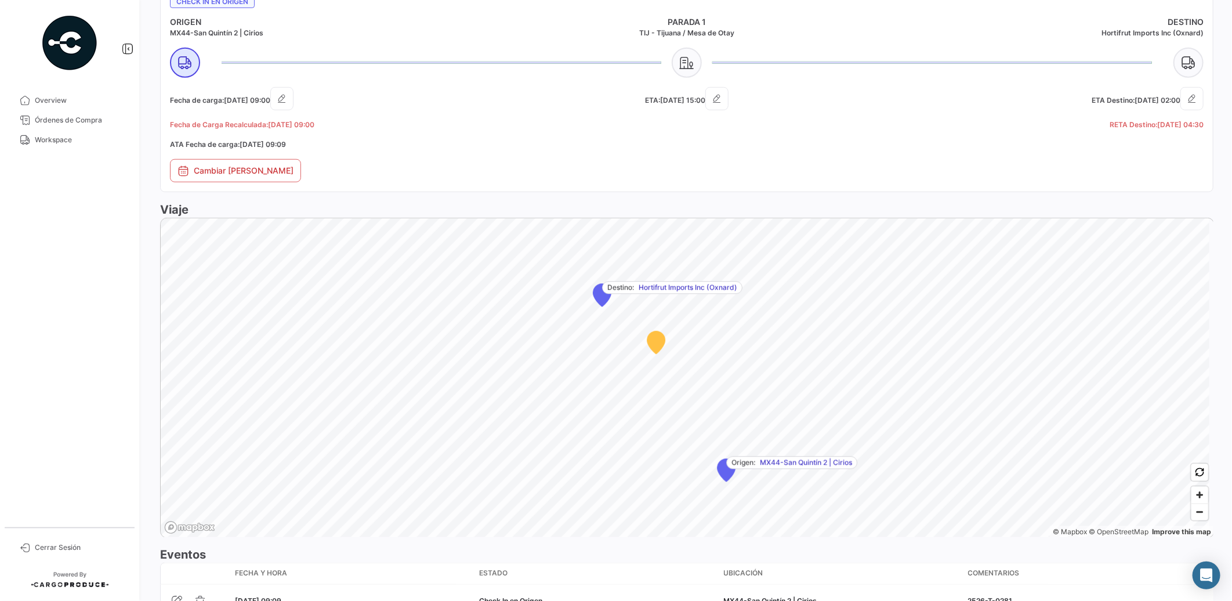
scroll to position [602, 0]
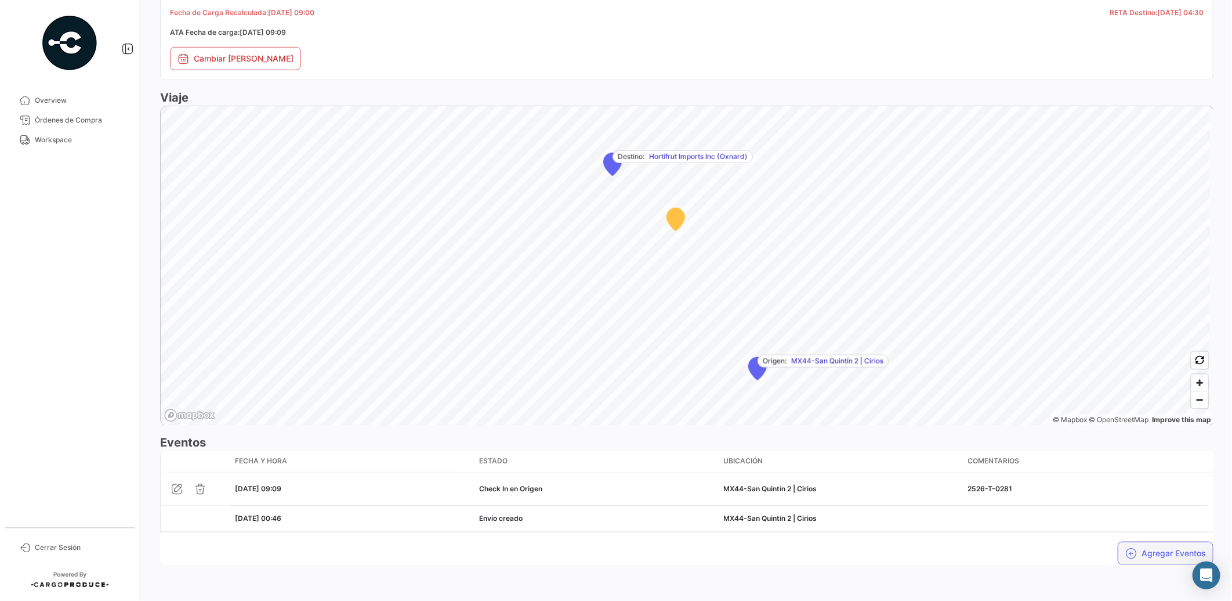
click at [1159, 550] on button "Agregar Eventos" at bounding box center [1166, 552] width 96 height 23
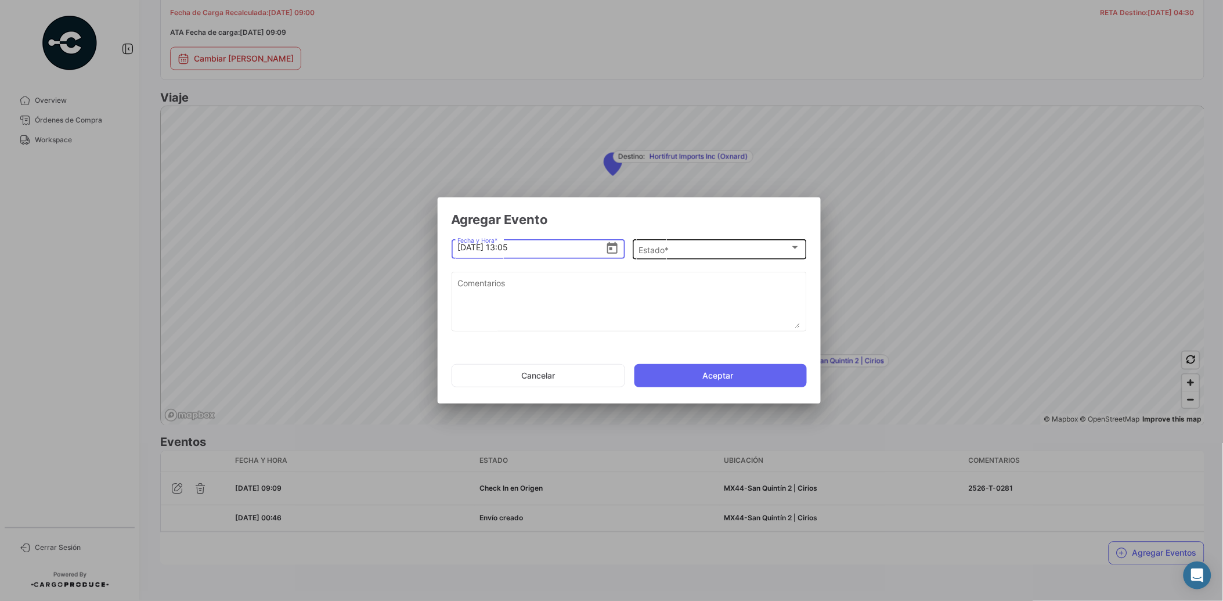
click at [685, 251] on div "Estado *" at bounding box center [713, 250] width 151 height 10
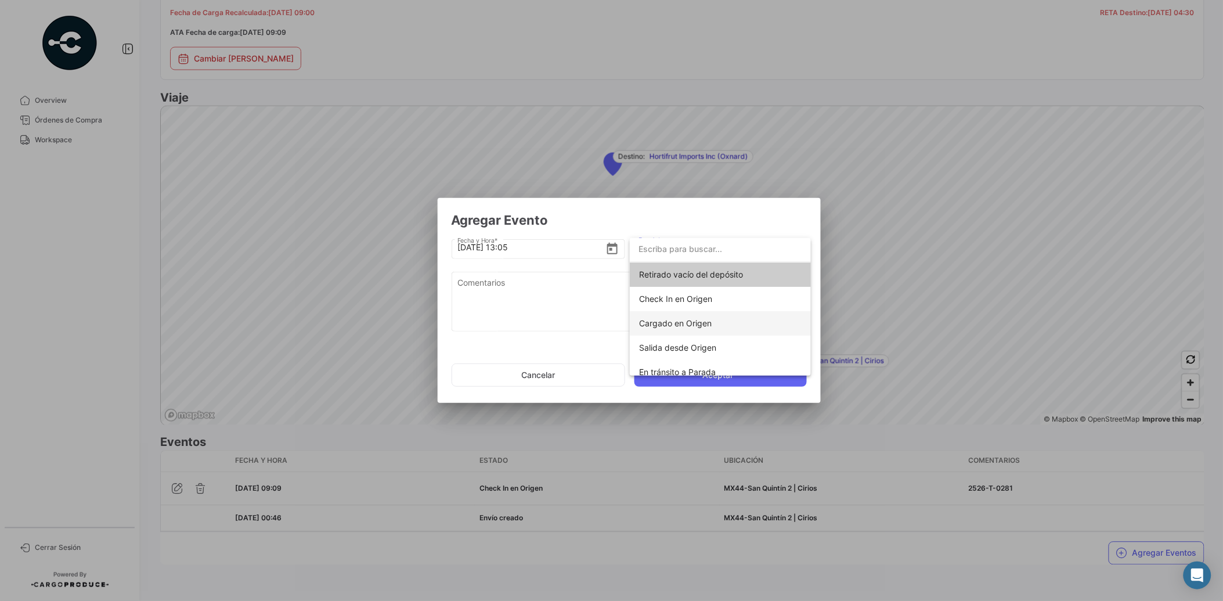
click at [696, 322] on span "Cargado en Origen" at bounding box center [675, 323] width 73 height 10
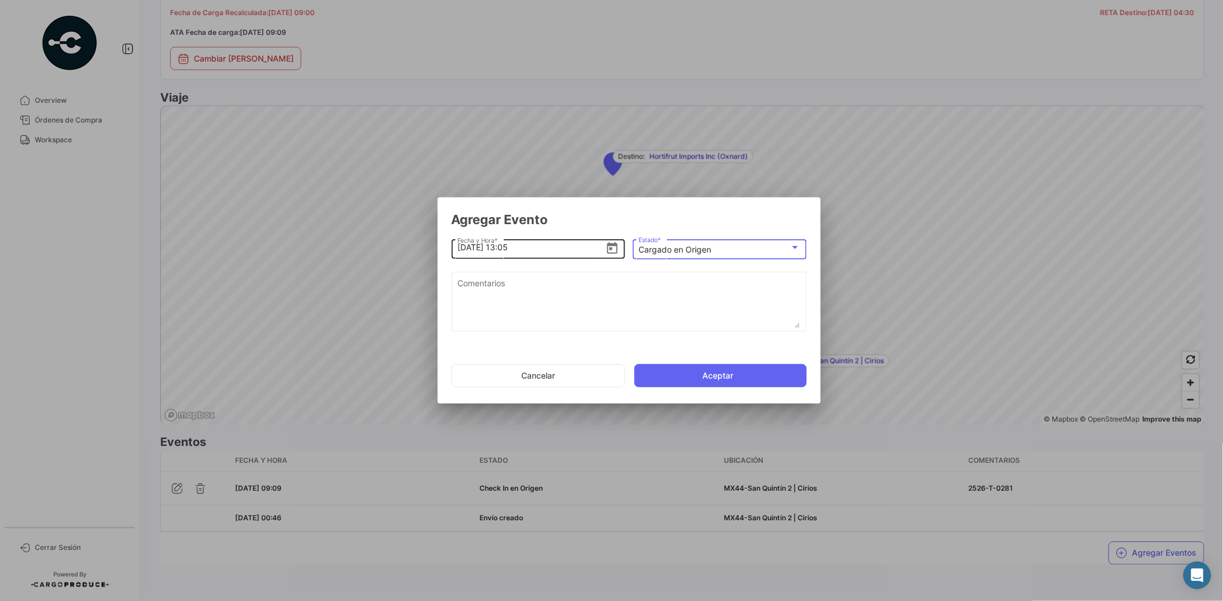
click at [612, 251] on icon "Open calendar" at bounding box center [612, 248] width 14 height 14
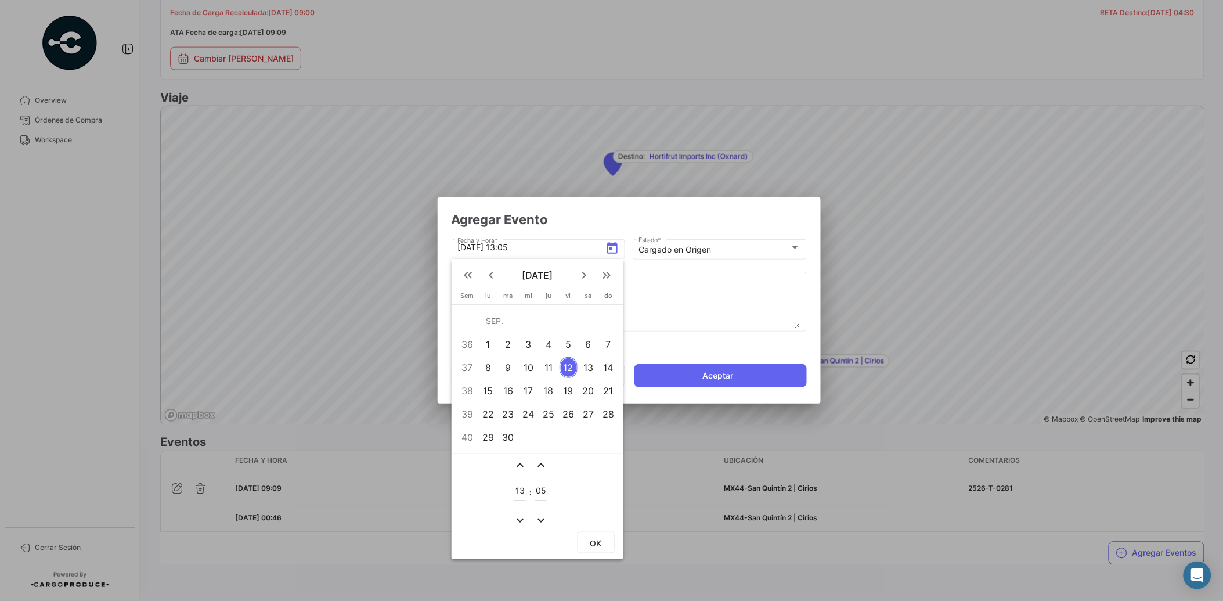
click at [518, 515] on mat-icon "expand_more" at bounding box center [520, 520] width 14 height 14
type input "11"
click at [540, 460] on mat-icon "expand_less" at bounding box center [541, 465] width 14 height 14
click at [540, 461] on mat-icon "expand_less" at bounding box center [541, 465] width 14 height 14
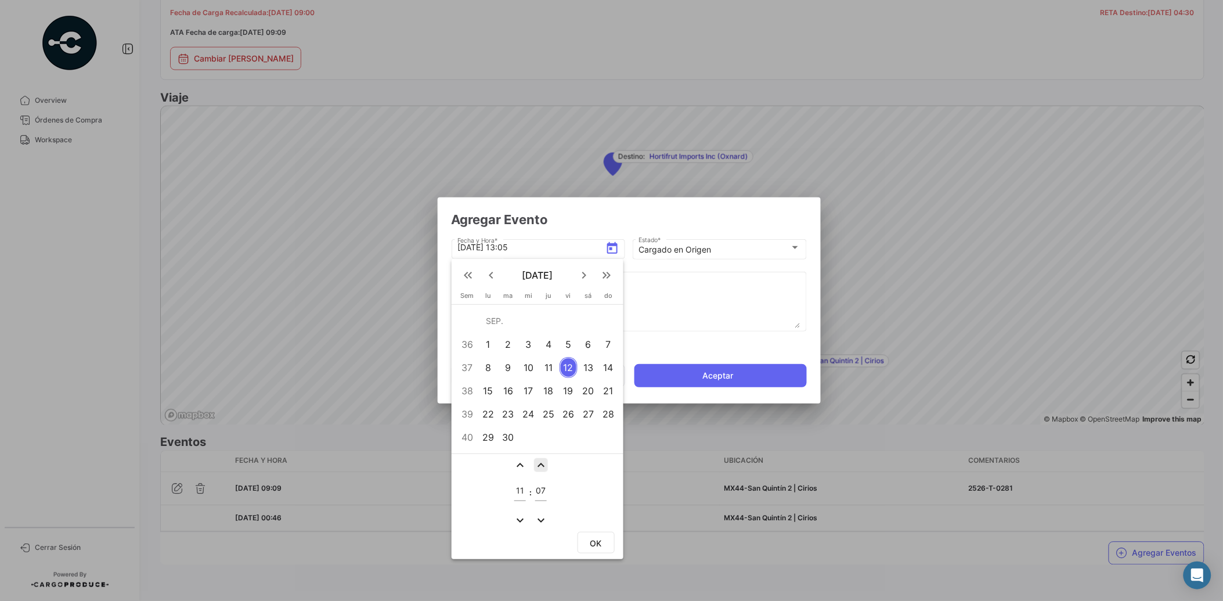
click at [540, 461] on mat-icon "expand_less" at bounding box center [541, 465] width 14 height 14
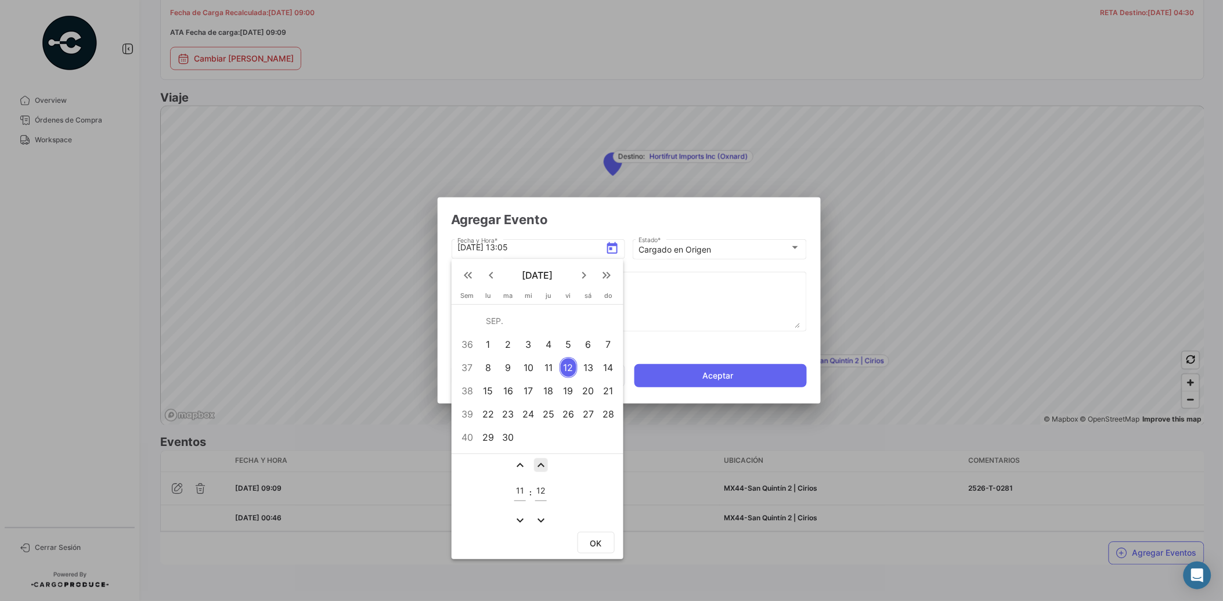
click at [540, 461] on mat-icon "expand_less" at bounding box center [541, 465] width 14 height 14
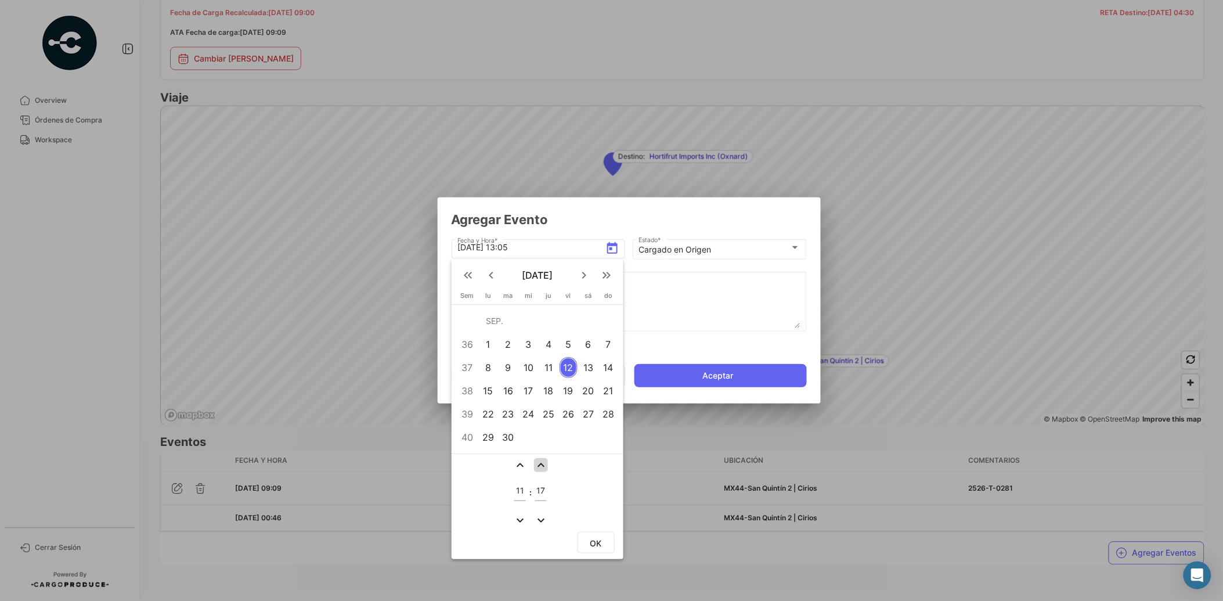
click at [540, 461] on mat-icon "expand_less" at bounding box center [541, 465] width 14 height 14
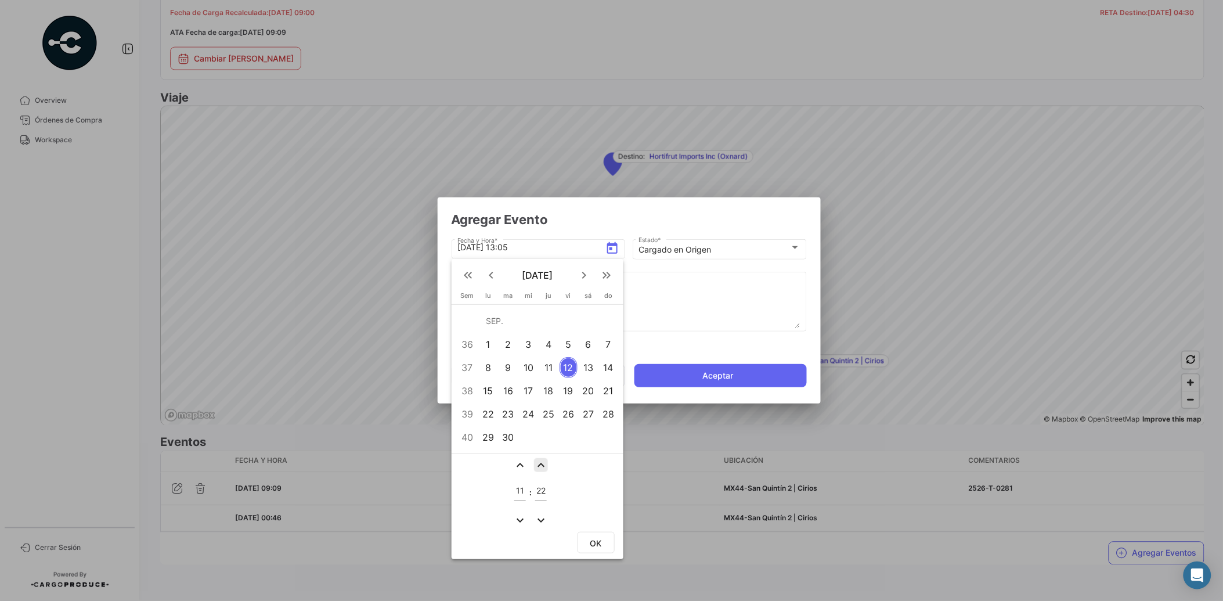
click at [540, 461] on mat-icon "expand_less" at bounding box center [541, 465] width 14 height 14
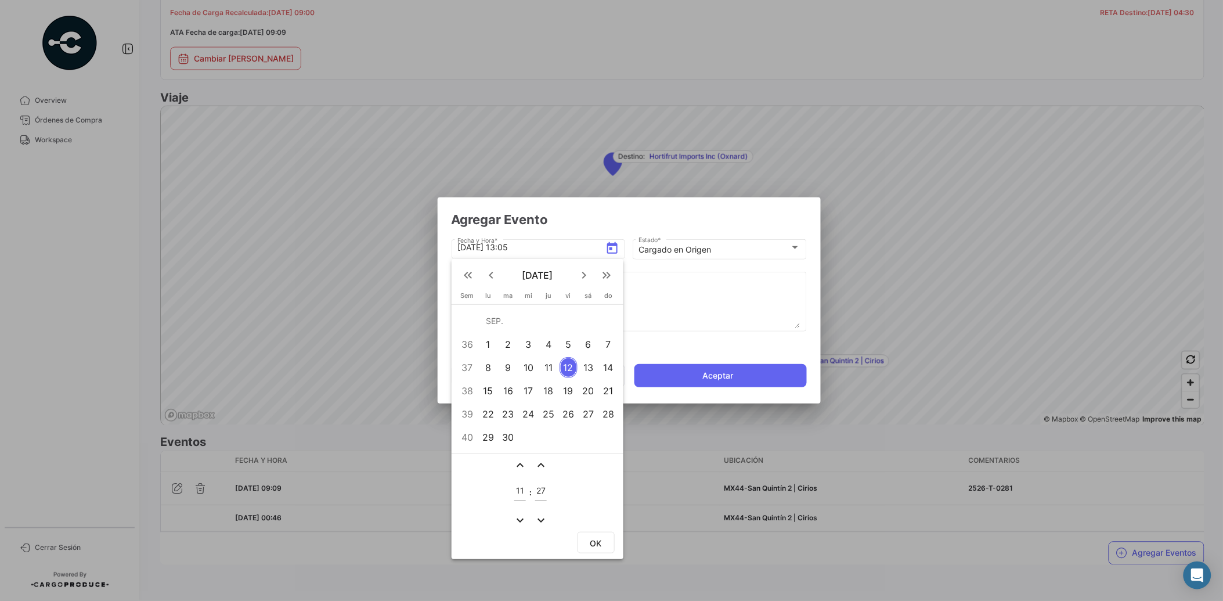
click at [540, 461] on mat-icon "expand_less" at bounding box center [541, 465] width 14 height 14
type input "30"
click at [596, 538] on span "OK" at bounding box center [596, 543] width 12 height 10
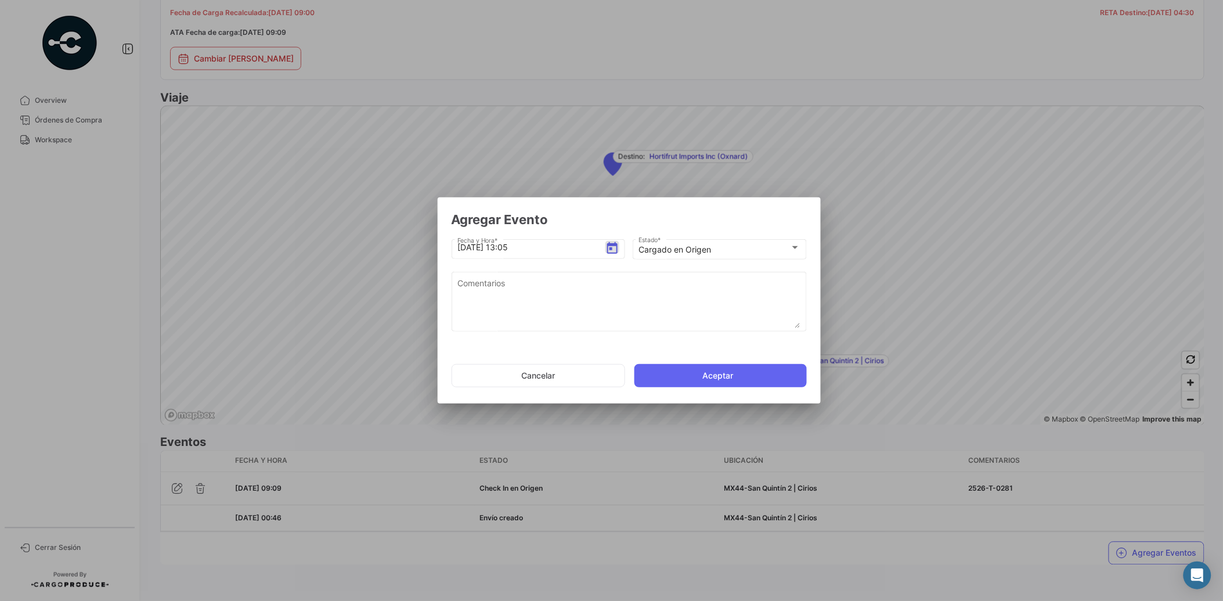
type input "[DATE] 11:30"
click at [569, 303] on textarea "Comentarios" at bounding box center [628, 302] width 343 height 51
type textarea "2526-T-0281"
click at [732, 375] on button "Aceptar" at bounding box center [720, 375] width 172 height 23
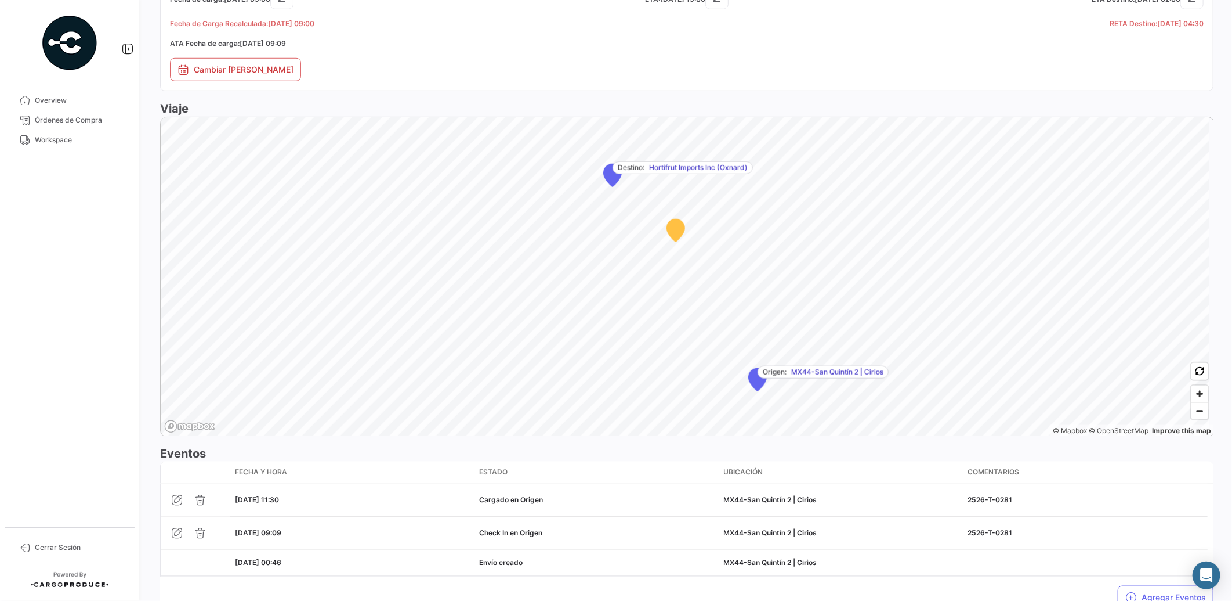
scroll to position [635, 0]
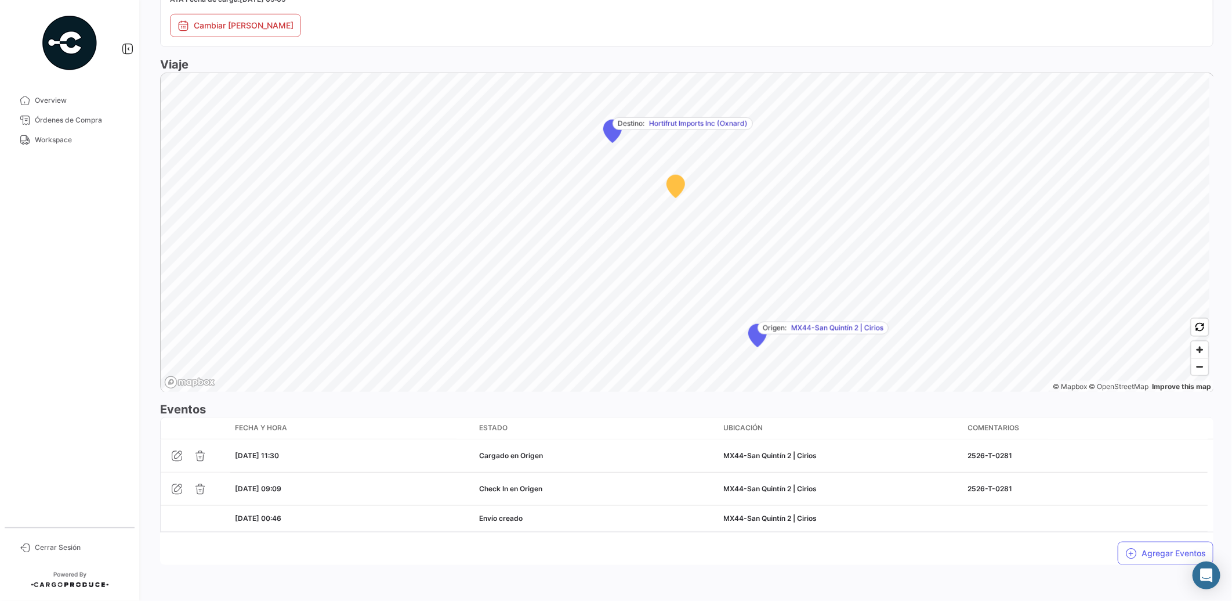
drag, startPoint x: 797, startPoint y: 552, endPoint x: 923, endPoint y: 564, distance: 127.1
click at [800, 552] on div "Agregar Eventos" at bounding box center [687, 548] width 1054 height 32
click at [1149, 546] on button "Agregar Eventos" at bounding box center [1166, 552] width 96 height 23
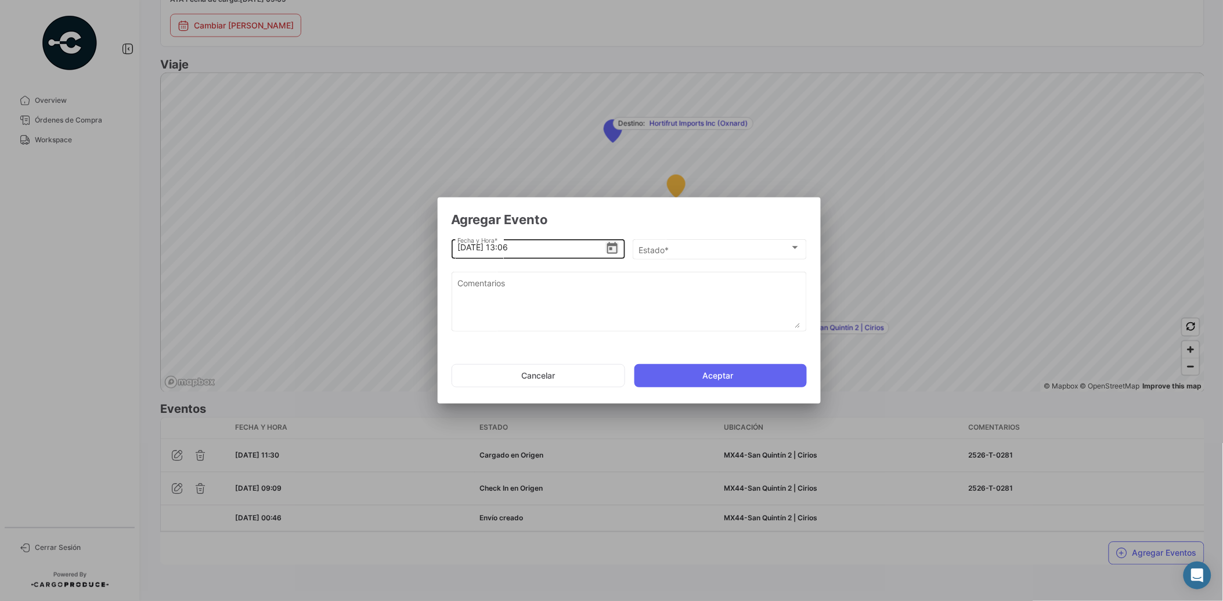
click at [615, 244] on icon "Open calendar" at bounding box center [612, 248] width 10 height 12
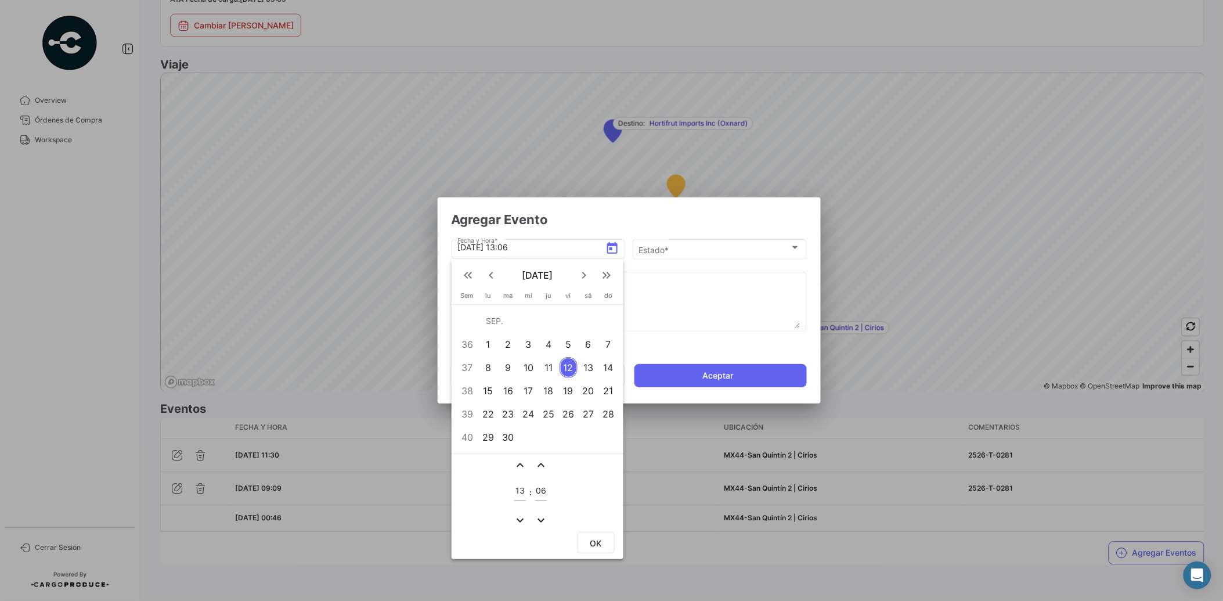
click at [515, 519] on mat-icon "expand_more" at bounding box center [520, 520] width 14 height 14
type input "11"
click at [540, 465] on mat-icon "expand_less" at bounding box center [541, 465] width 14 height 14
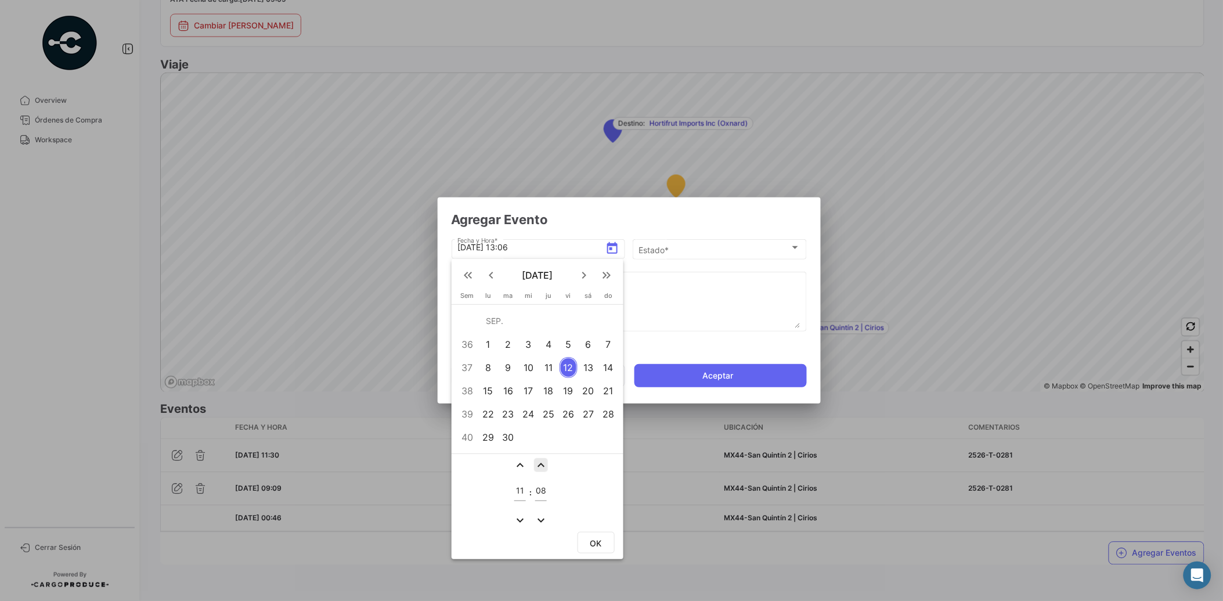
click at [540, 465] on mat-icon "expand_less" at bounding box center [541, 465] width 14 height 14
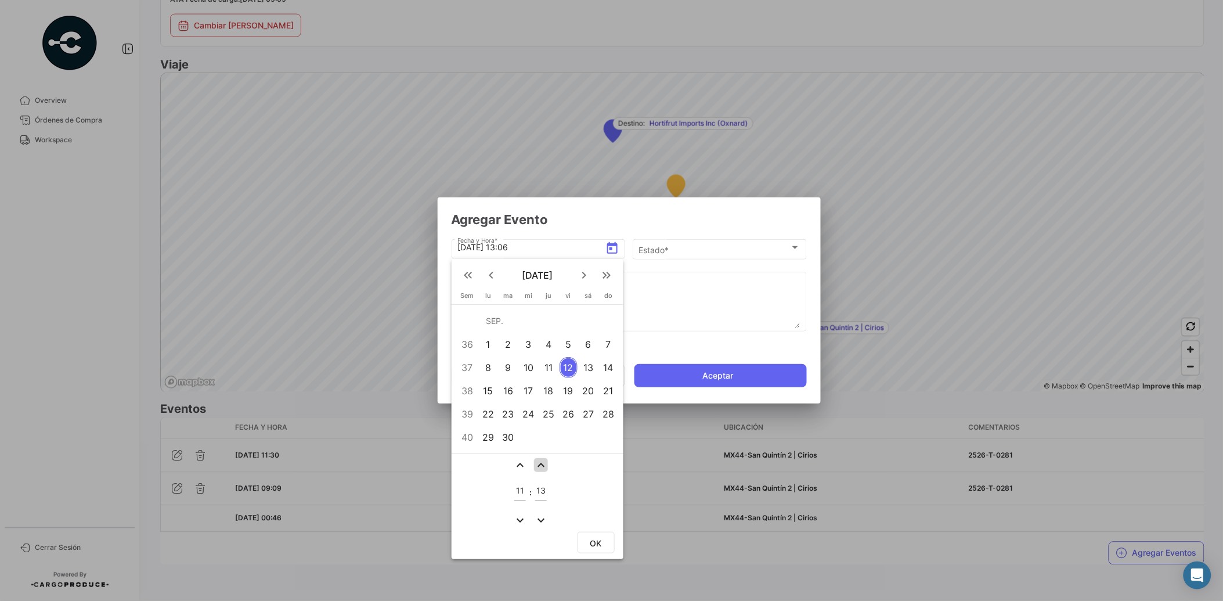
click at [540, 465] on mat-icon "expand_less" at bounding box center [541, 465] width 14 height 14
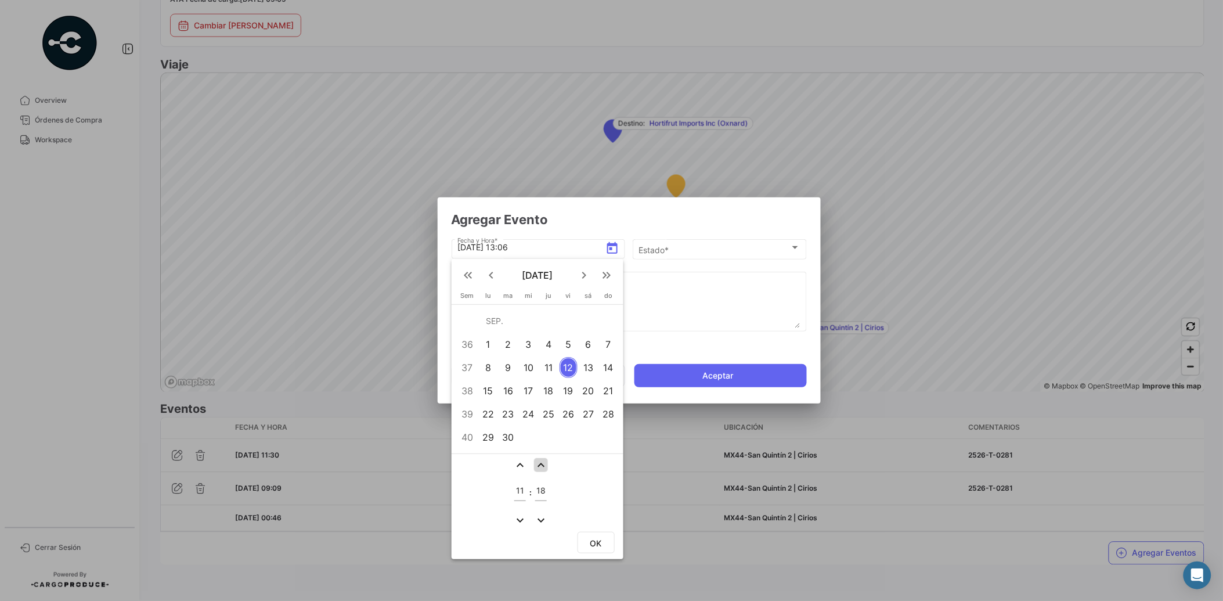
click at [540, 465] on mat-icon "expand_less" at bounding box center [541, 465] width 14 height 14
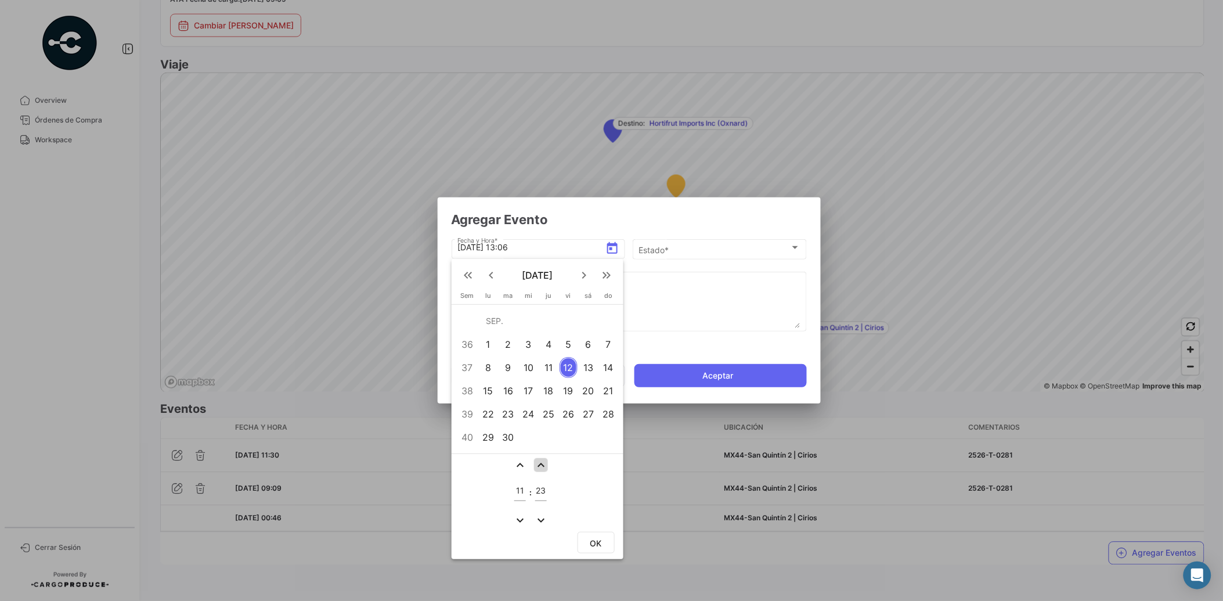
click at [540, 465] on mat-icon "expand_less" at bounding box center [541, 465] width 14 height 14
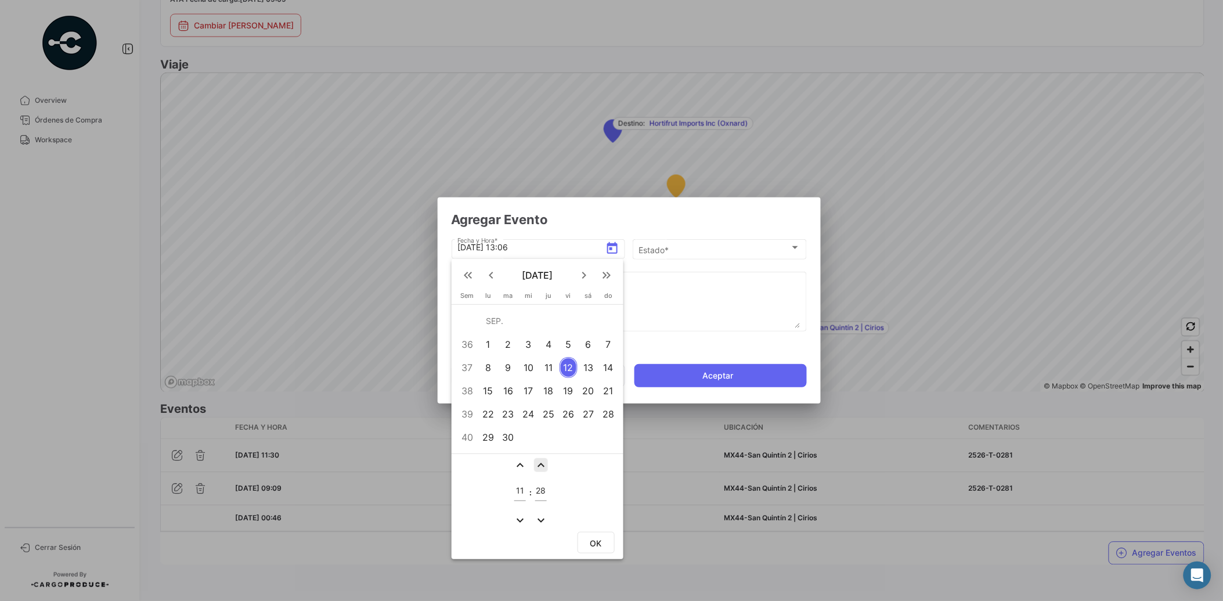
click at [540, 465] on mat-icon "expand_less" at bounding box center [541, 465] width 14 height 14
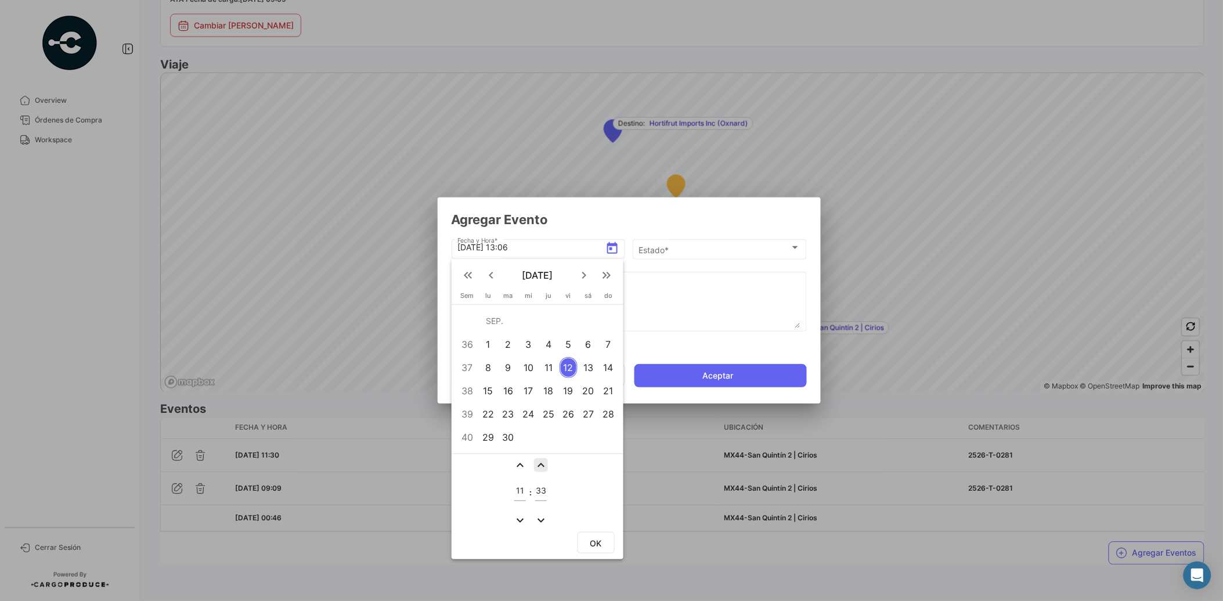
click at [540, 465] on mat-icon "expand_less" at bounding box center [541, 465] width 14 height 14
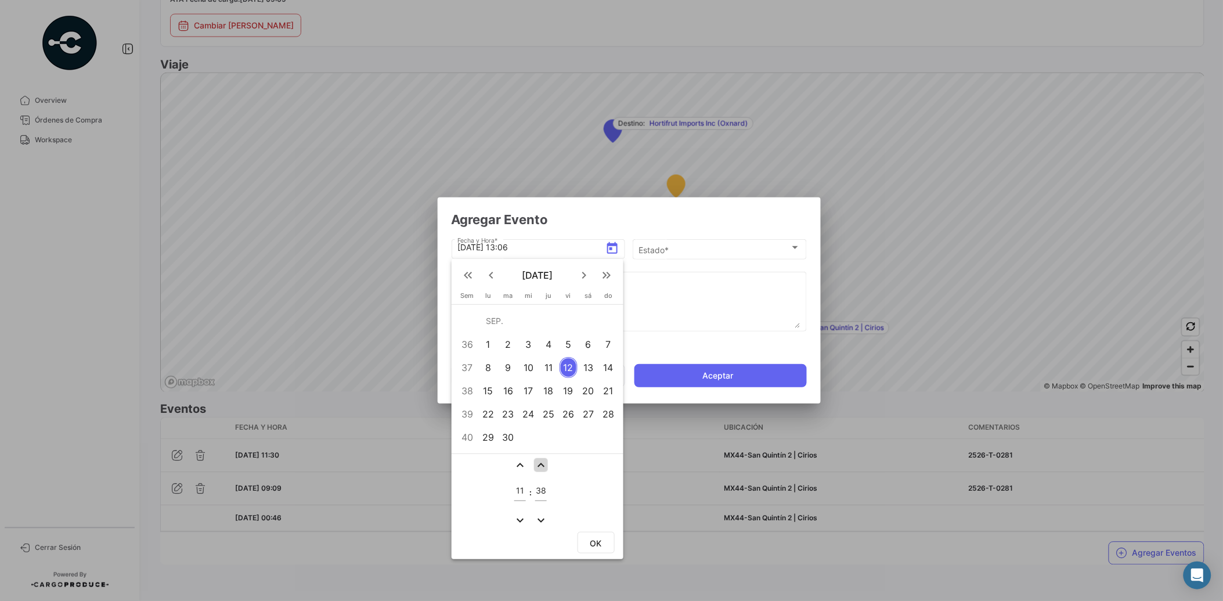
click at [540, 465] on mat-icon "expand_less" at bounding box center [541, 465] width 14 height 14
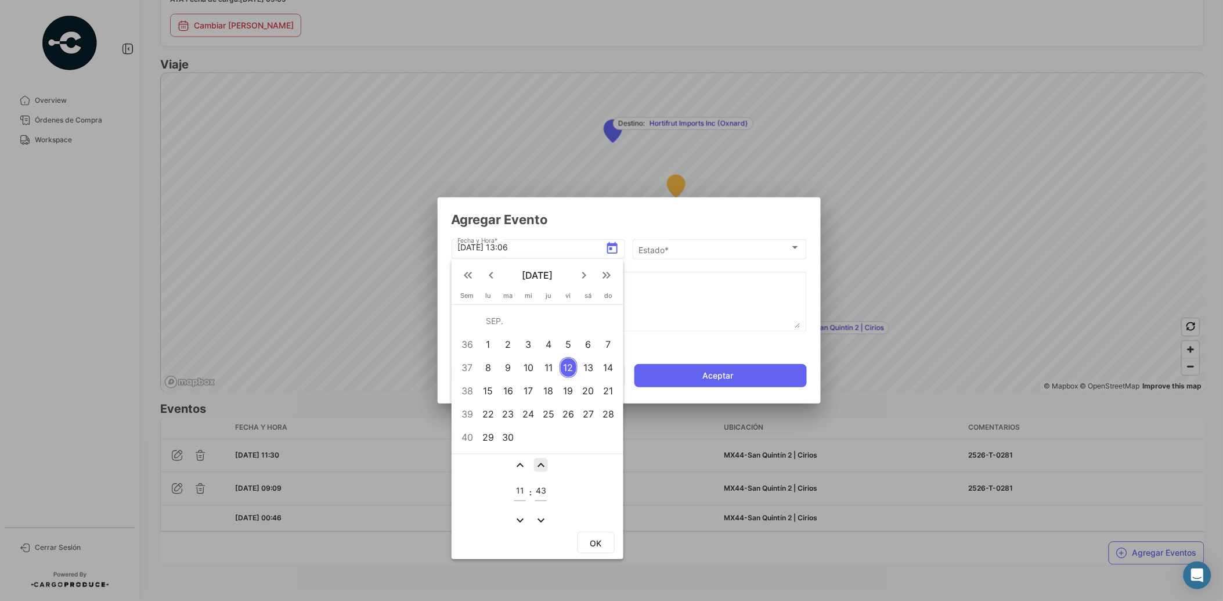
click at [540, 465] on mat-icon "expand_less" at bounding box center [541, 465] width 14 height 14
type input "45"
click at [594, 543] on span "OK" at bounding box center [596, 543] width 12 height 10
type input "[DATE] 11:45"
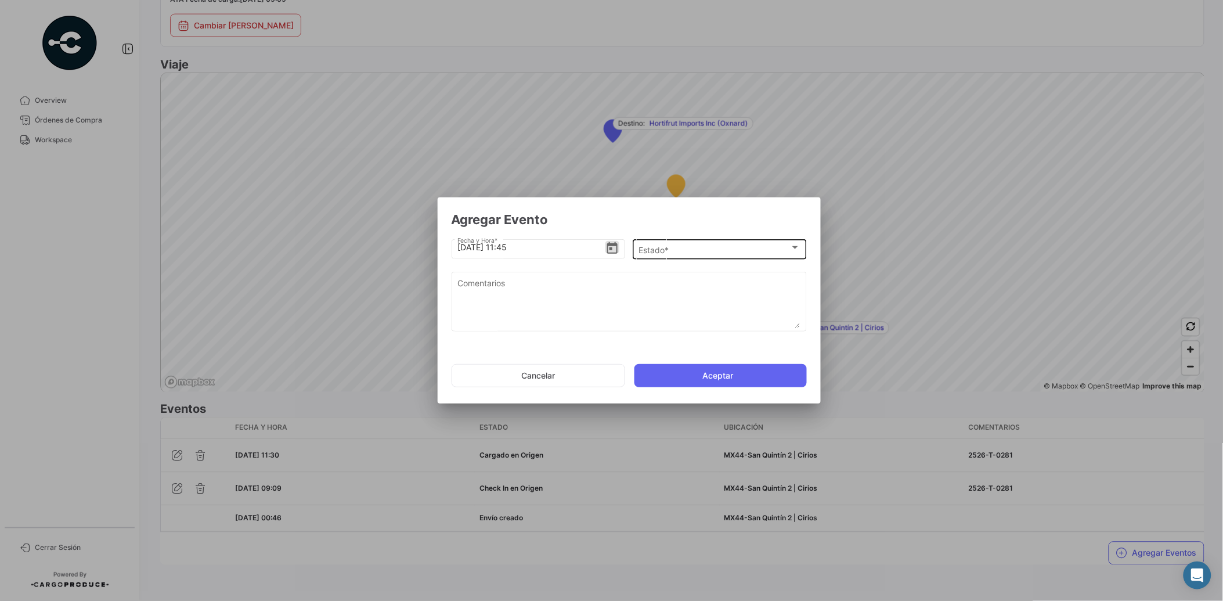
click at [680, 251] on div "Estado *" at bounding box center [713, 250] width 151 height 10
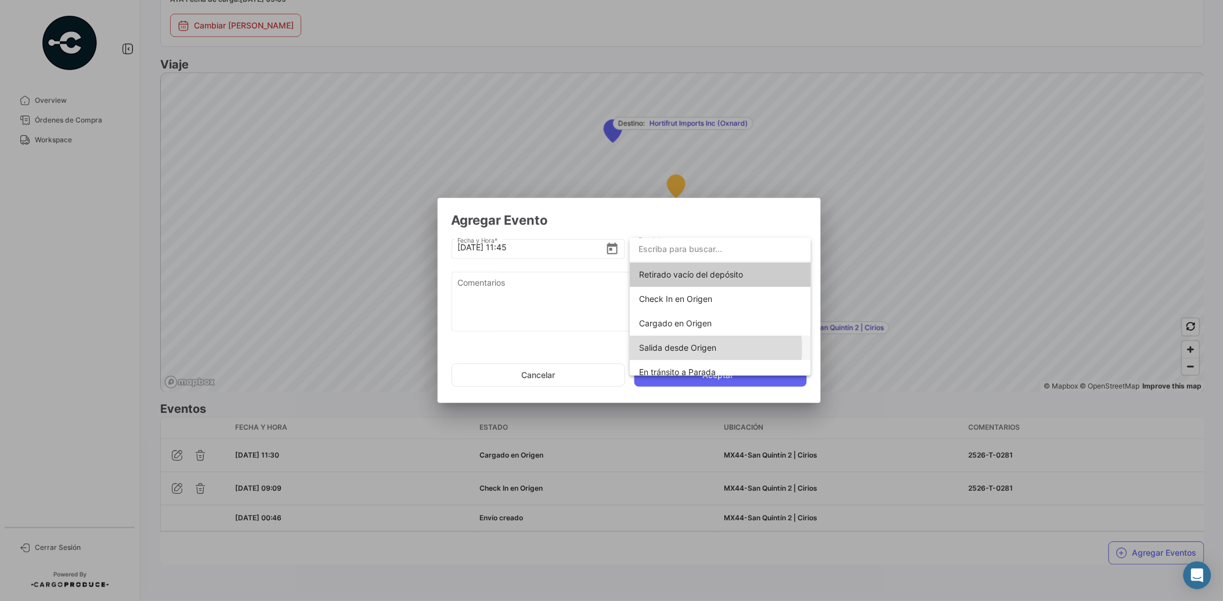
click at [695, 348] on span "Salida desde Origen" at bounding box center [677, 347] width 77 height 10
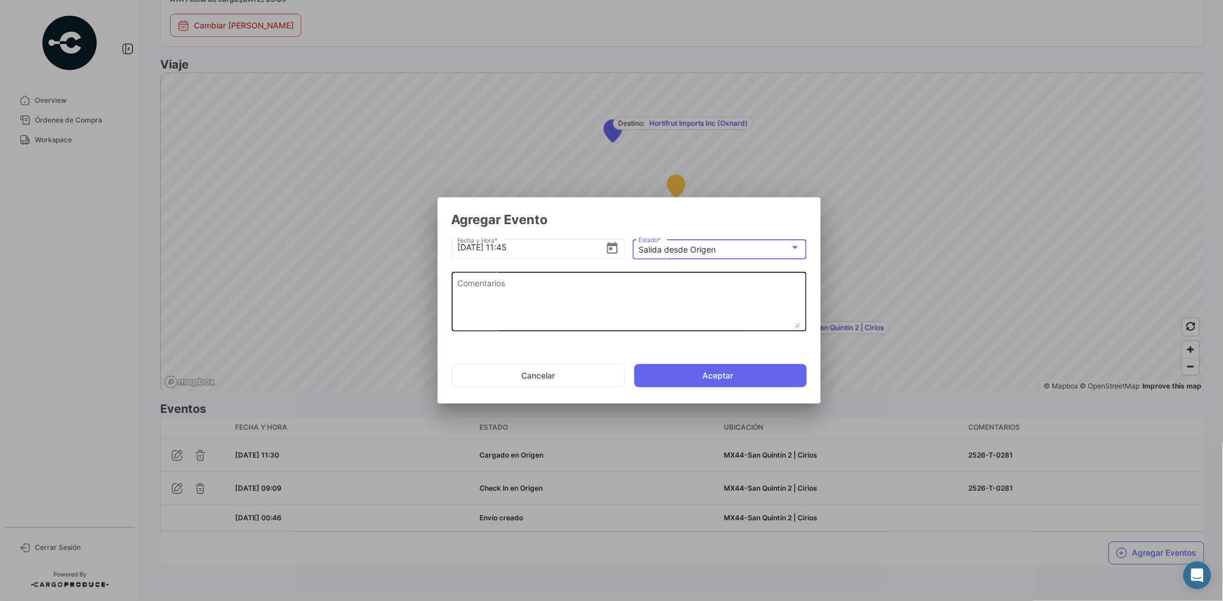
click at [587, 305] on textarea "Comentarios" at bounding box center [628, 302] width 343 height 51
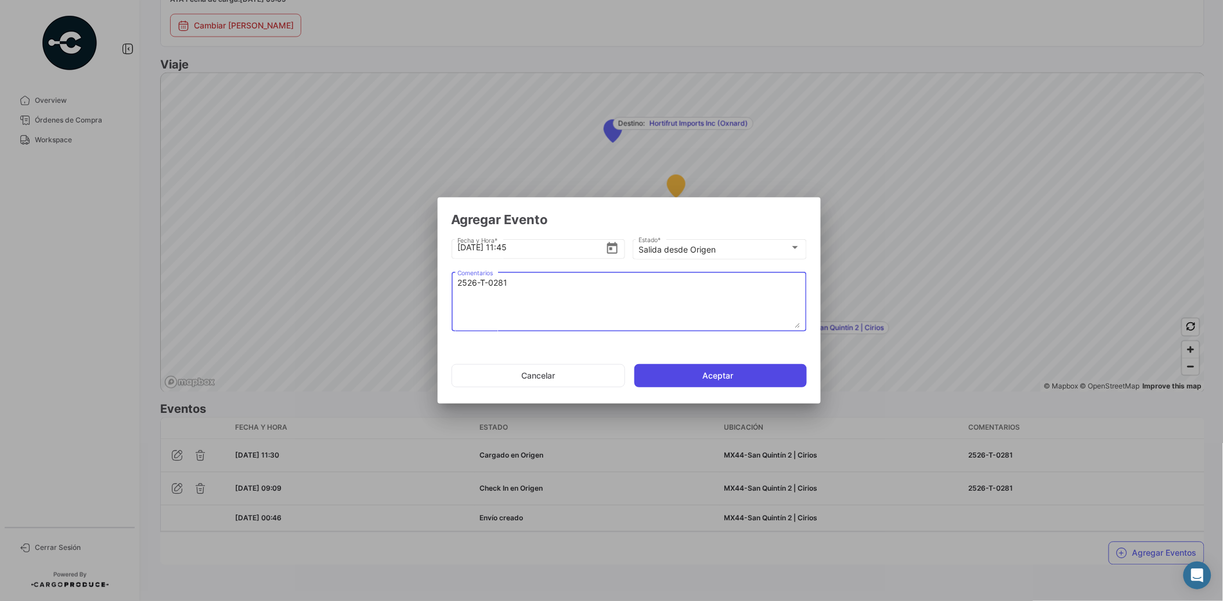
type textarea "2526-T-0281"
click at [729, 371] on button "Aceptar" at bounding box center [720, 375] width 172 height 23
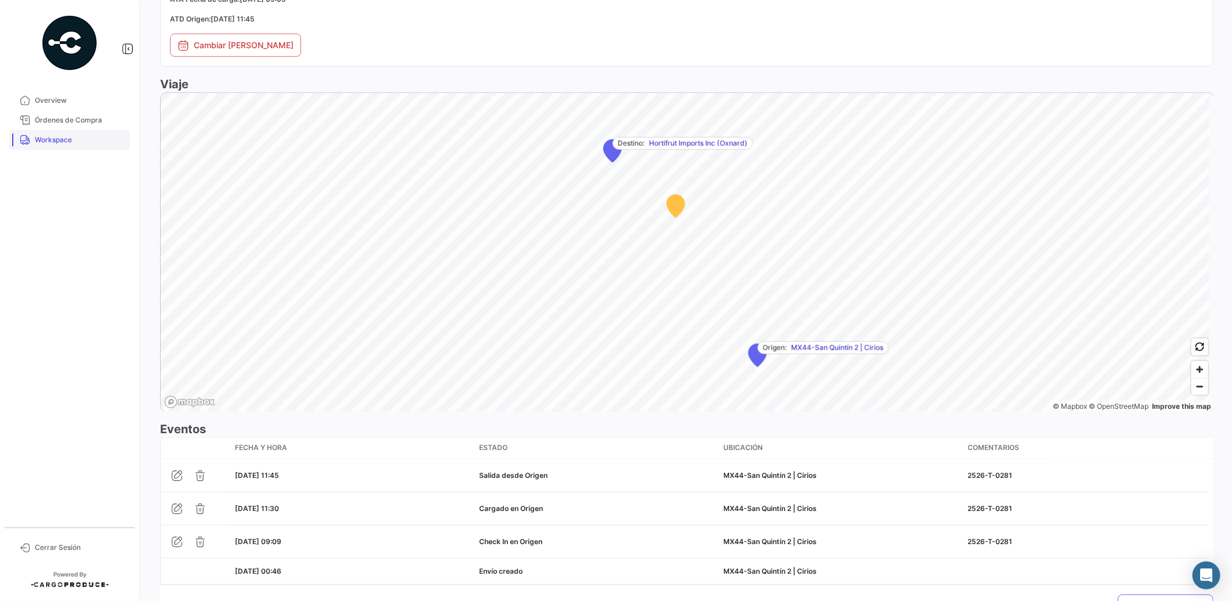
click at [72, 138] on span "Workspace" at bounding box center [80, 140] width 91 height 10
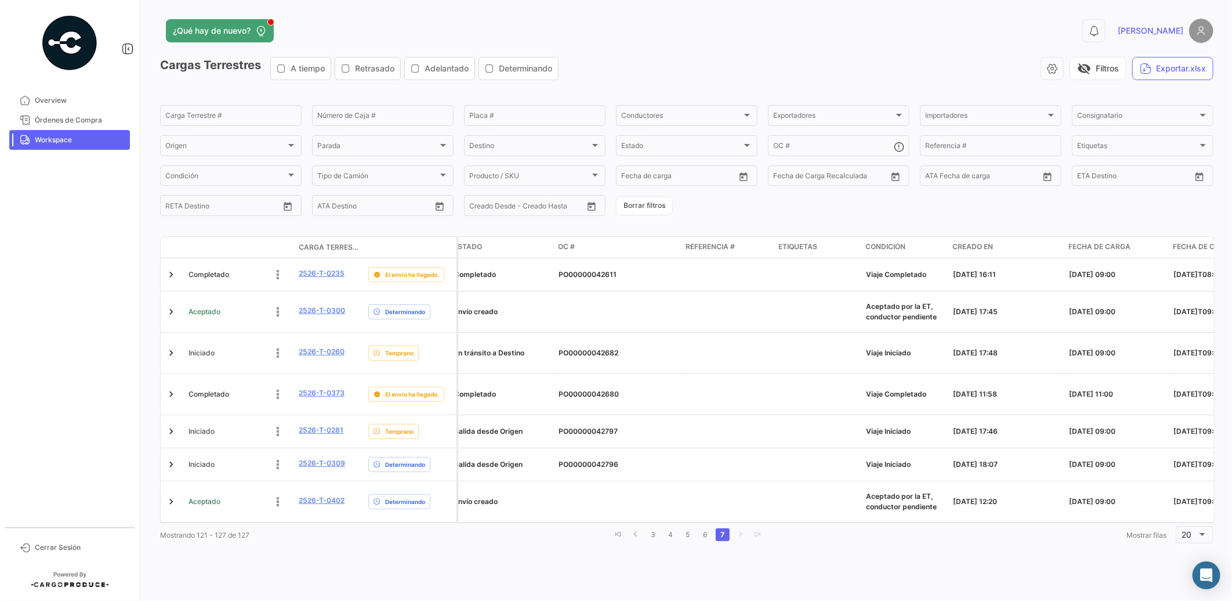
scroll to position [0, 1338]
